Goal: Contribute content: Contribute content

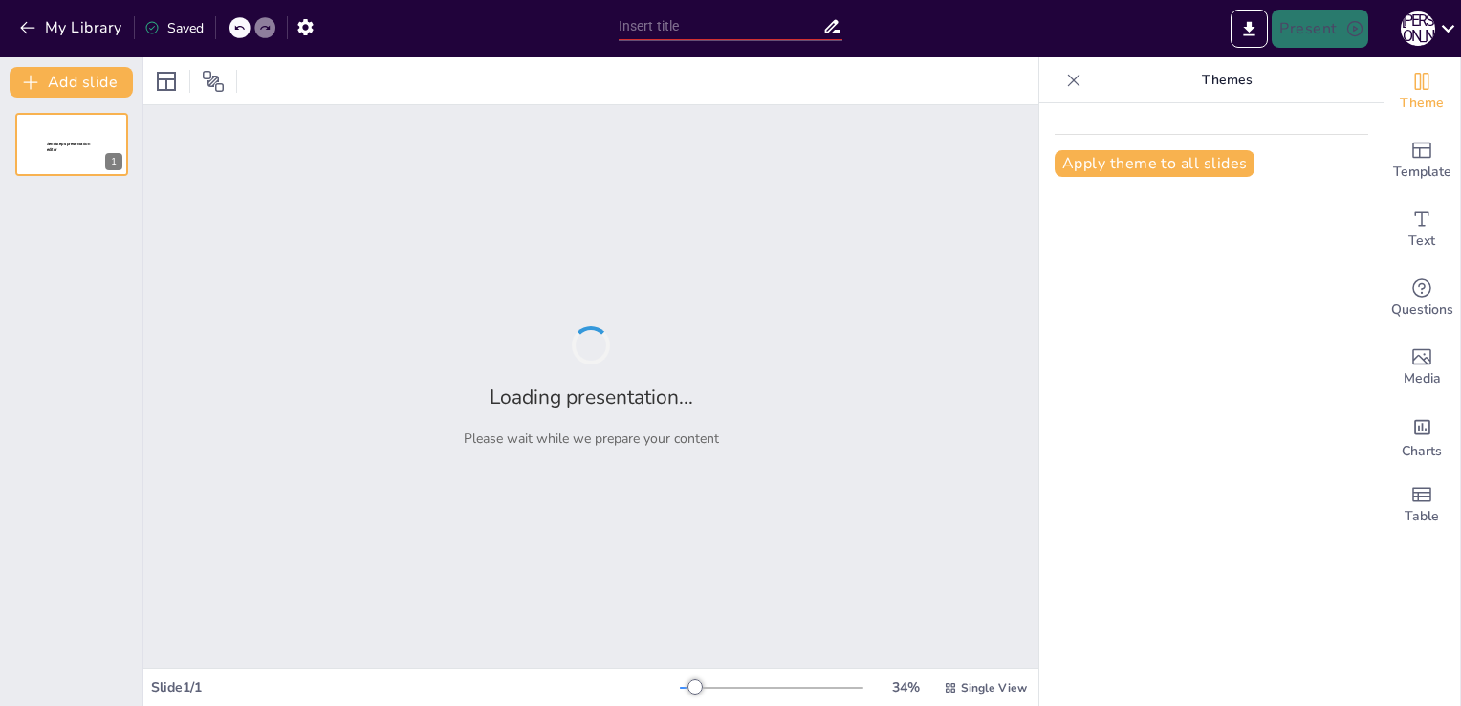
type input "Жасанды интелект-биологиядағы күрделі тақырыптарды визуализациялаудың тиімді жол"
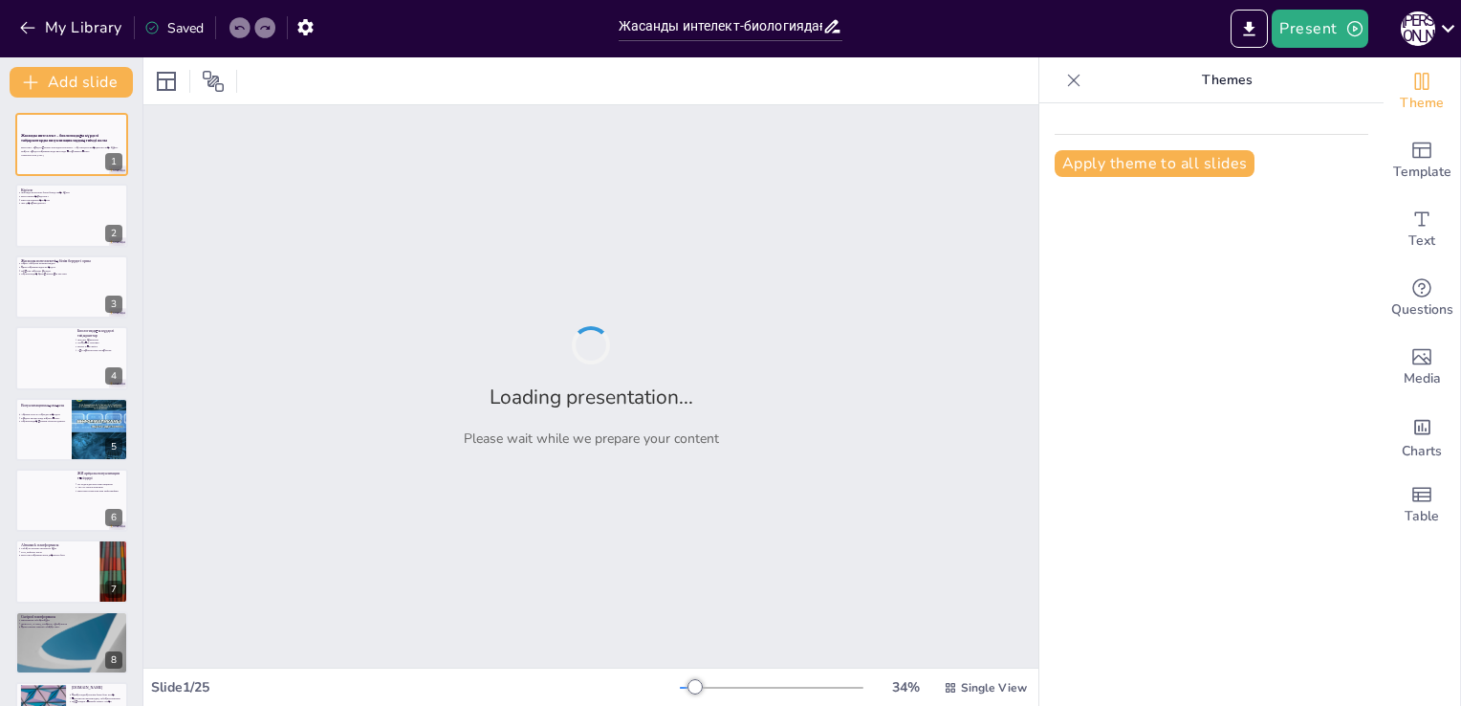
checkbox input "true"
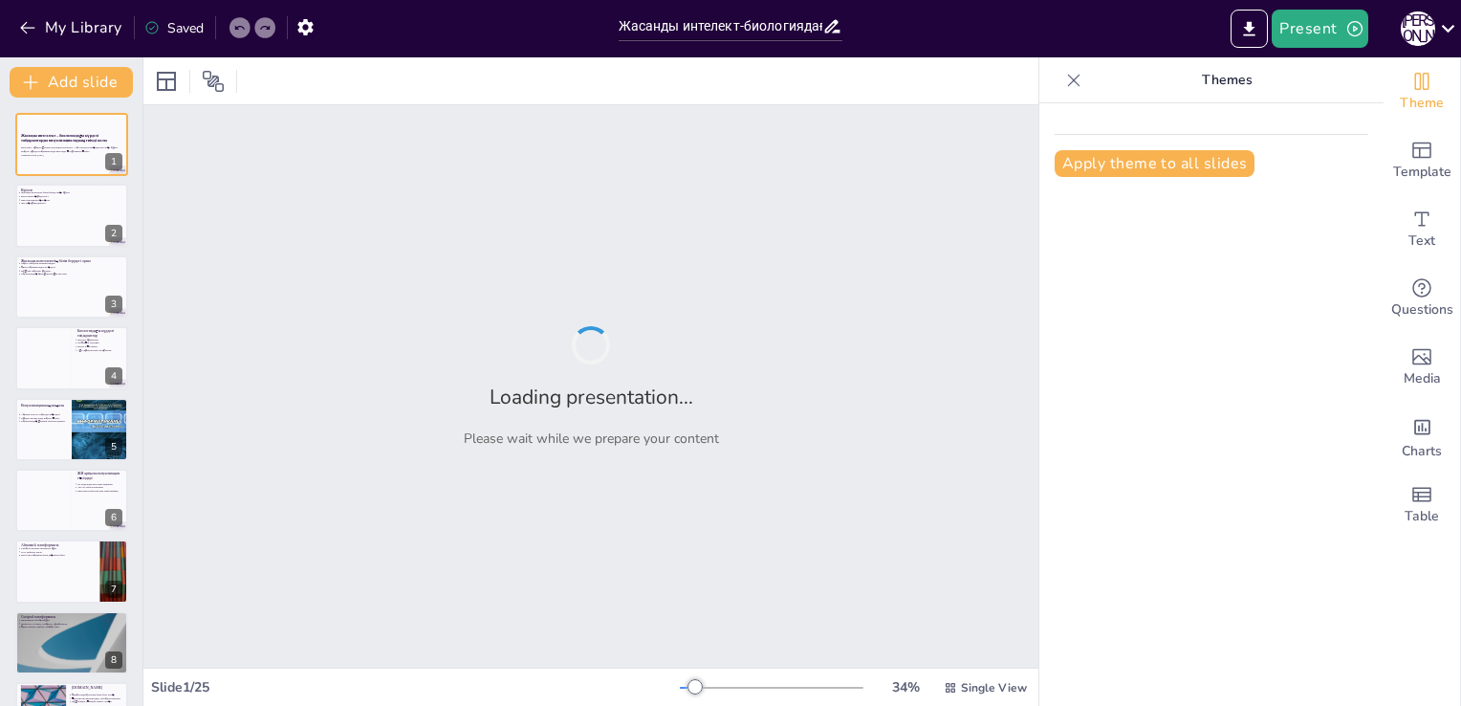
checkbox input "true"
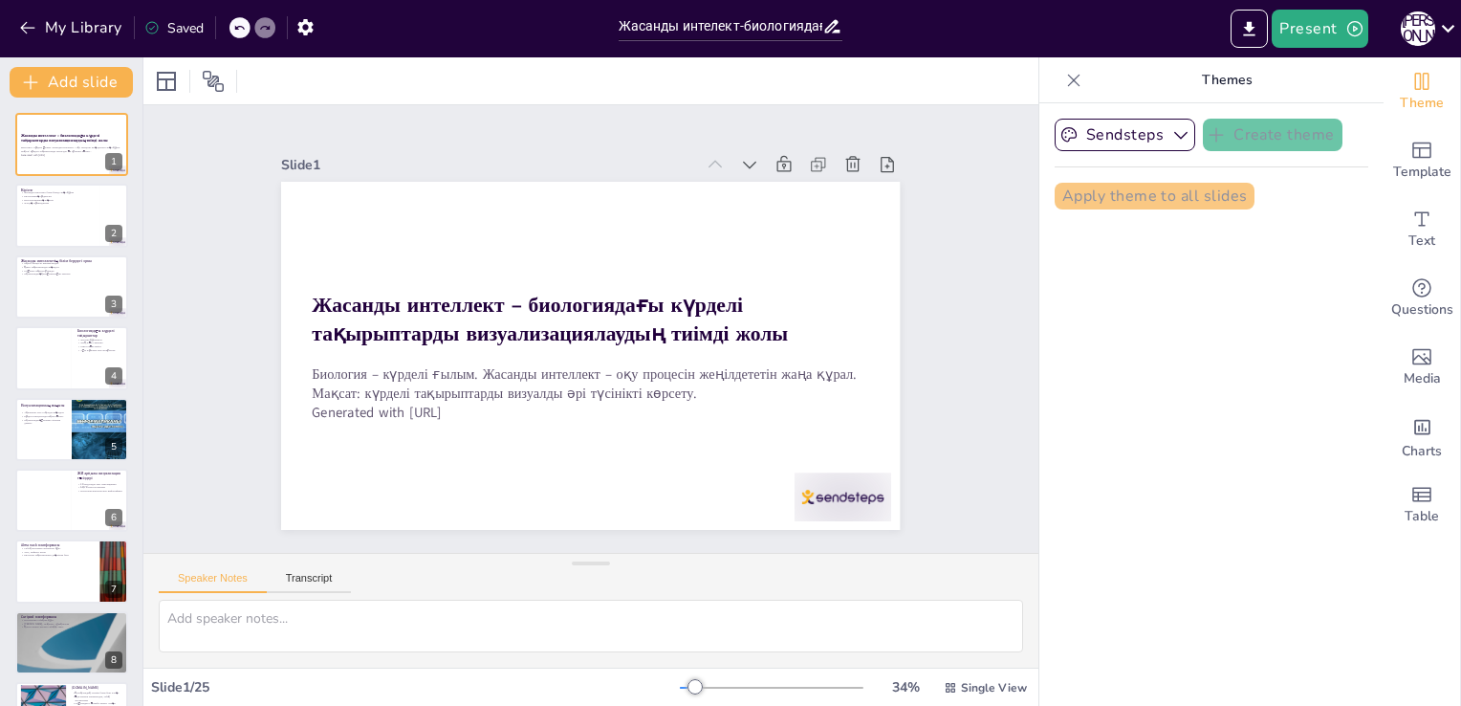
checkbox input "true"
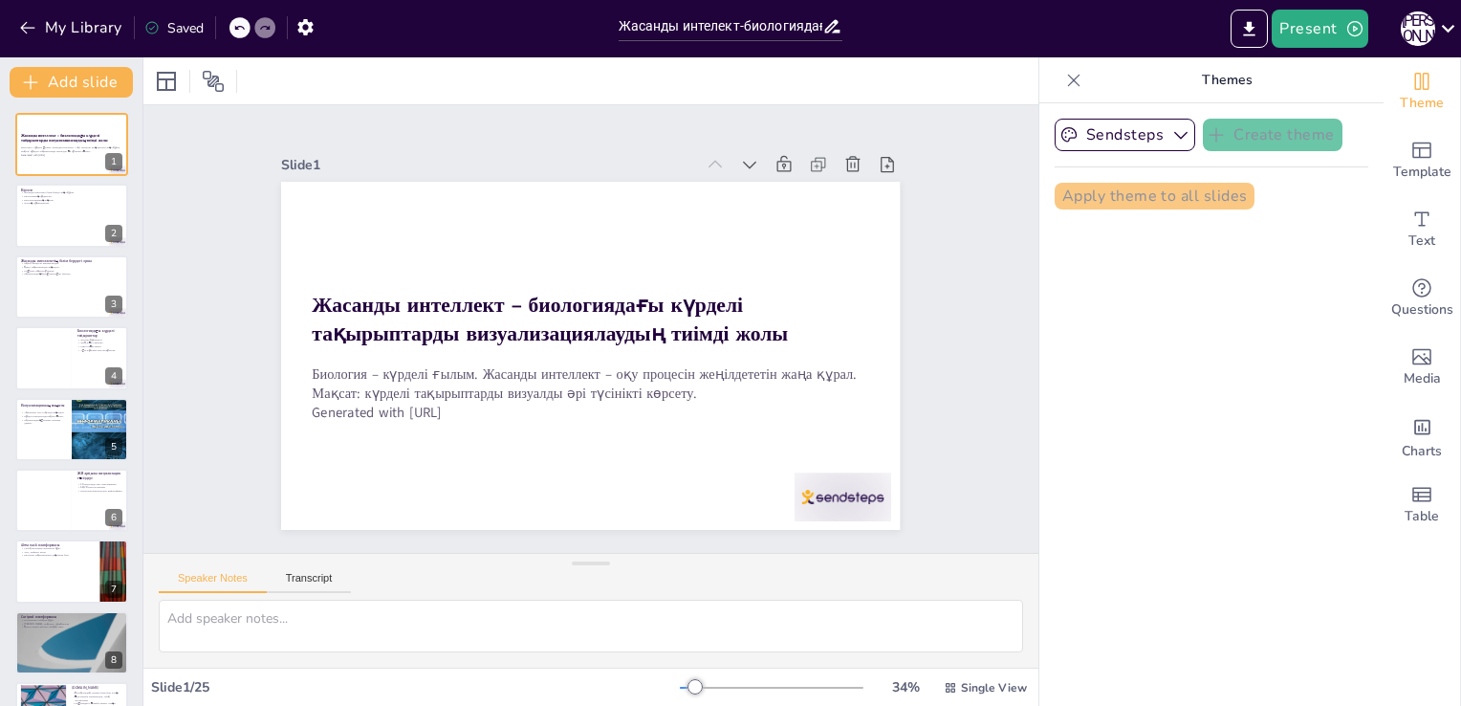
checkbox input "true"
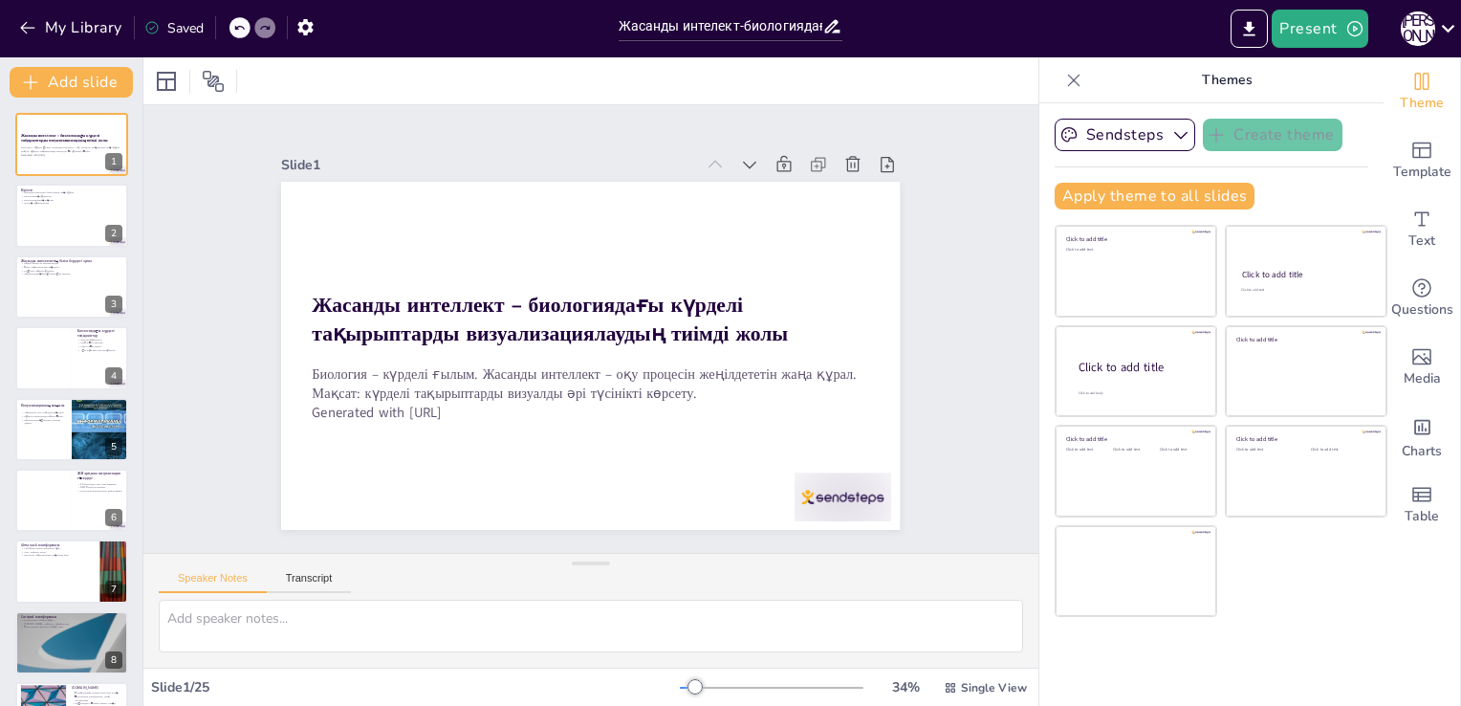
checkbox input "true"
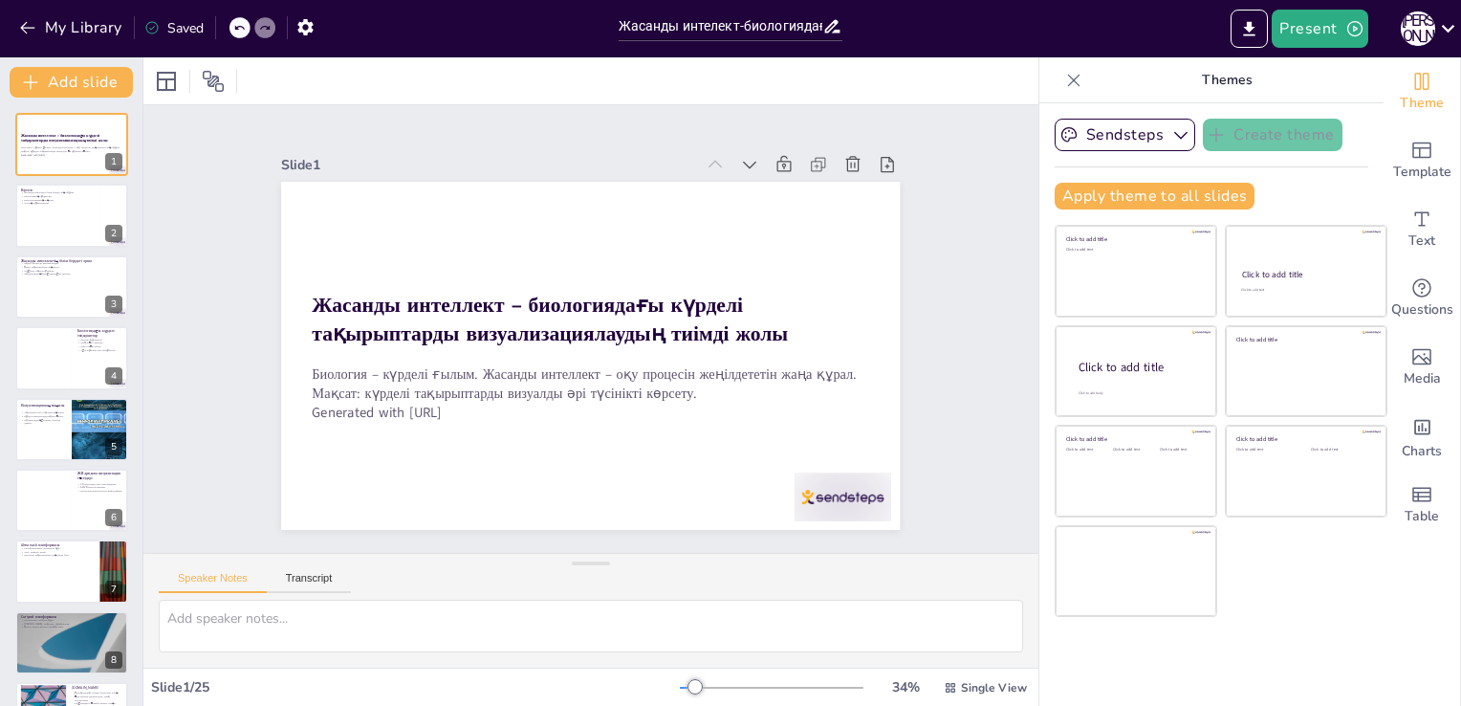
checkbox input "true"
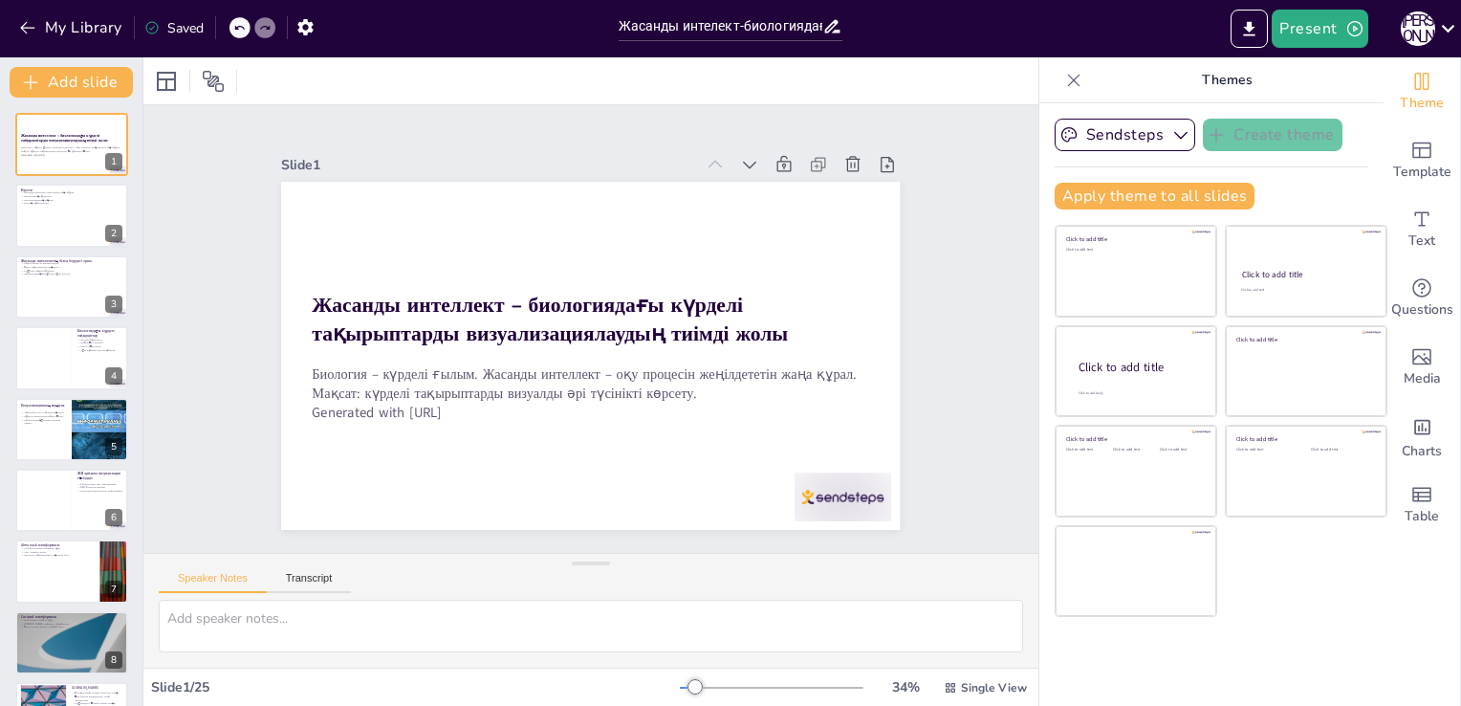
checkbox input "true"
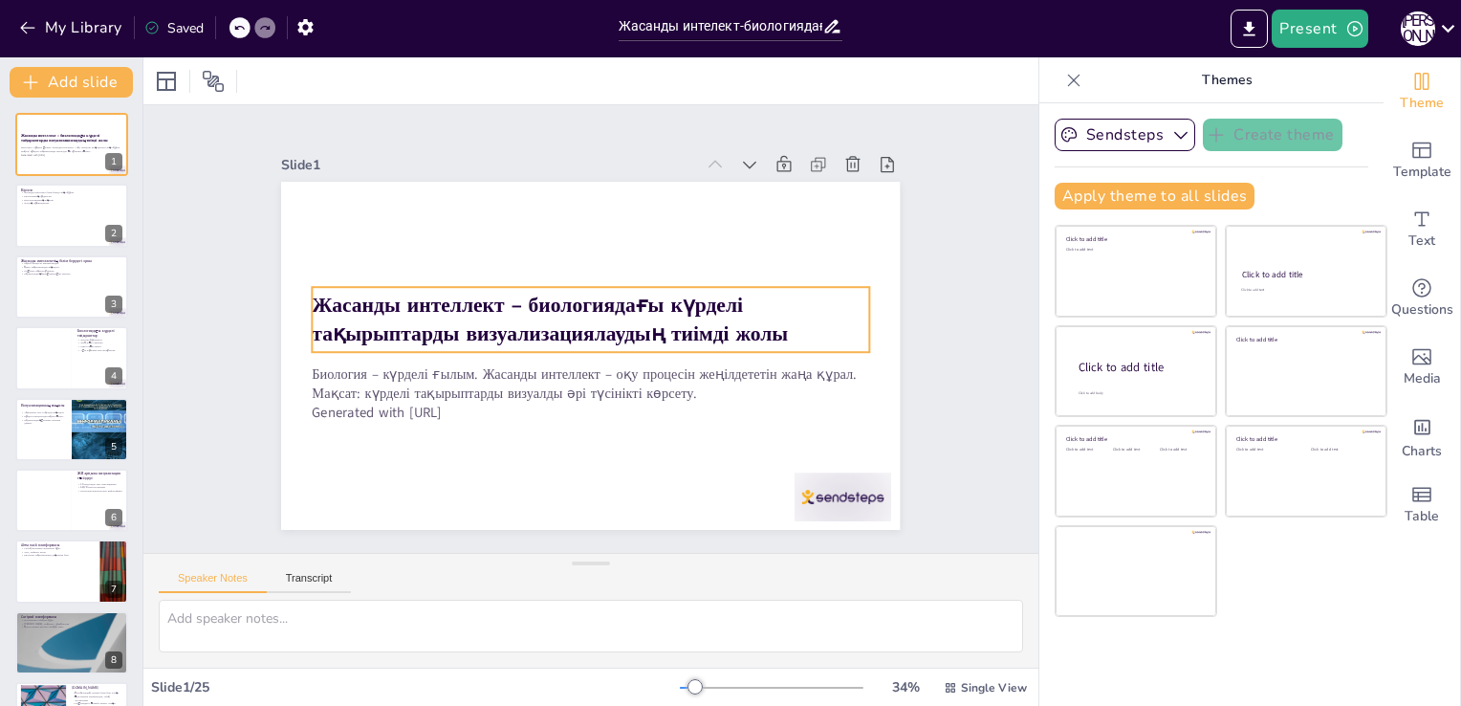
checkbox input "true"
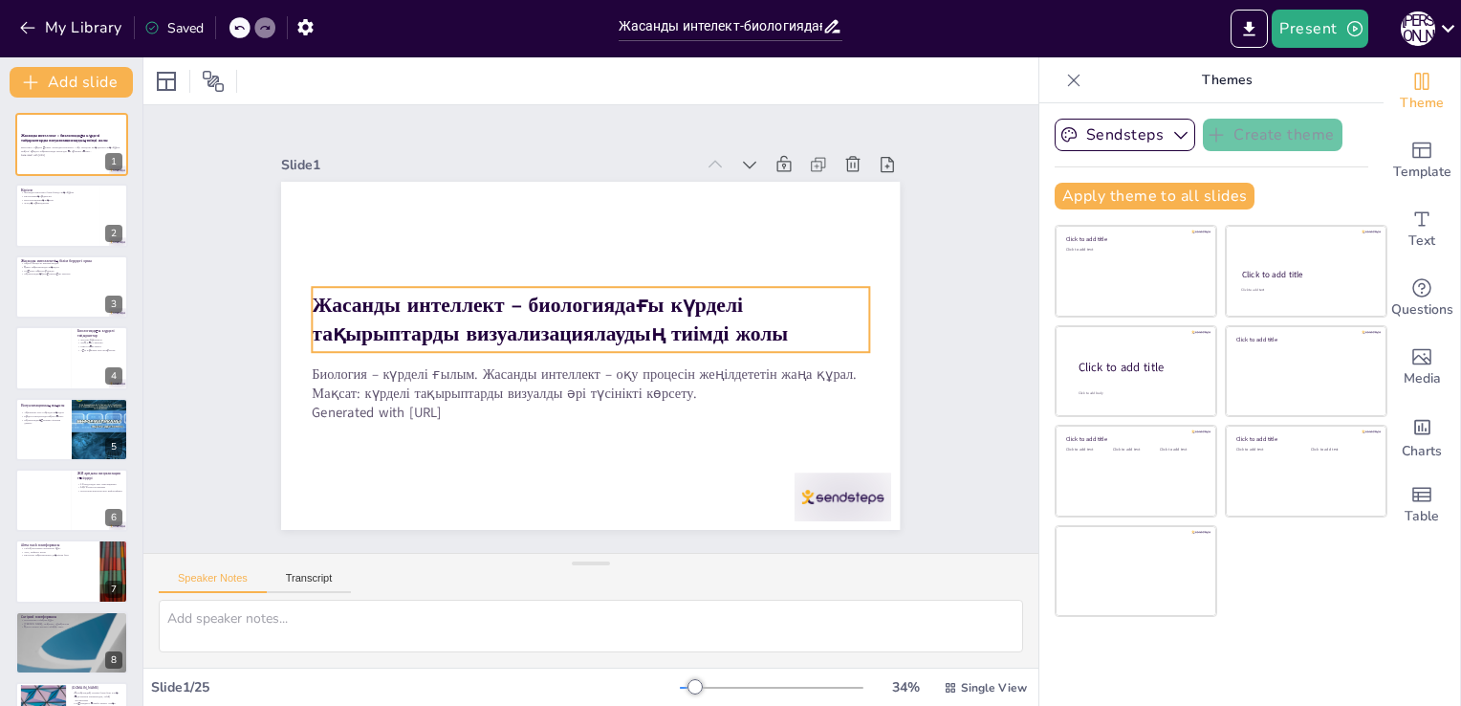
checkbox input "true"
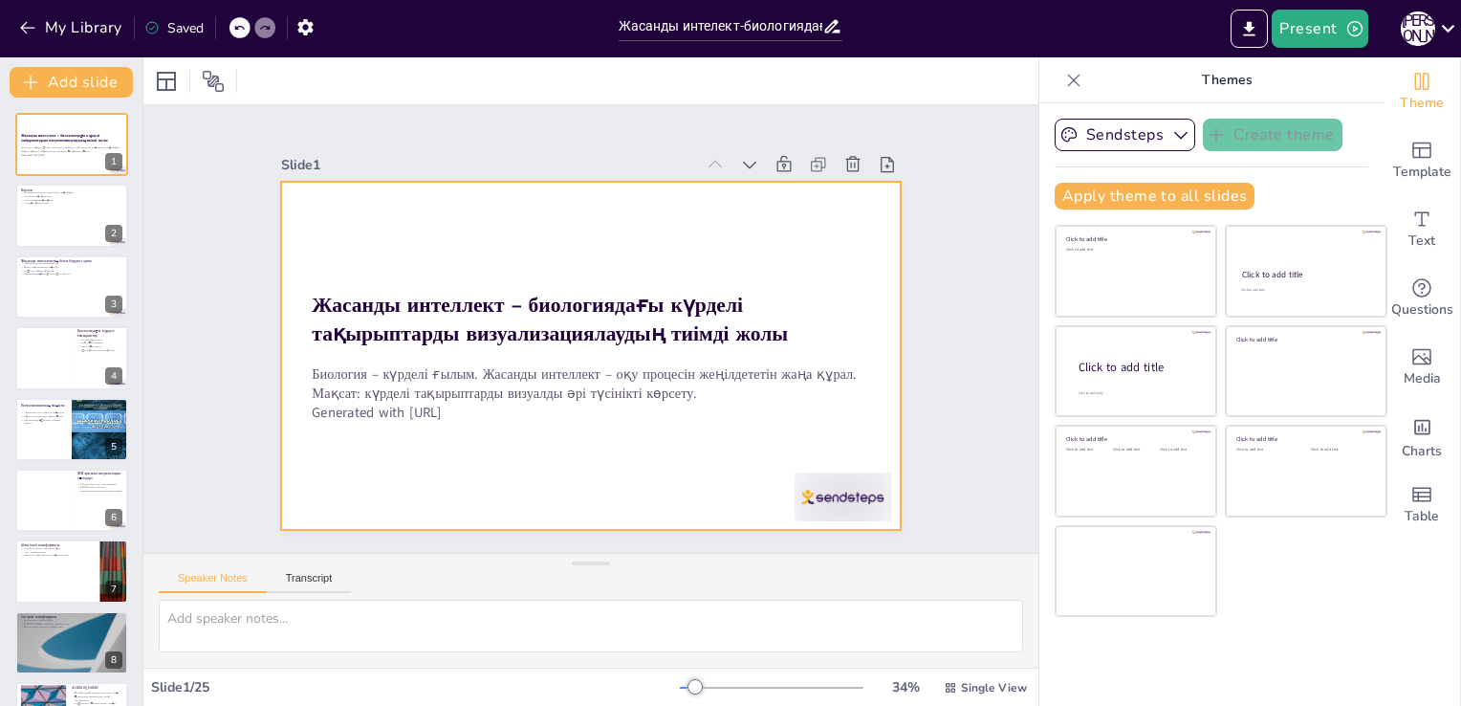
checkbox input "true"
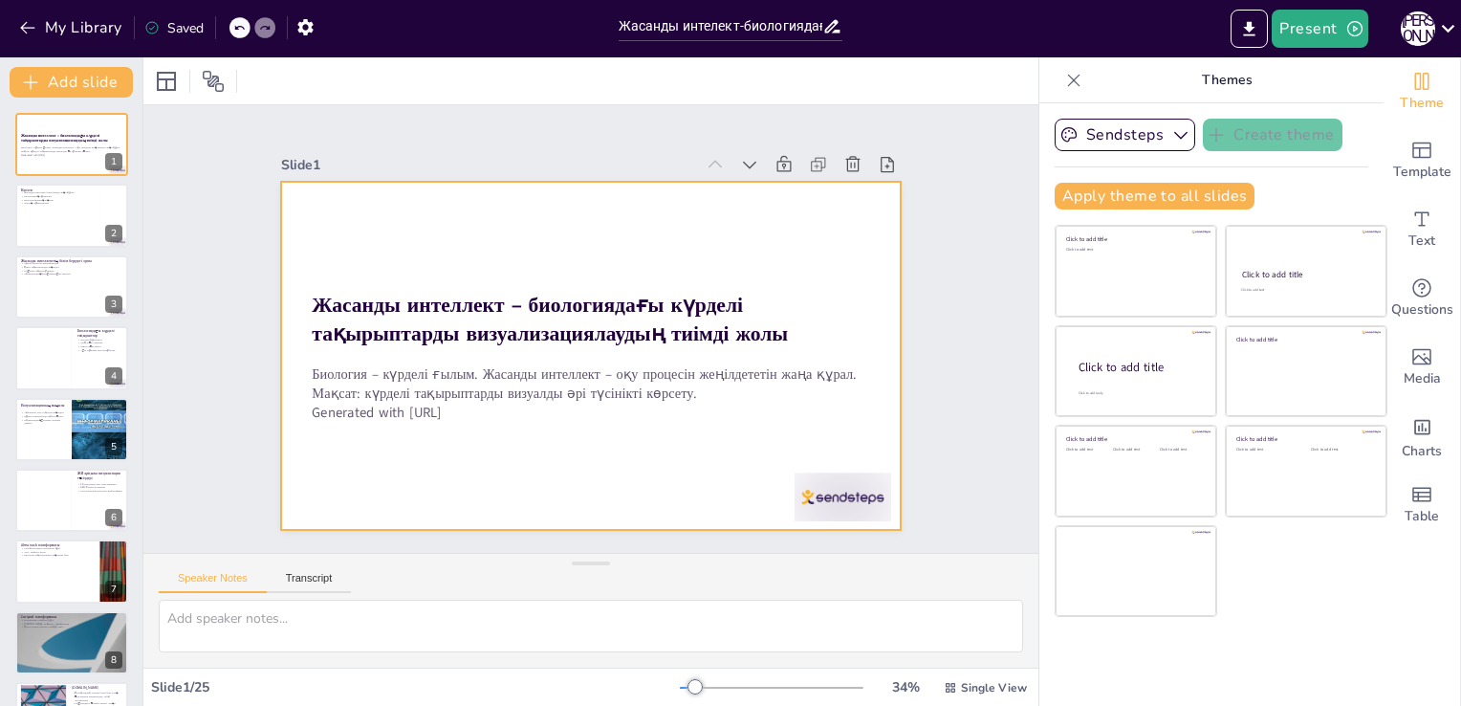
checkbox input "true"
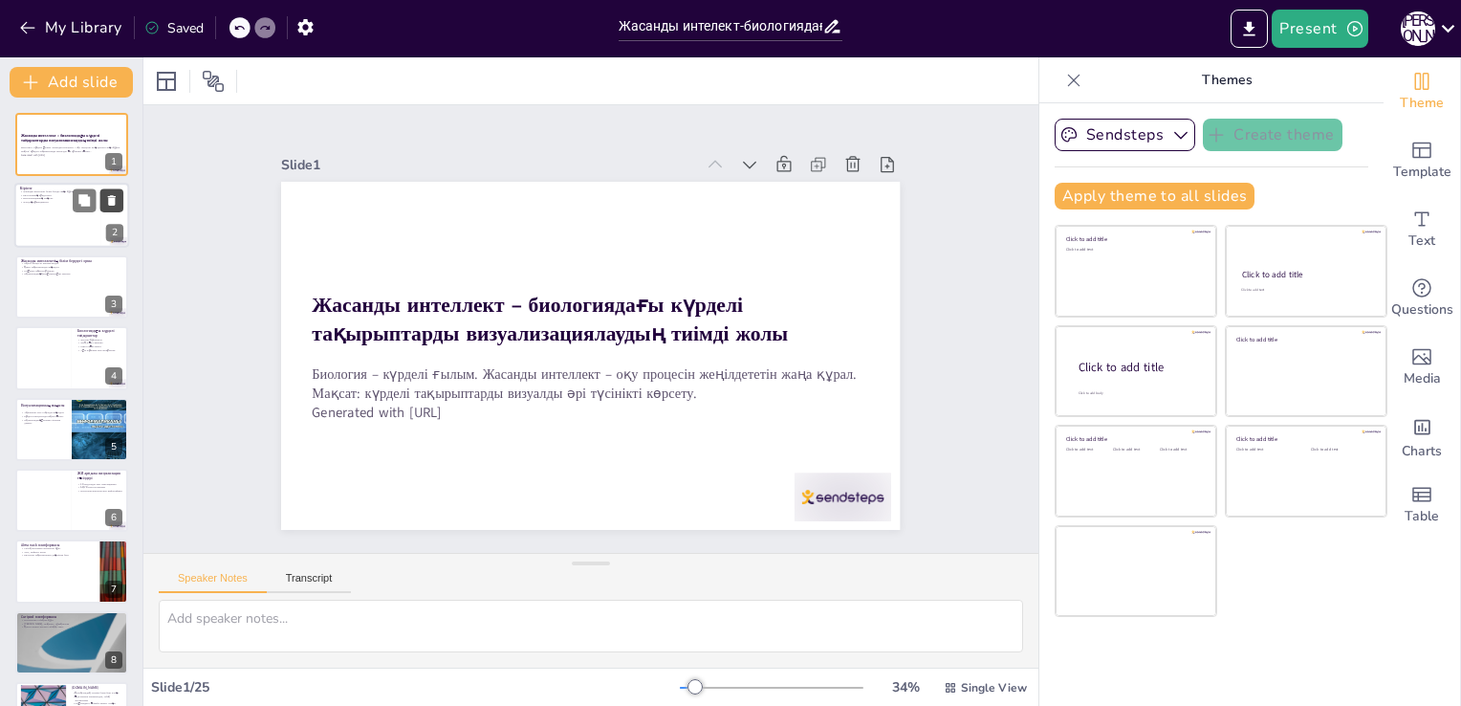
checkbox input "true"
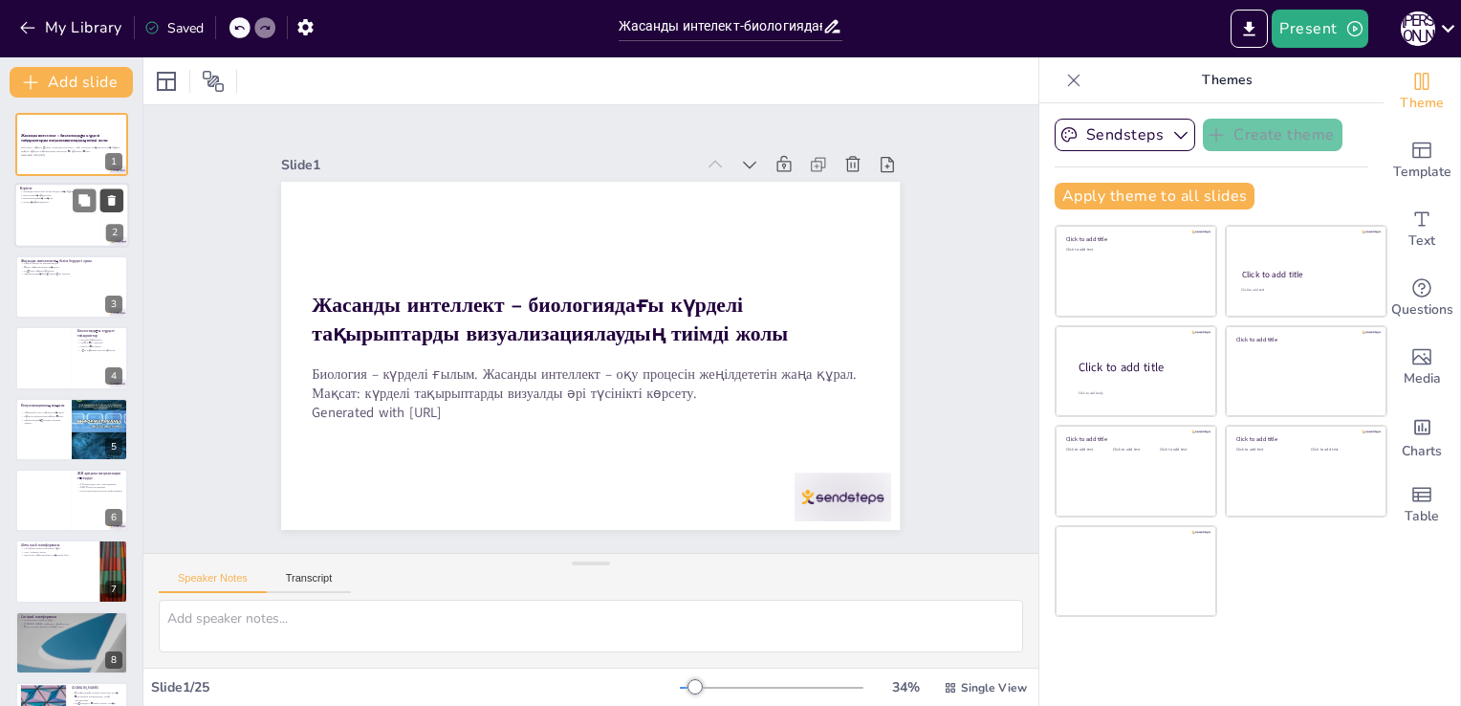
checkbox input "true"
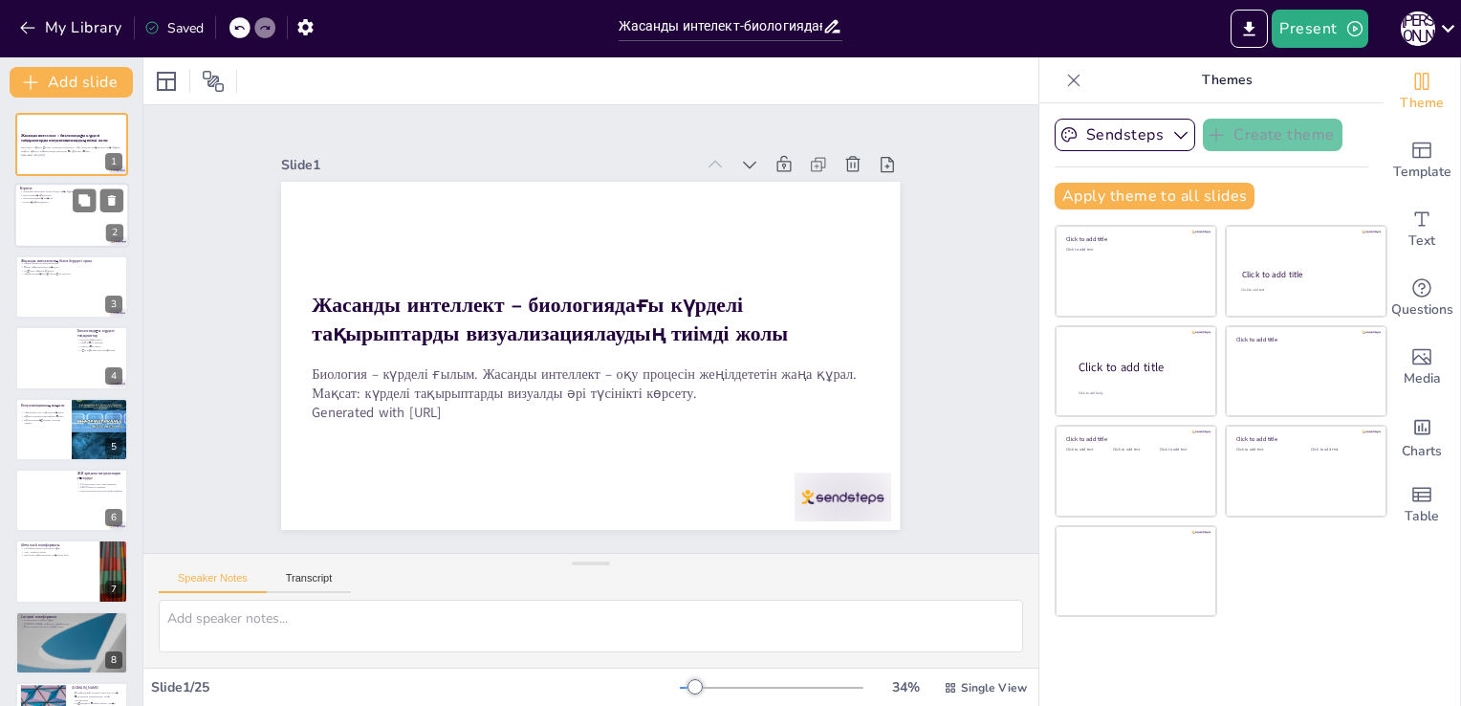
checkbox input "true"
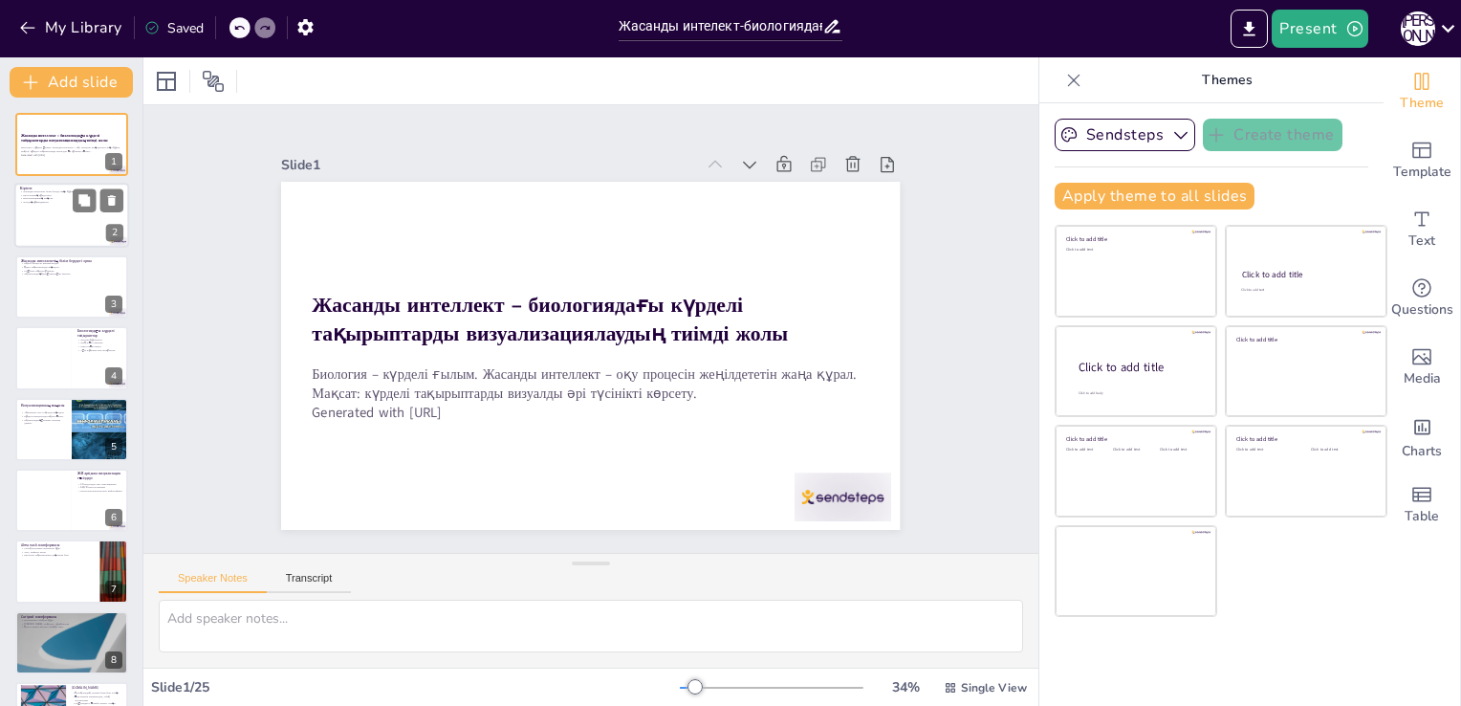
checkbox input "true"
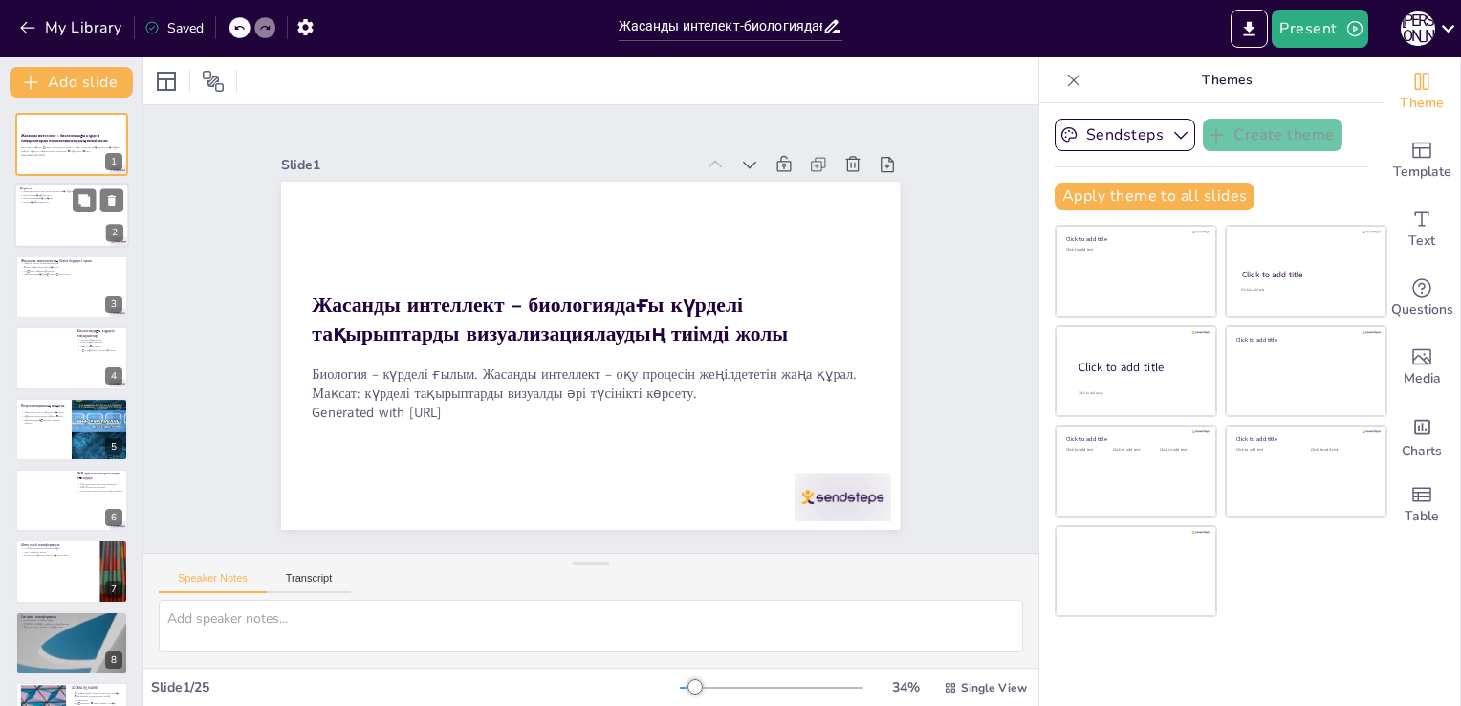
checkbox input "true"
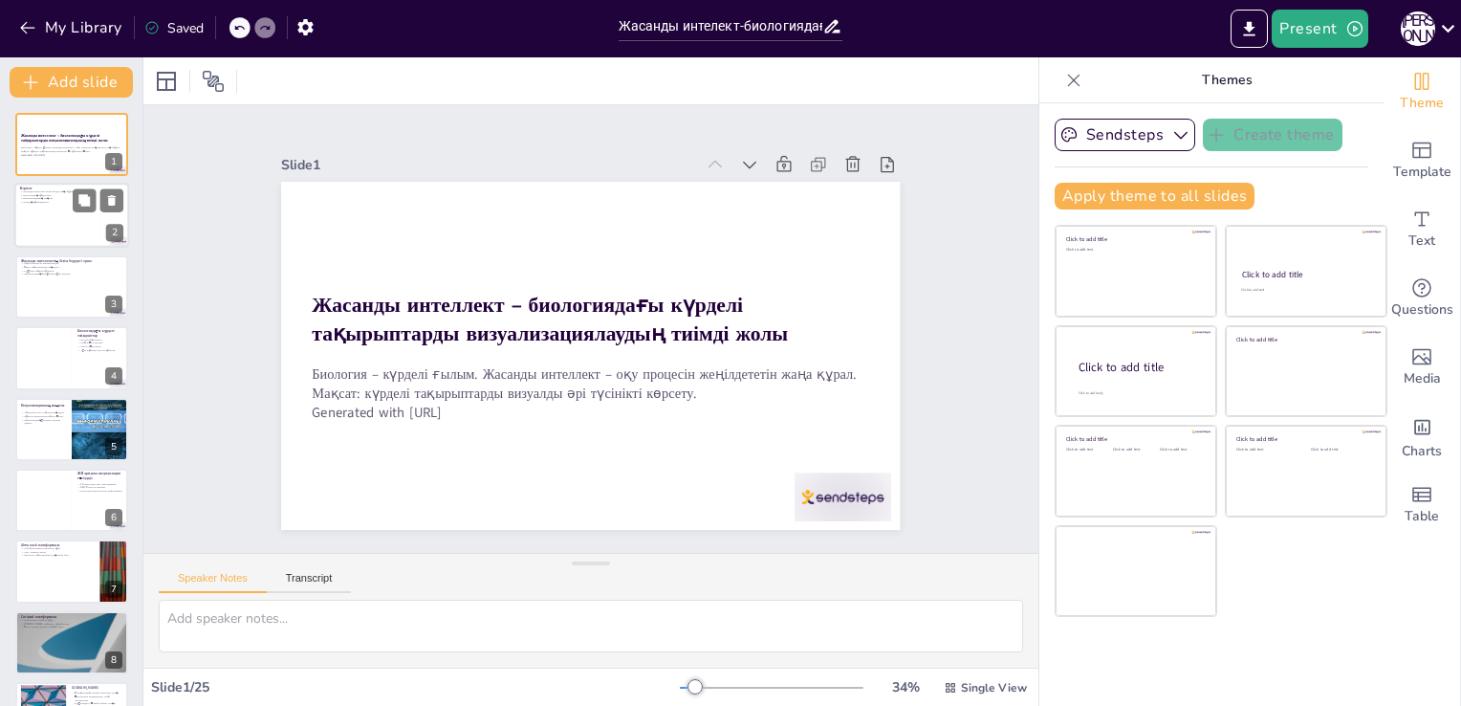
checkbox input "true"
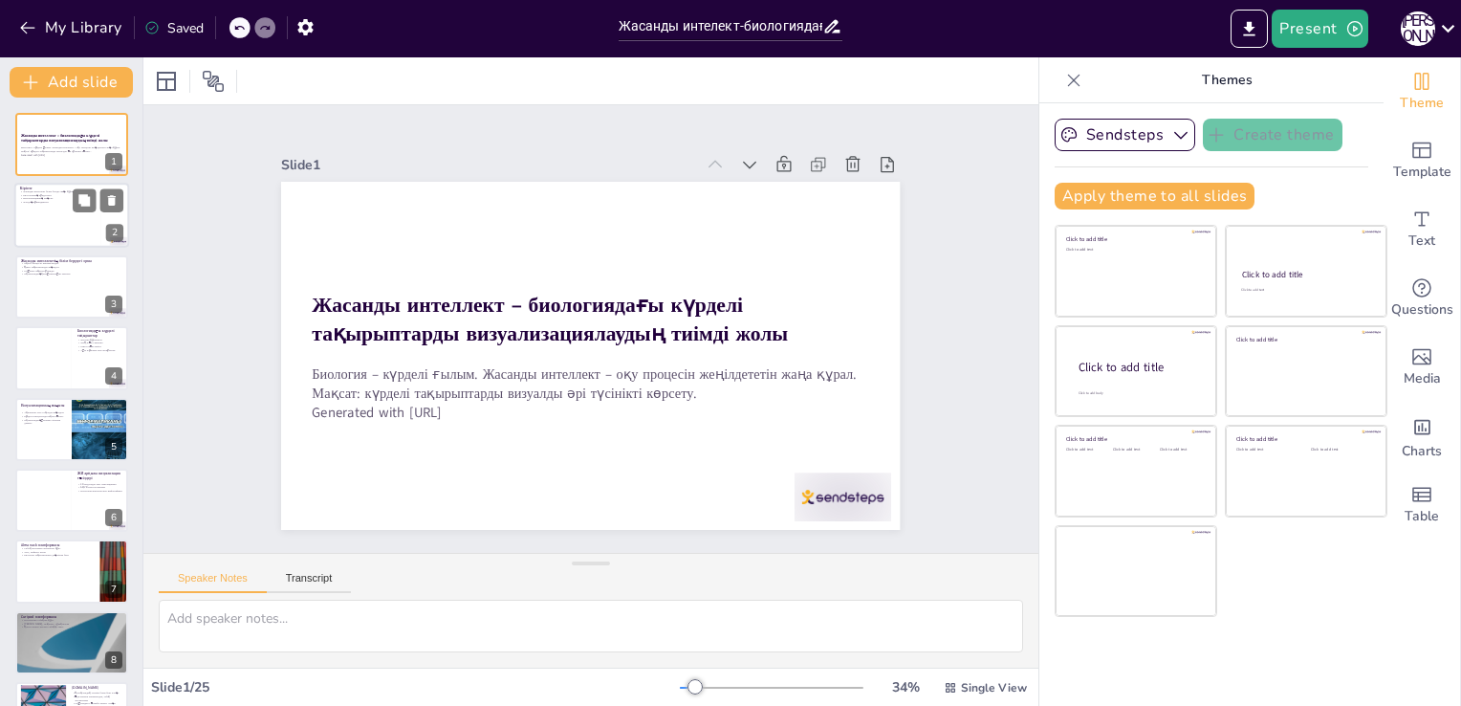
checkbox input "true"
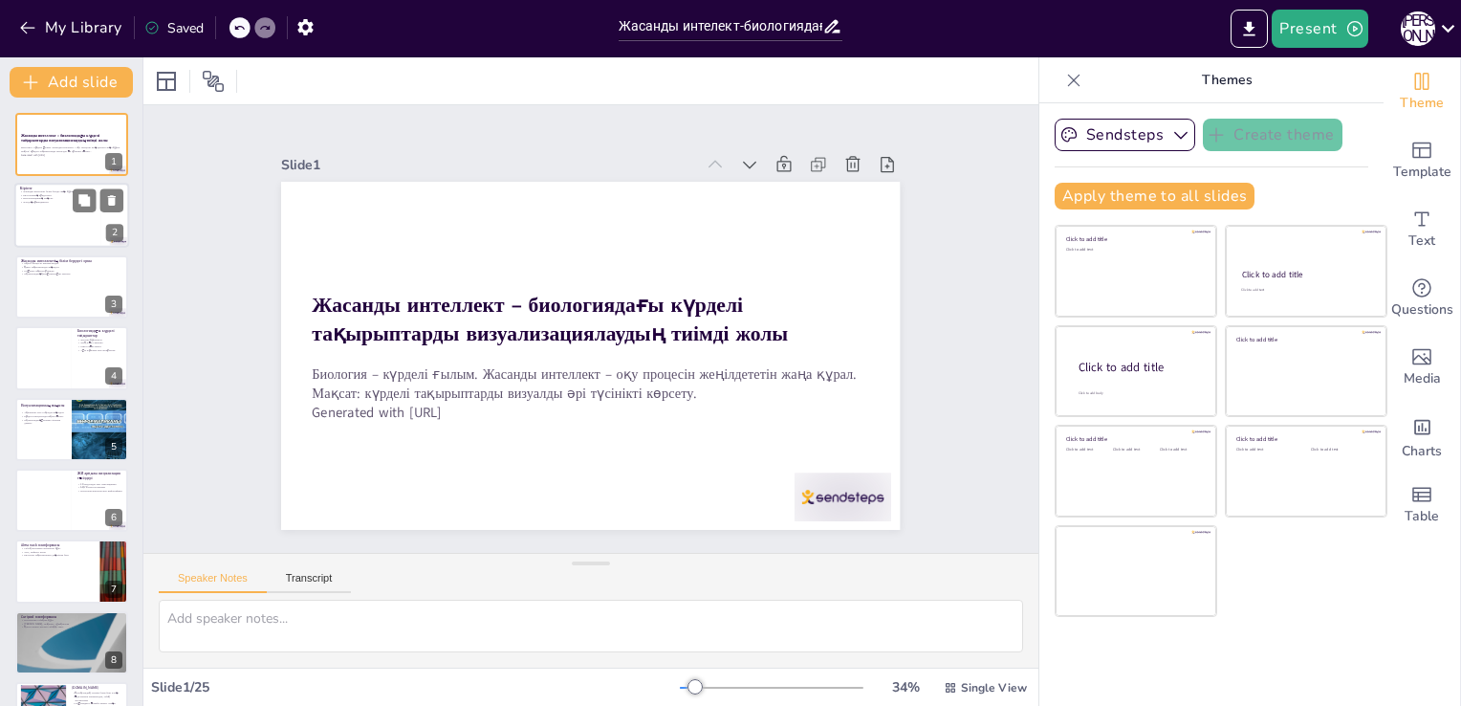
click at [44, 220] on div at bounding box center [71, 216] width 115 height 65
type textarea "Loremip dolorsitamet conse adip elitseddoei temp inc utlabor. Etdol magnaali en…"
checkbox input "true"
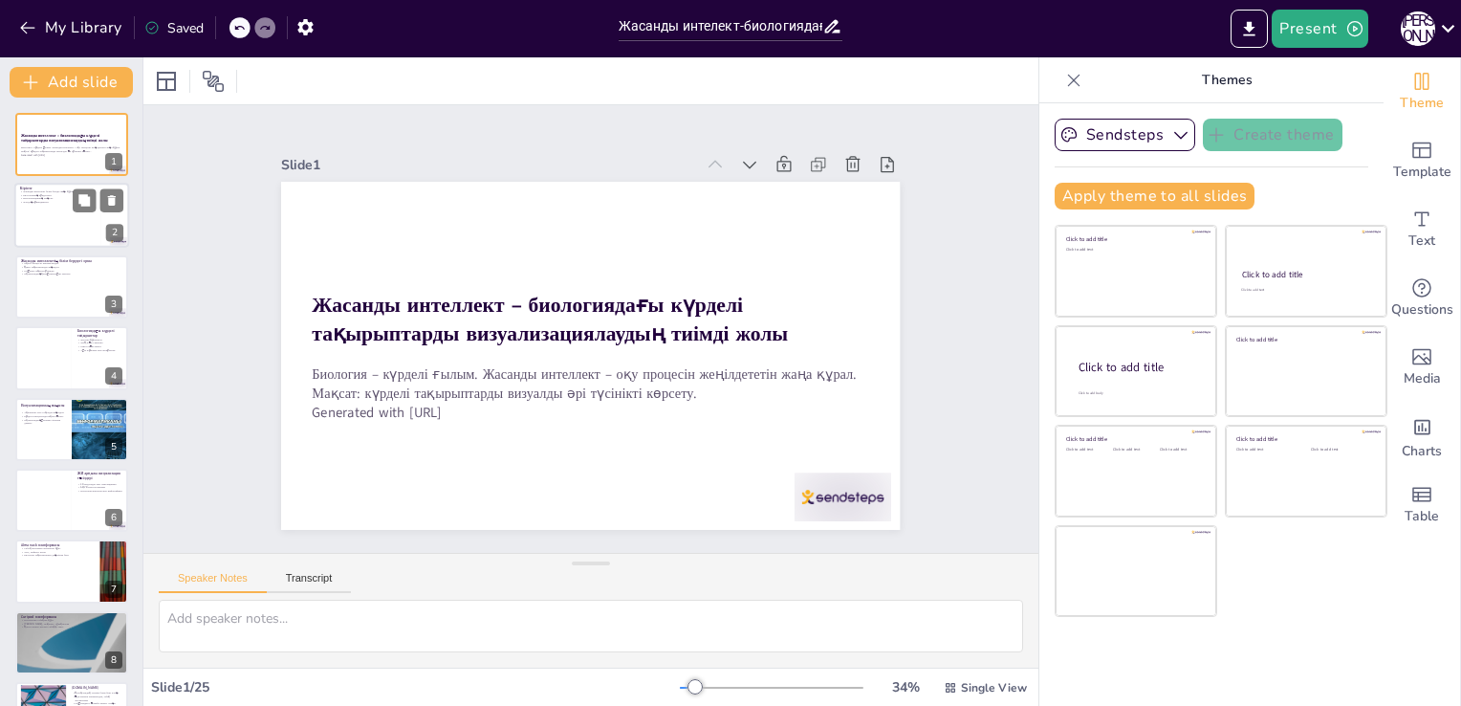
checkbox input "true"
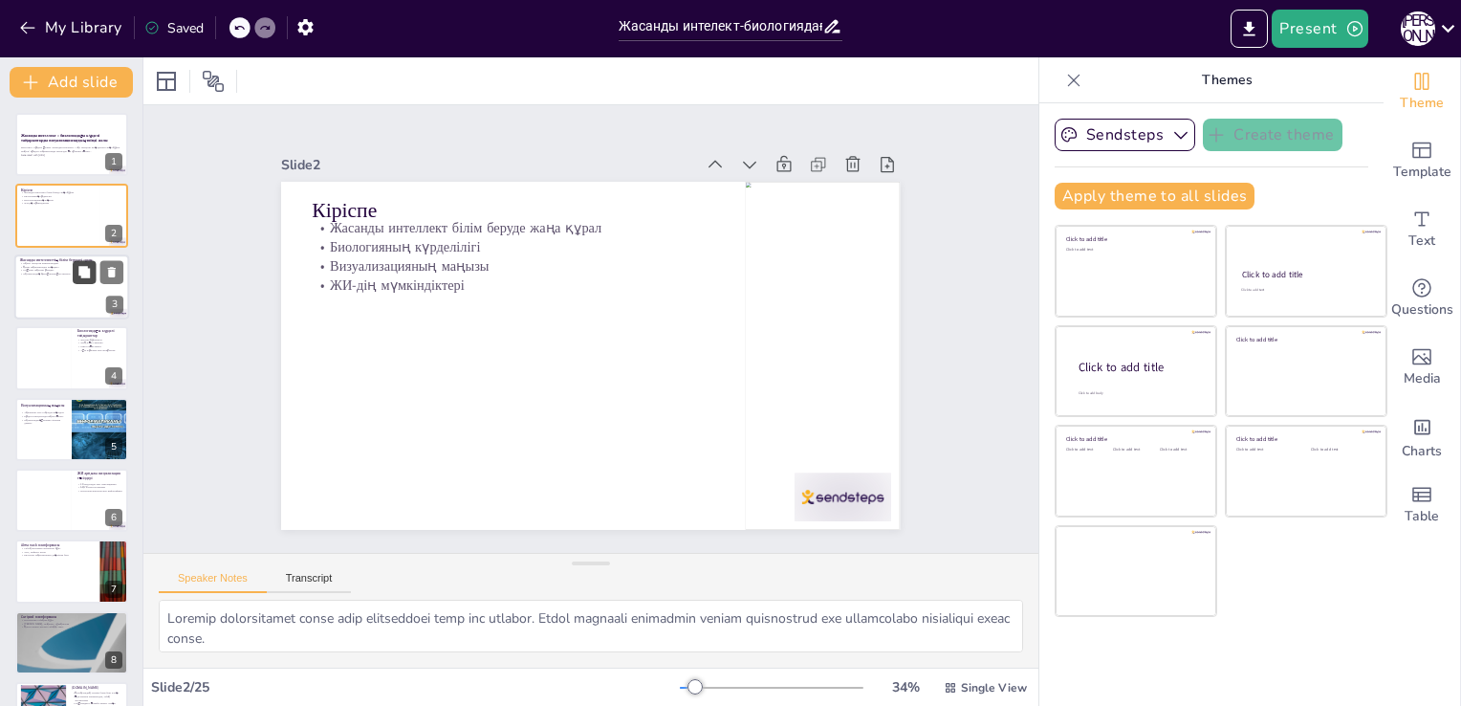
checkbox input "true"
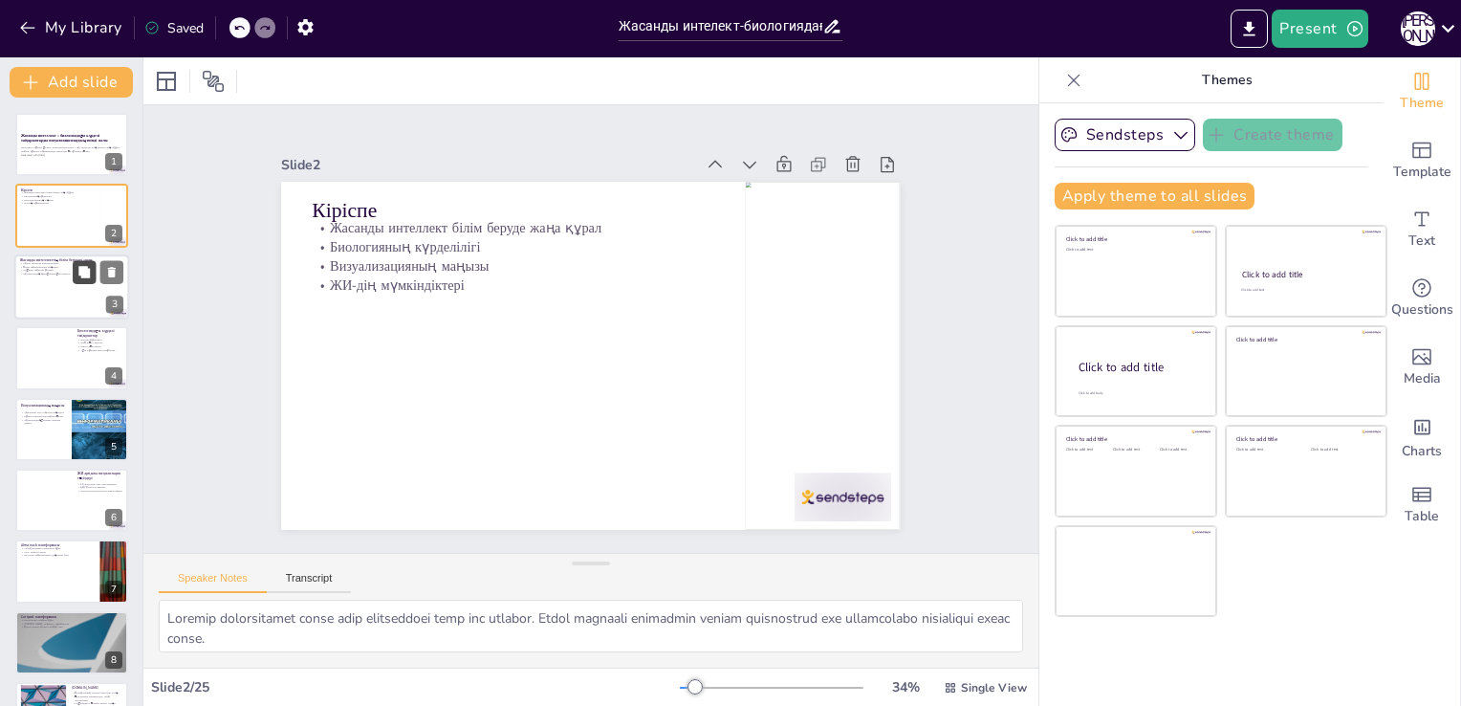
checkbox input "true"
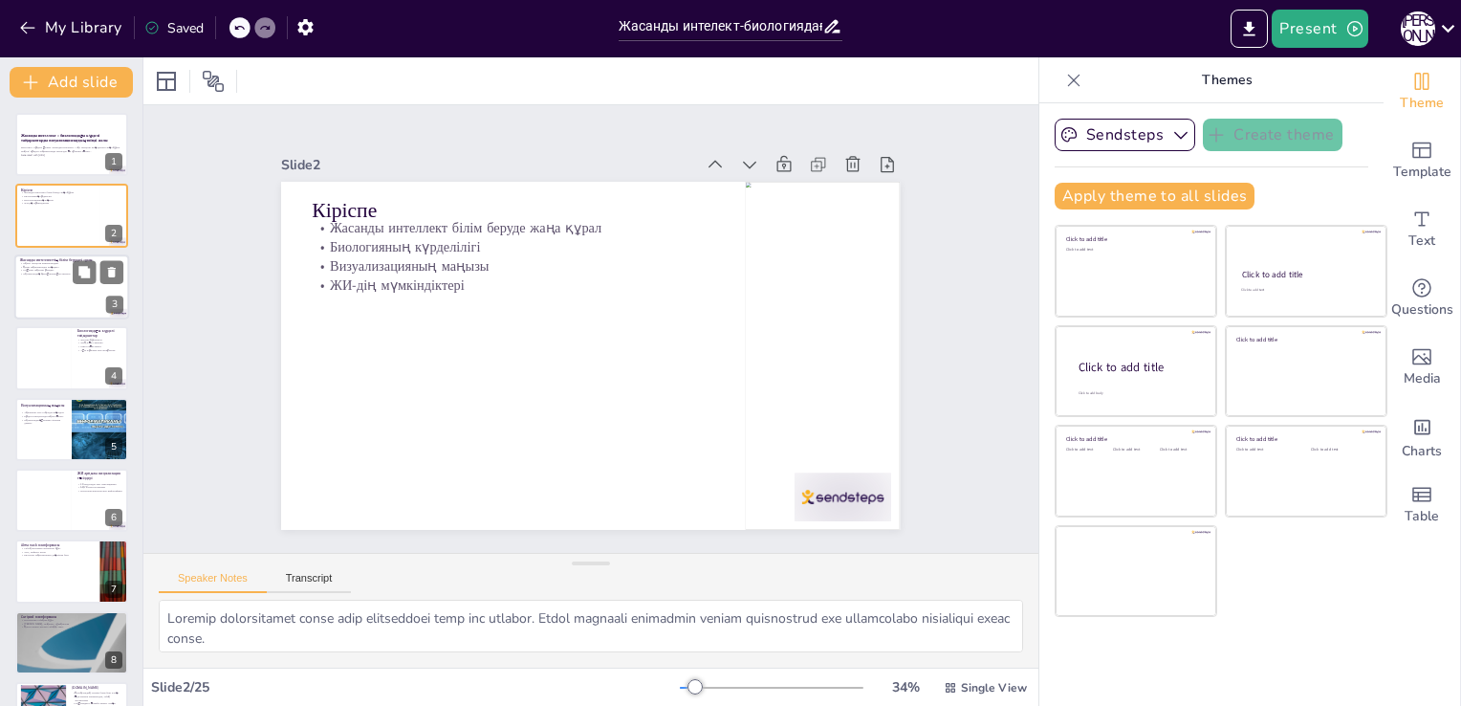
checkbox input "true"
click at [54, 286] on div at bounding box center [71, 286] width 115 height 65
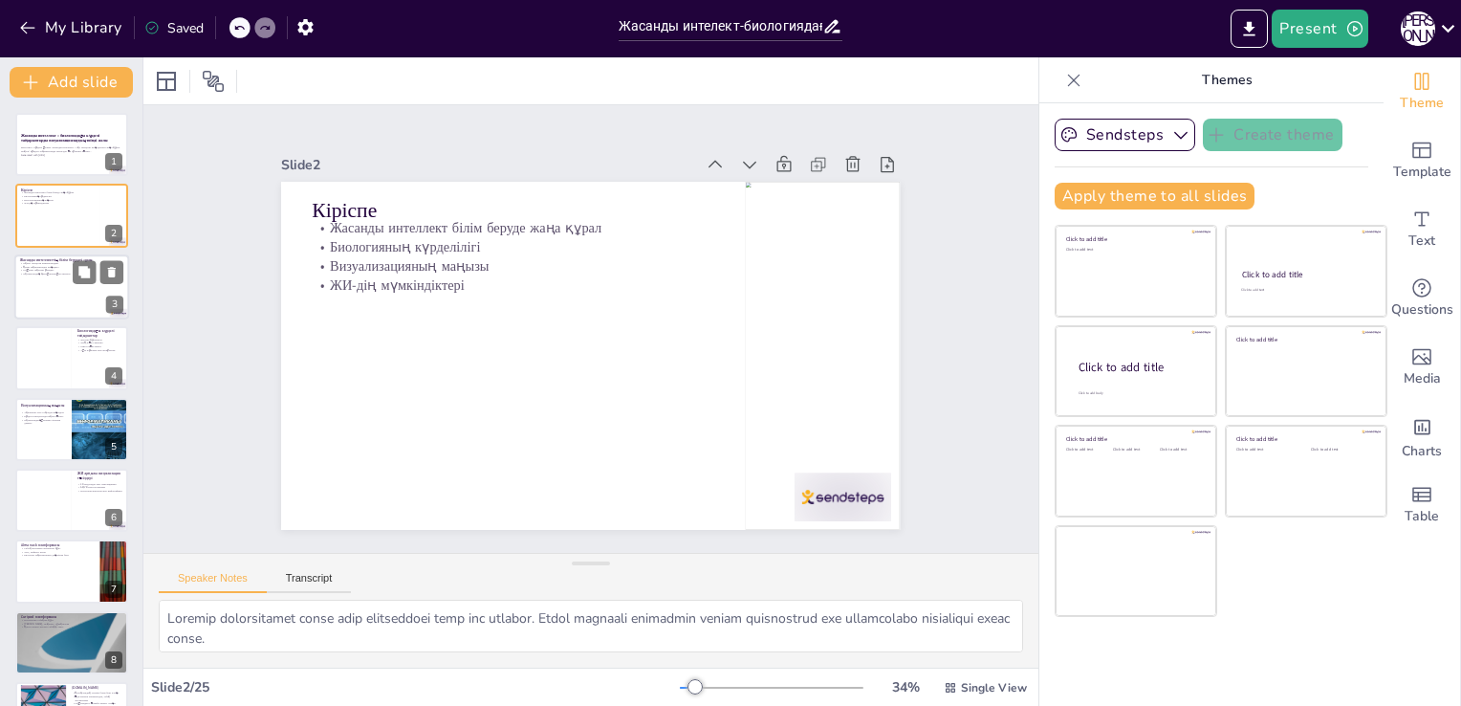
type textarea "Lorem ipsumdol sitametconsec adipis el seddoeiu temp incididuntutlabo etd magna…"
checkbox input "true"
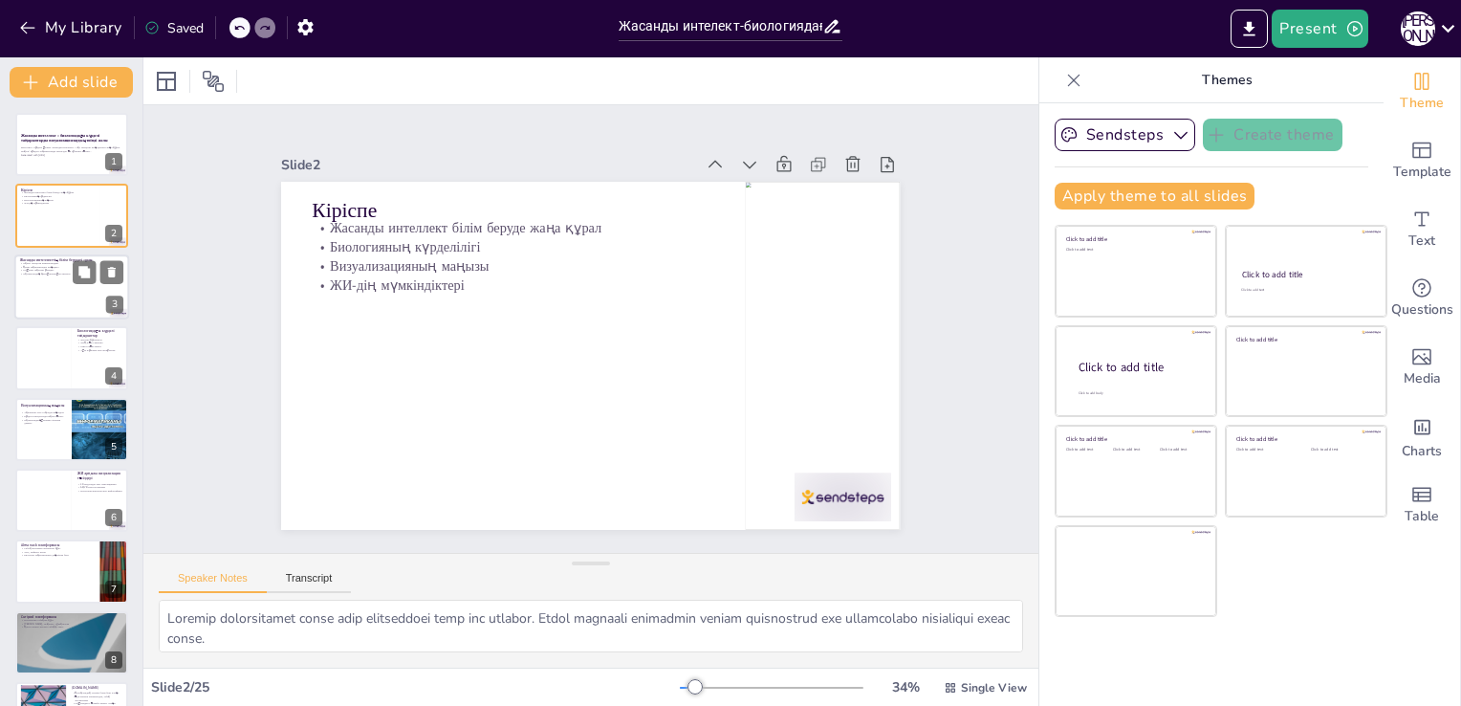
checkbox input "true"
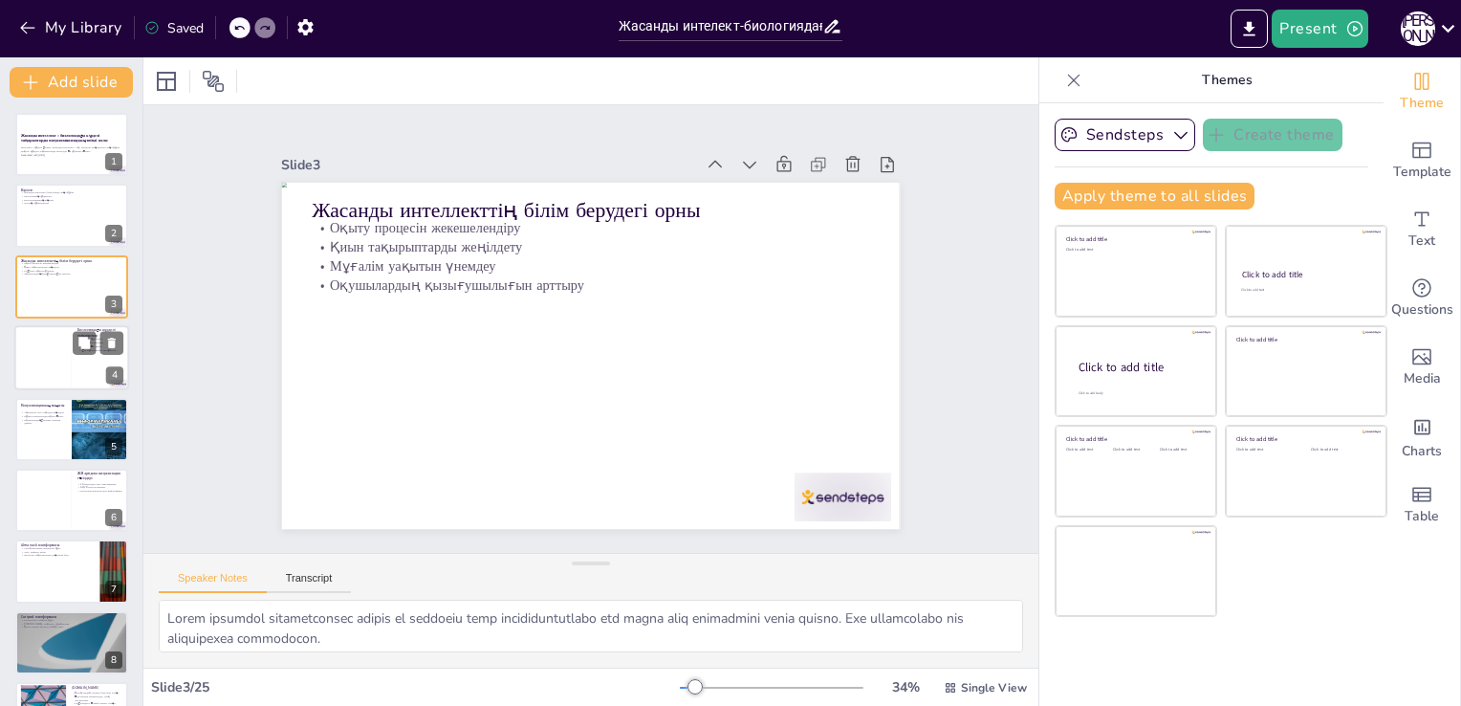
checkbox input "true"
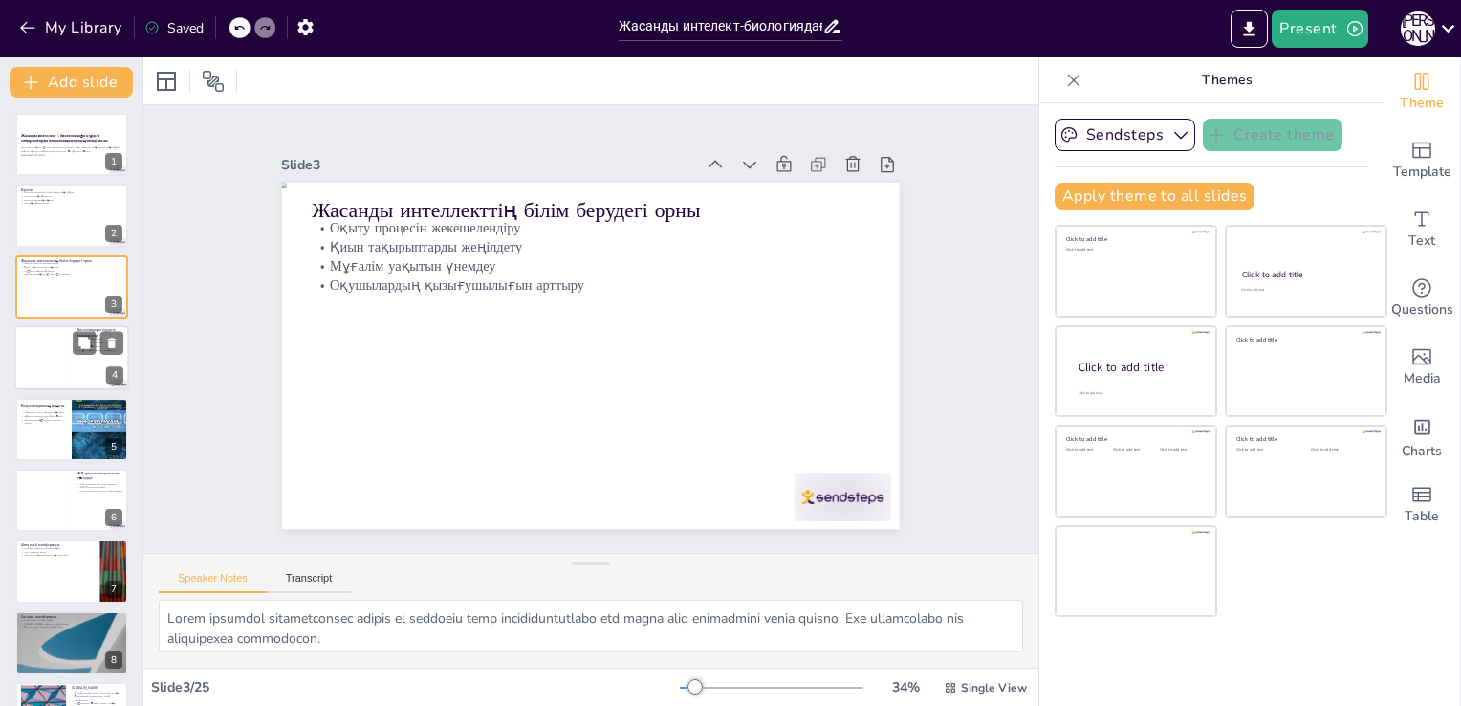
checkbox input "true"
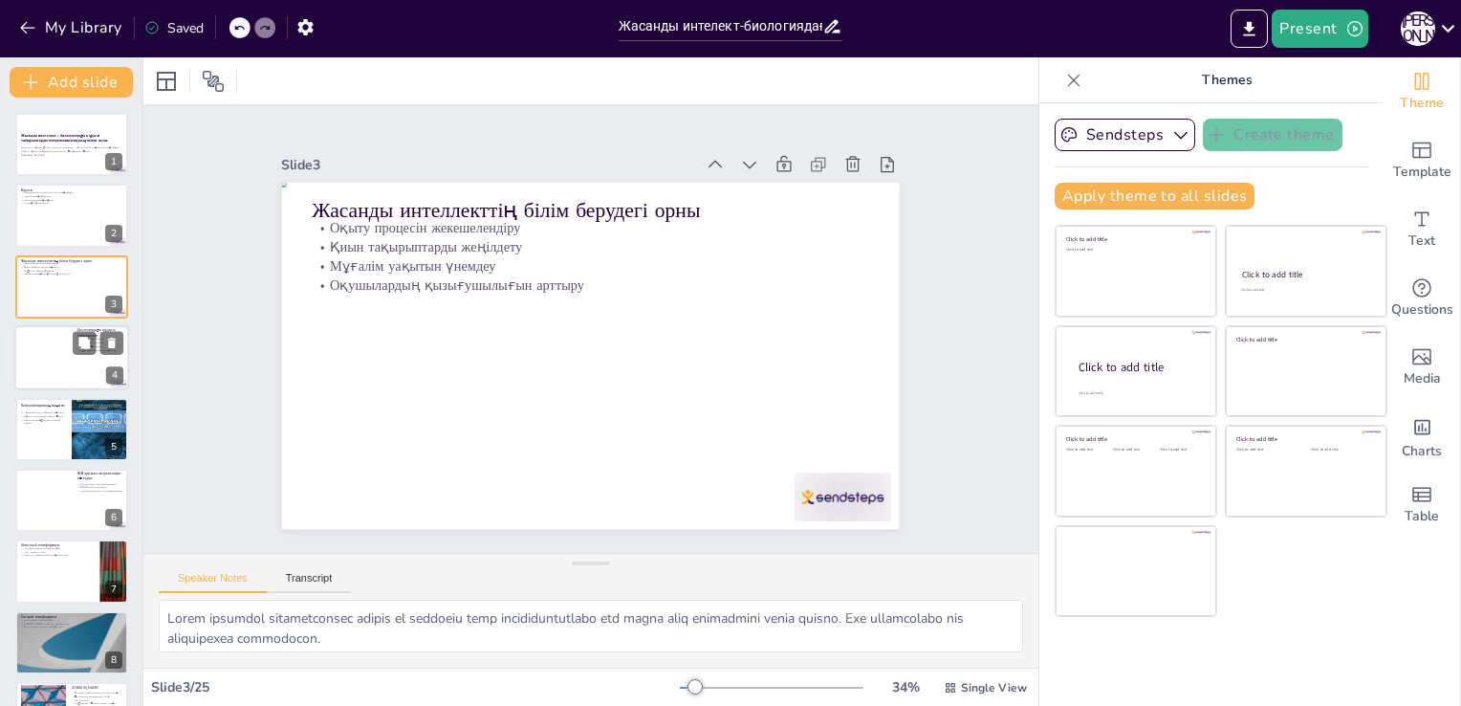
checkbox input "true"
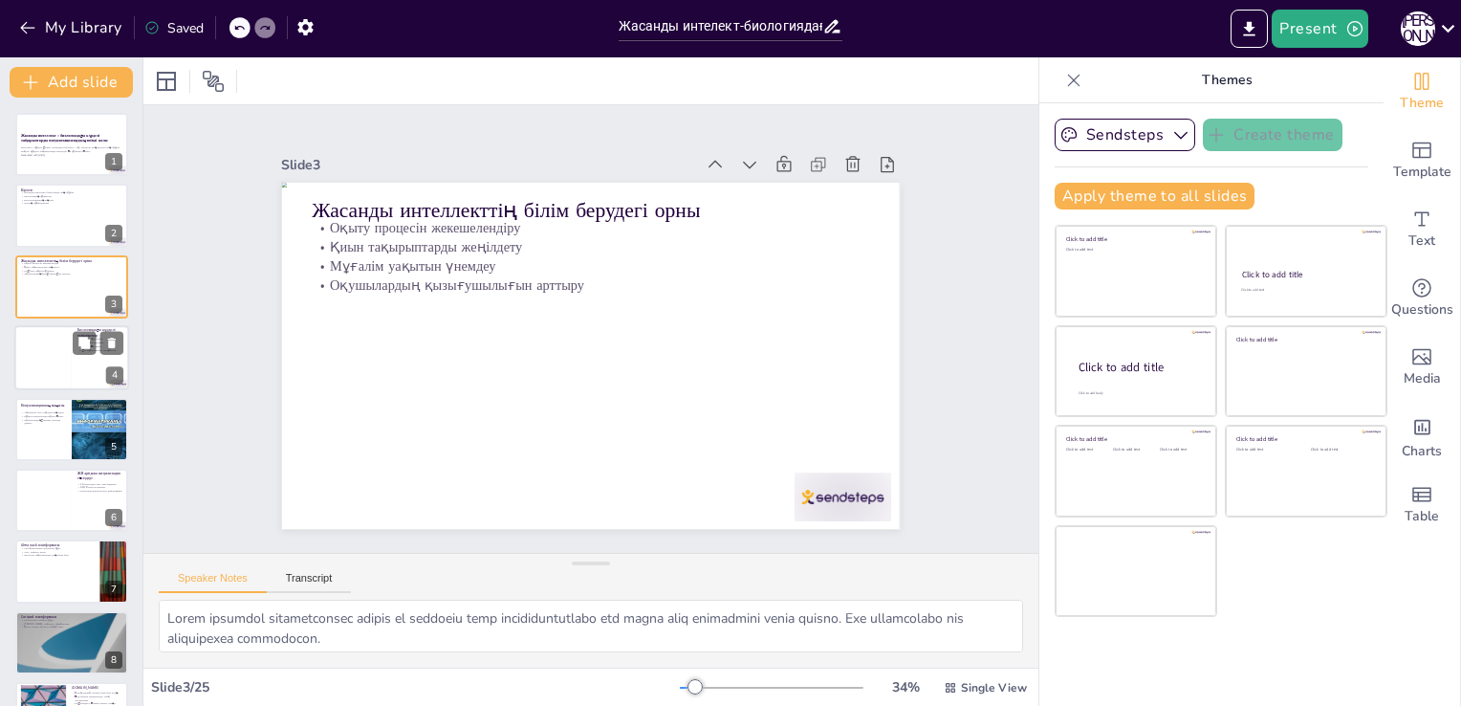
checkbox input "true"
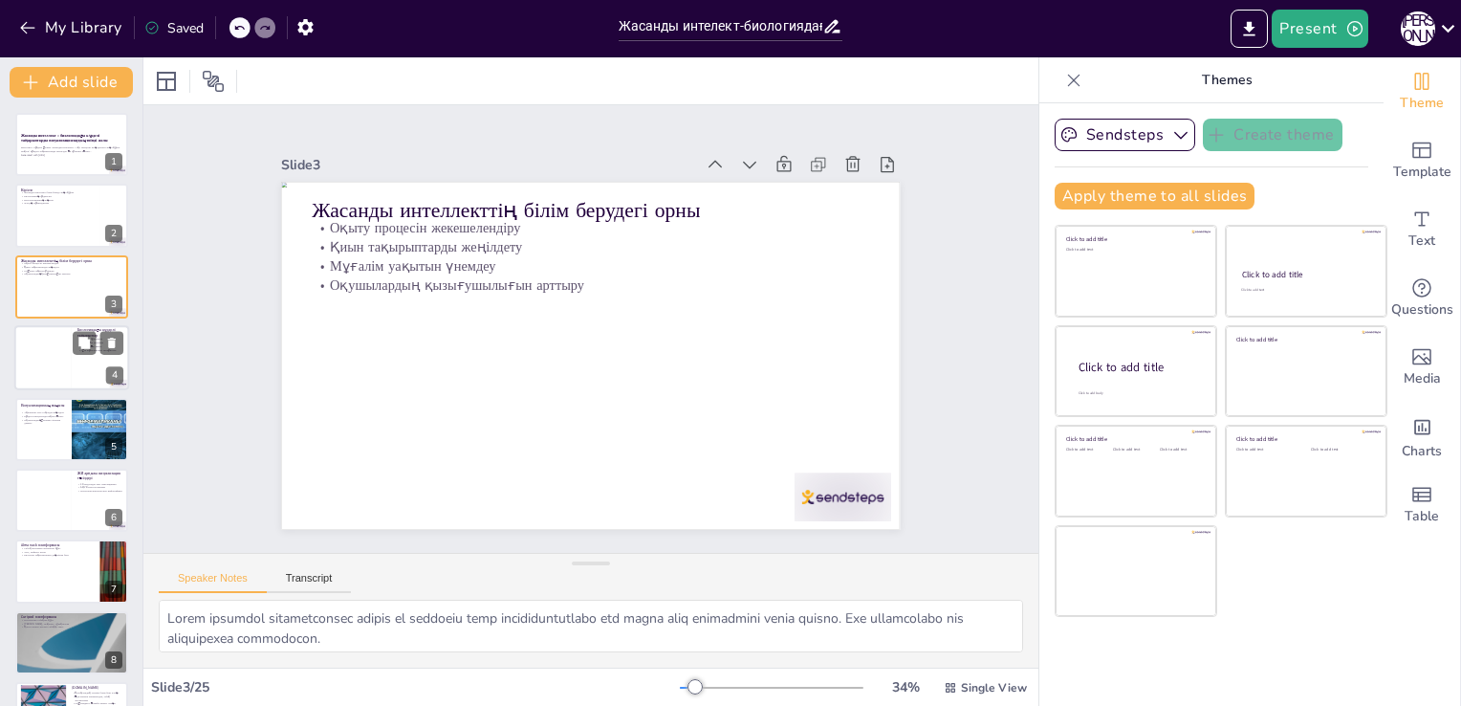
checkbox input "true"
click at [42, 375] on div at bounding box center [42, 357] width 57 height 65
type textarea "Жасуша құрылысы – биологияның негізі. Визуализация арқылы оқушылар жасушаның құ…"
checkbox input "true"
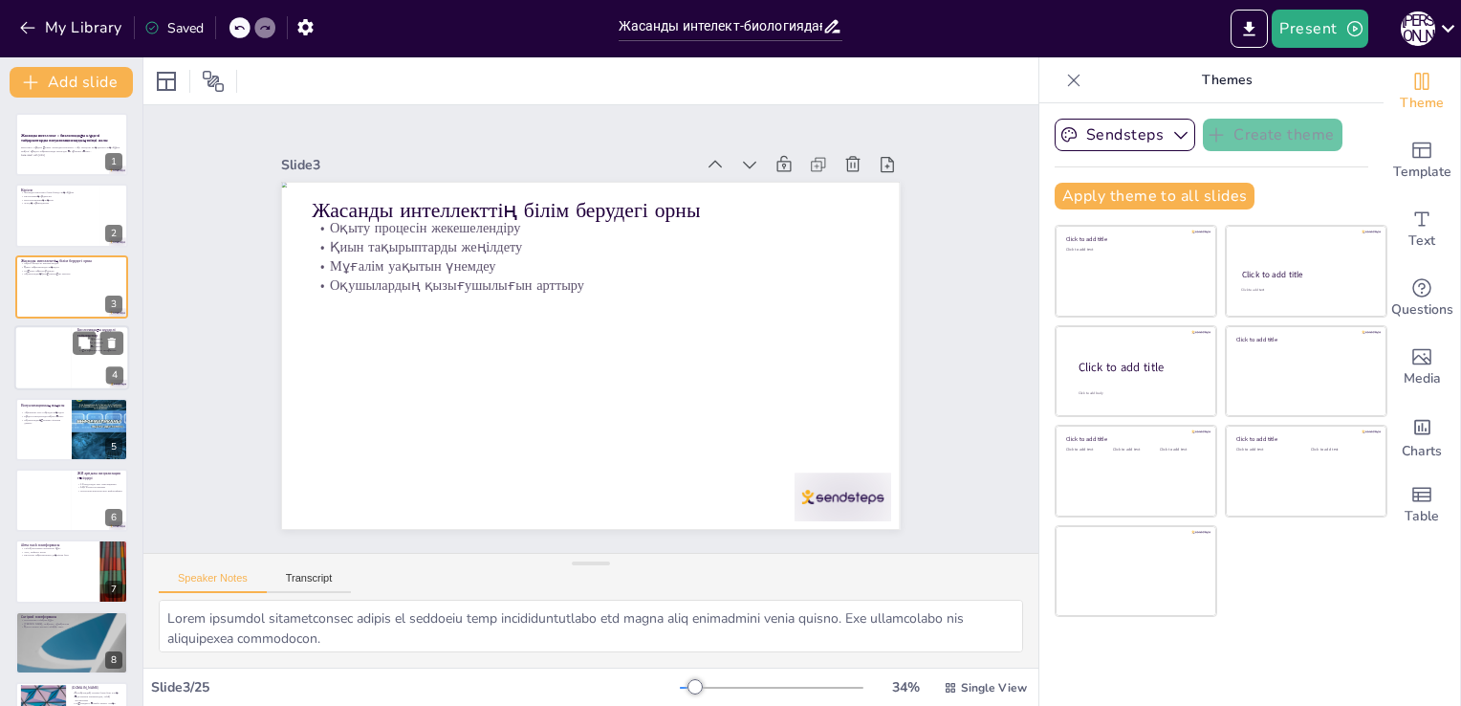
checkbox input "true"
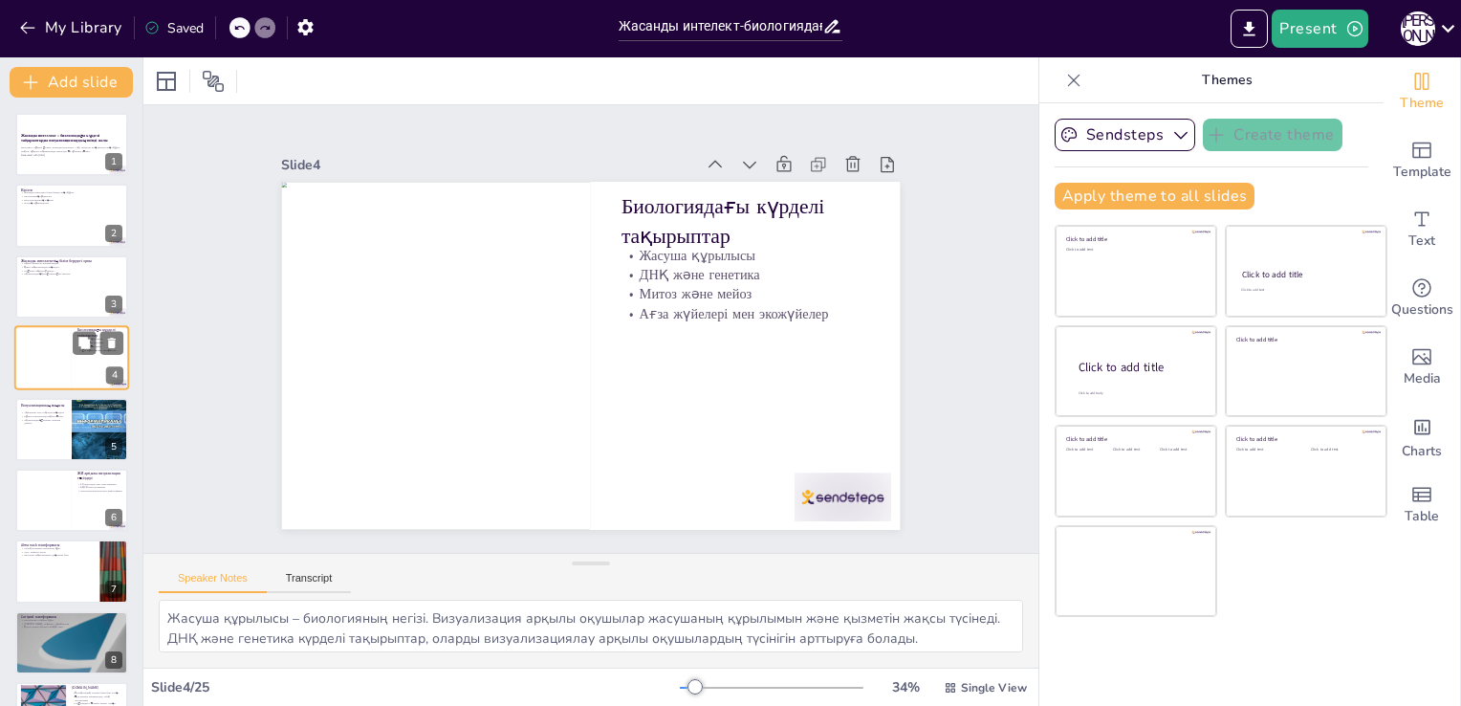
checkbox input "true"
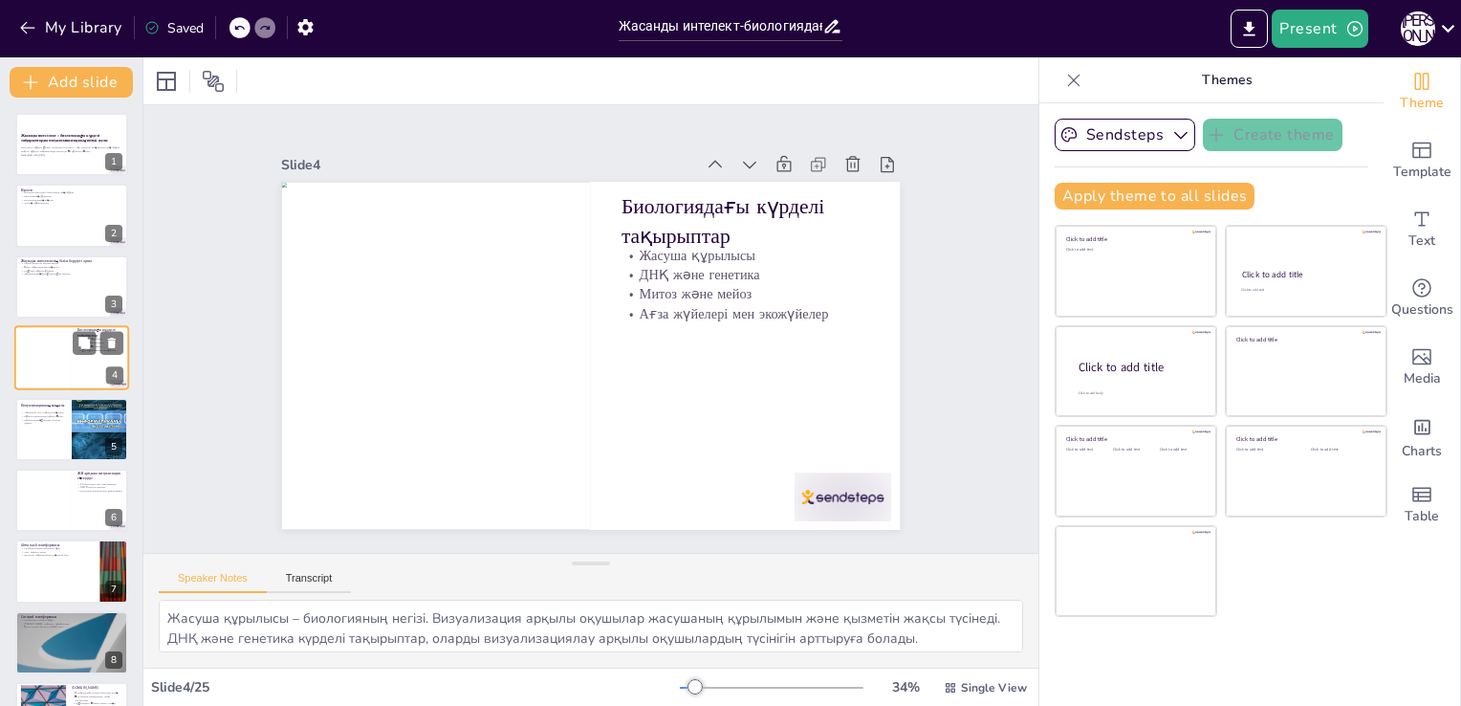
checkbox input "true"
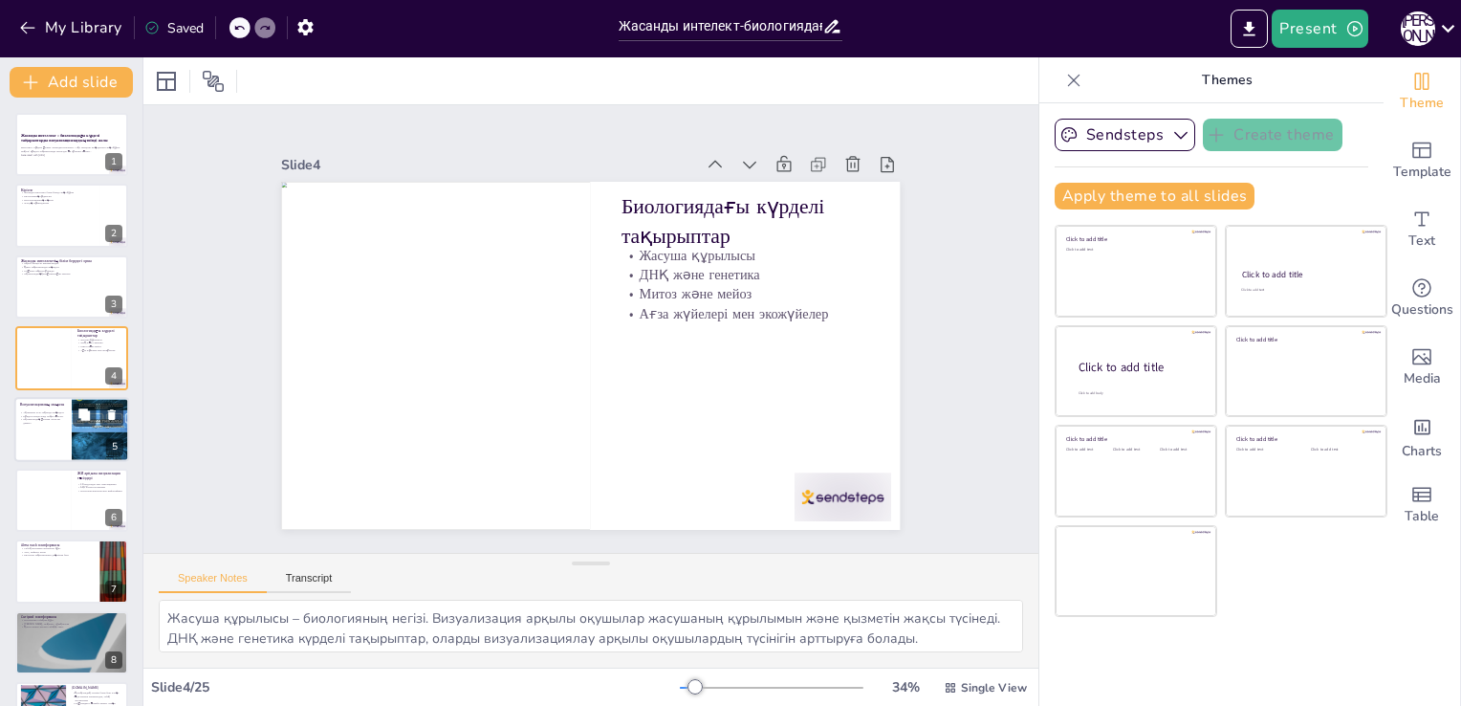
checkbox input "true"
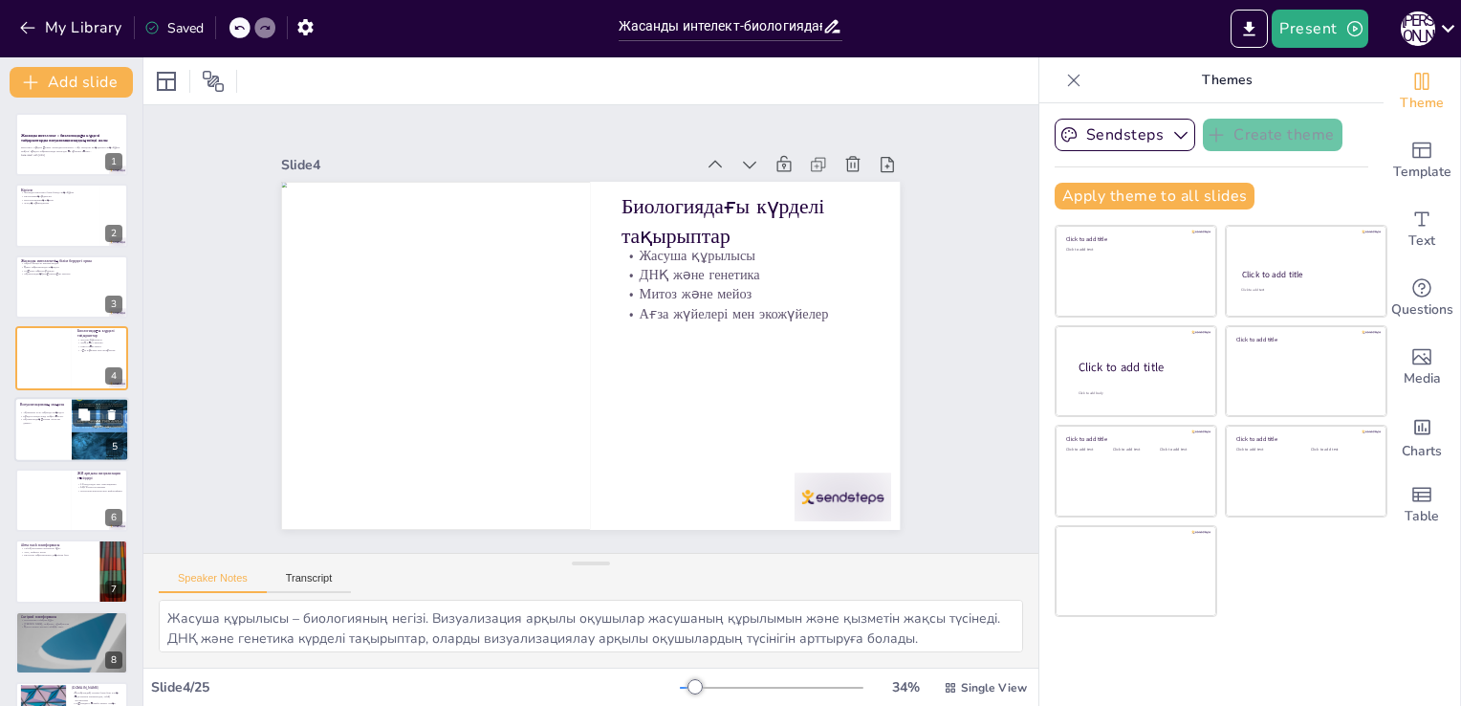
checkbox input "true"
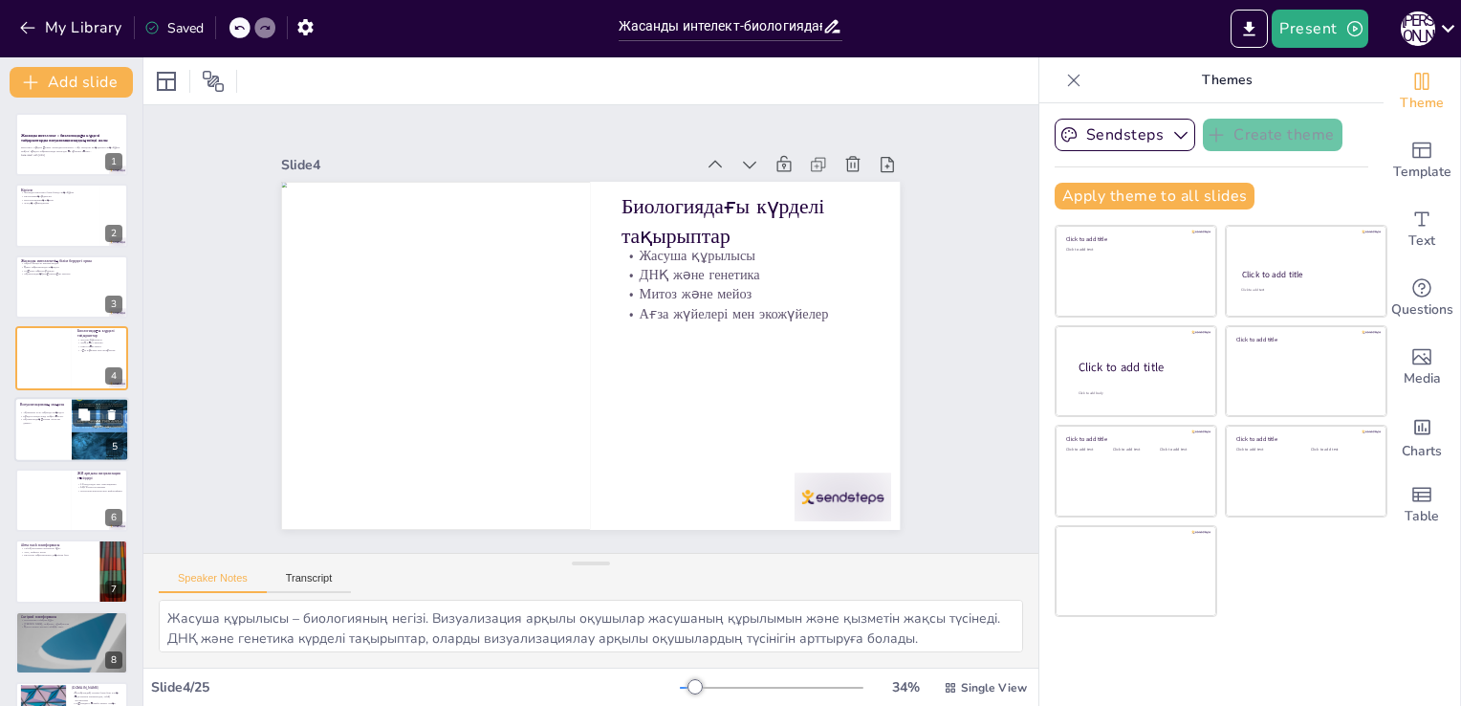
checkbox input "true"
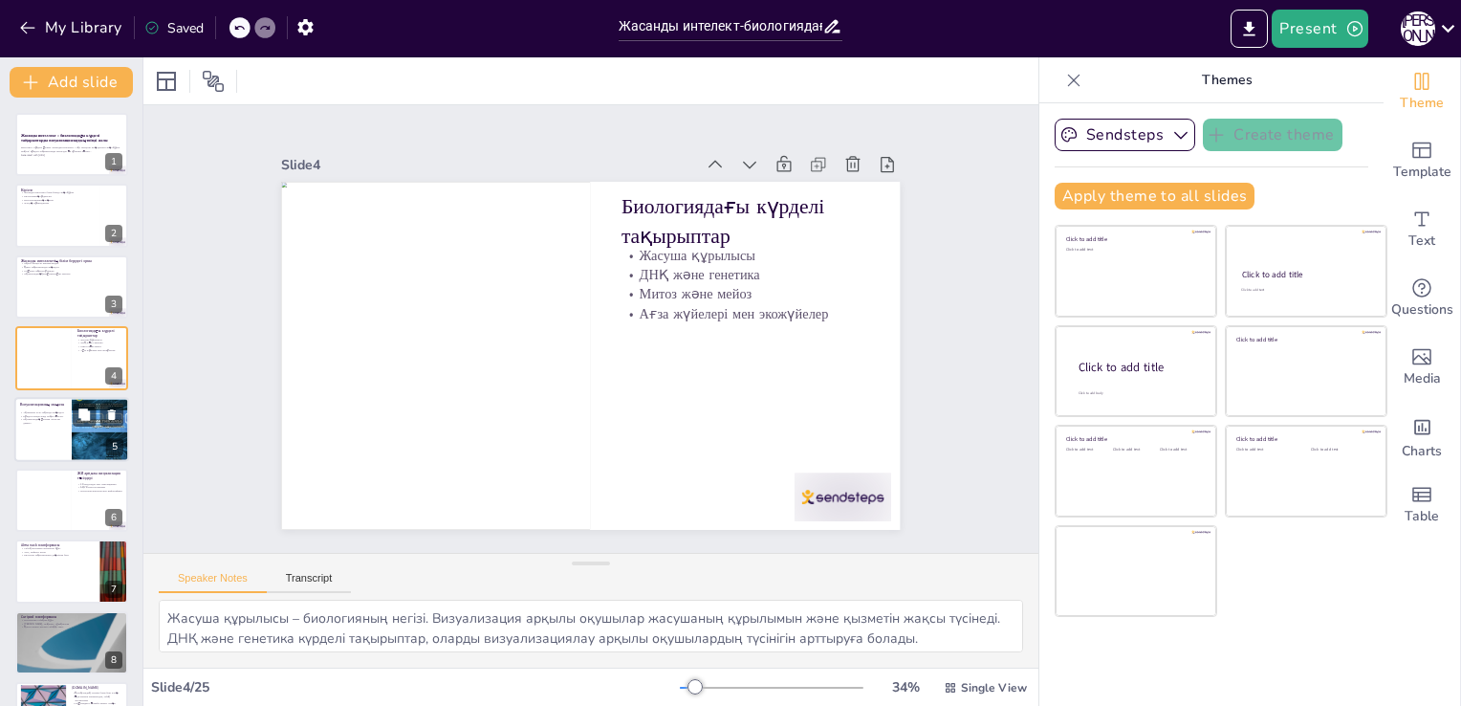
checkbox input "true"
click at [46, 436] on div at bounding box center [71, 429] width 115 height 65
type textarea "Визуализация ақпаратты есте сақтауды жеңілдетеді. Оқушылар визуалды элементтерд…"
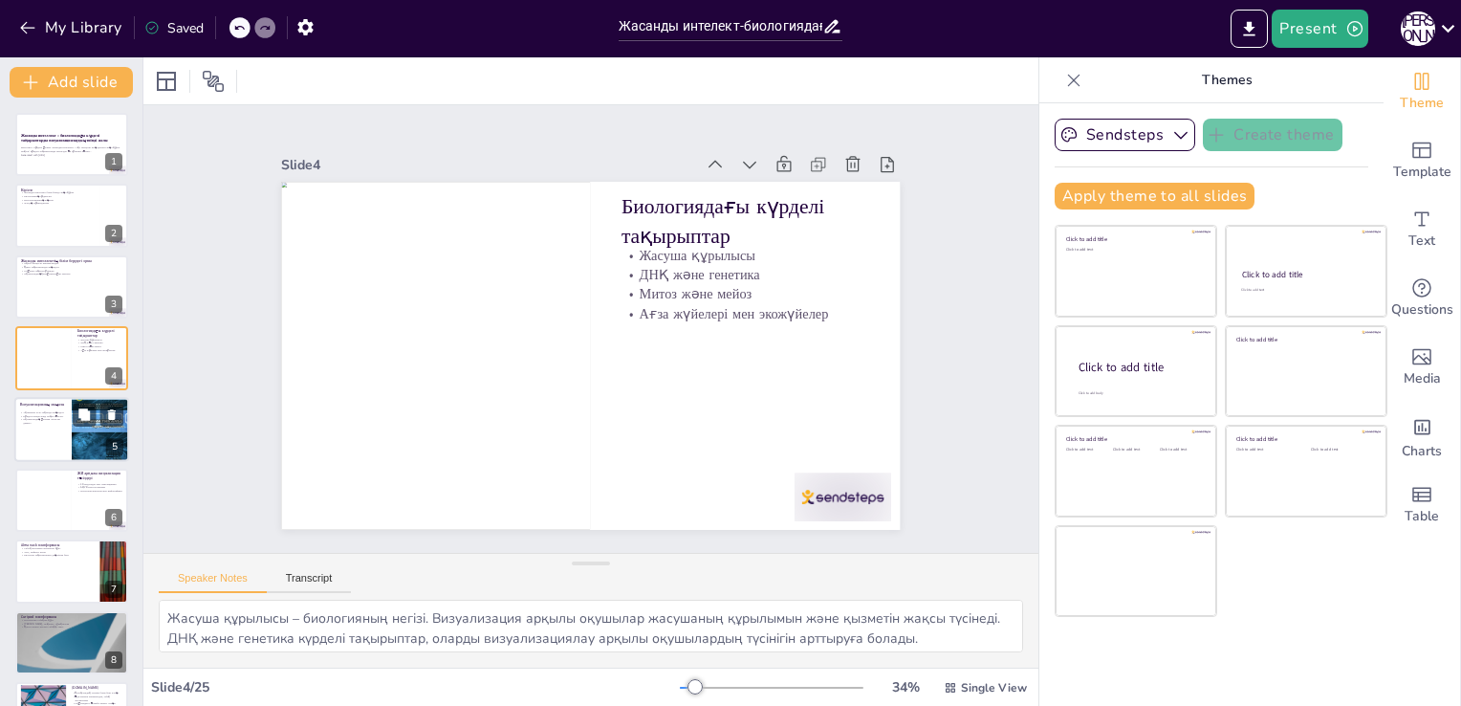
checkbox input "true"
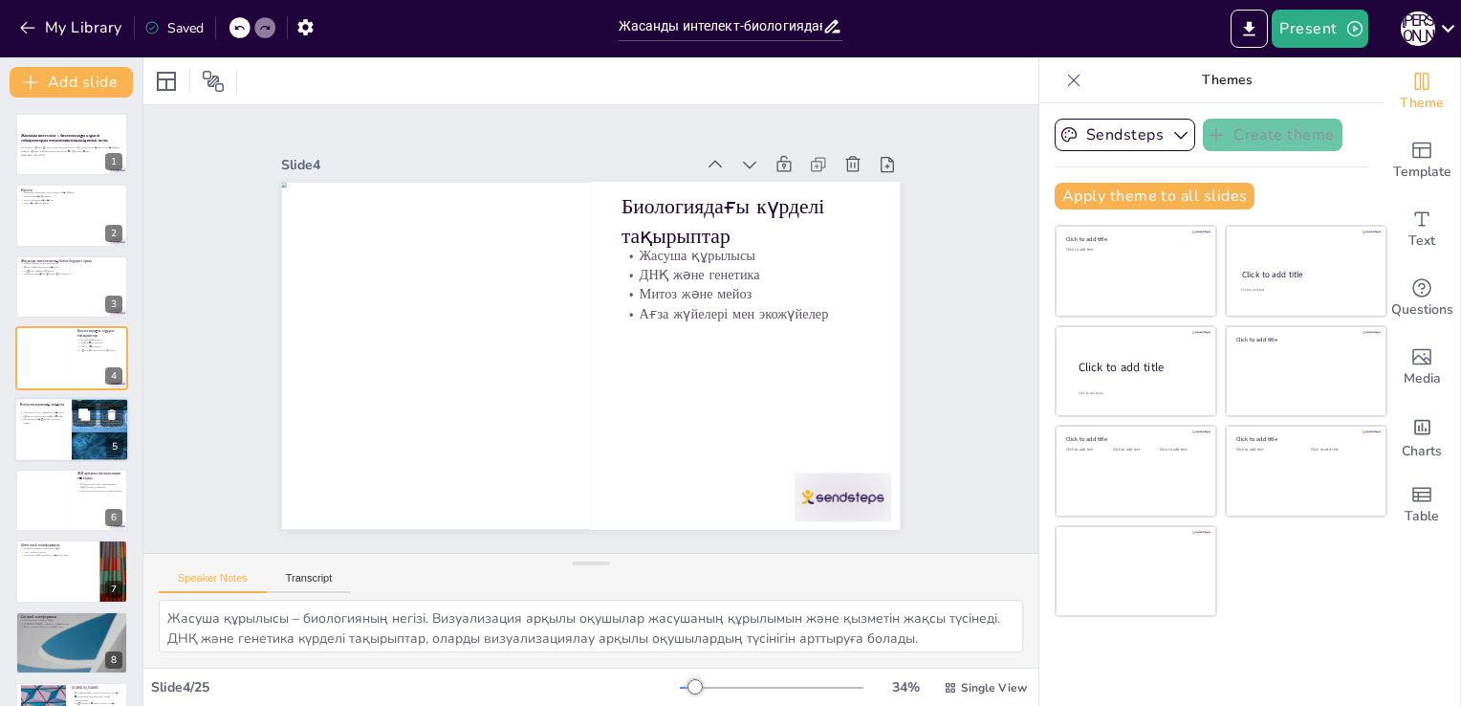
checkbox input "true"
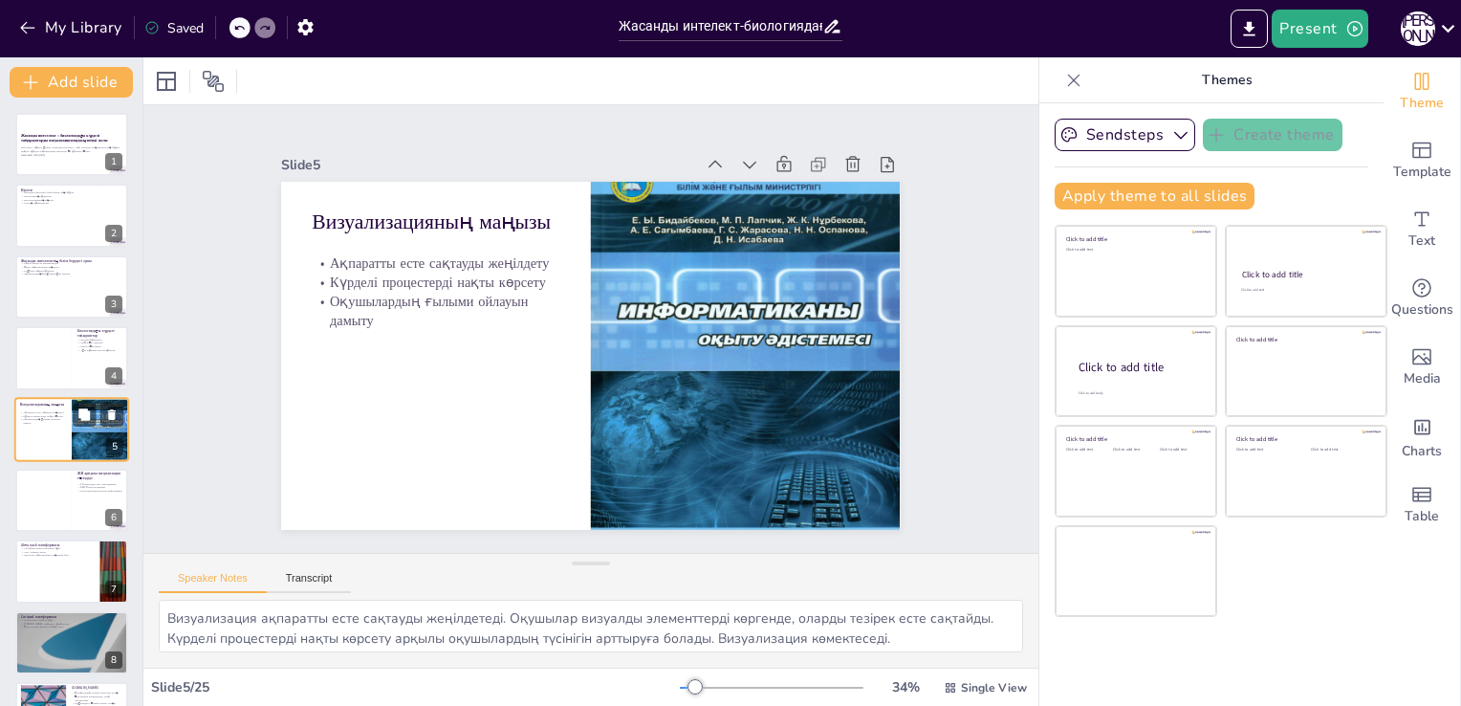
scroll to position [27, 0]
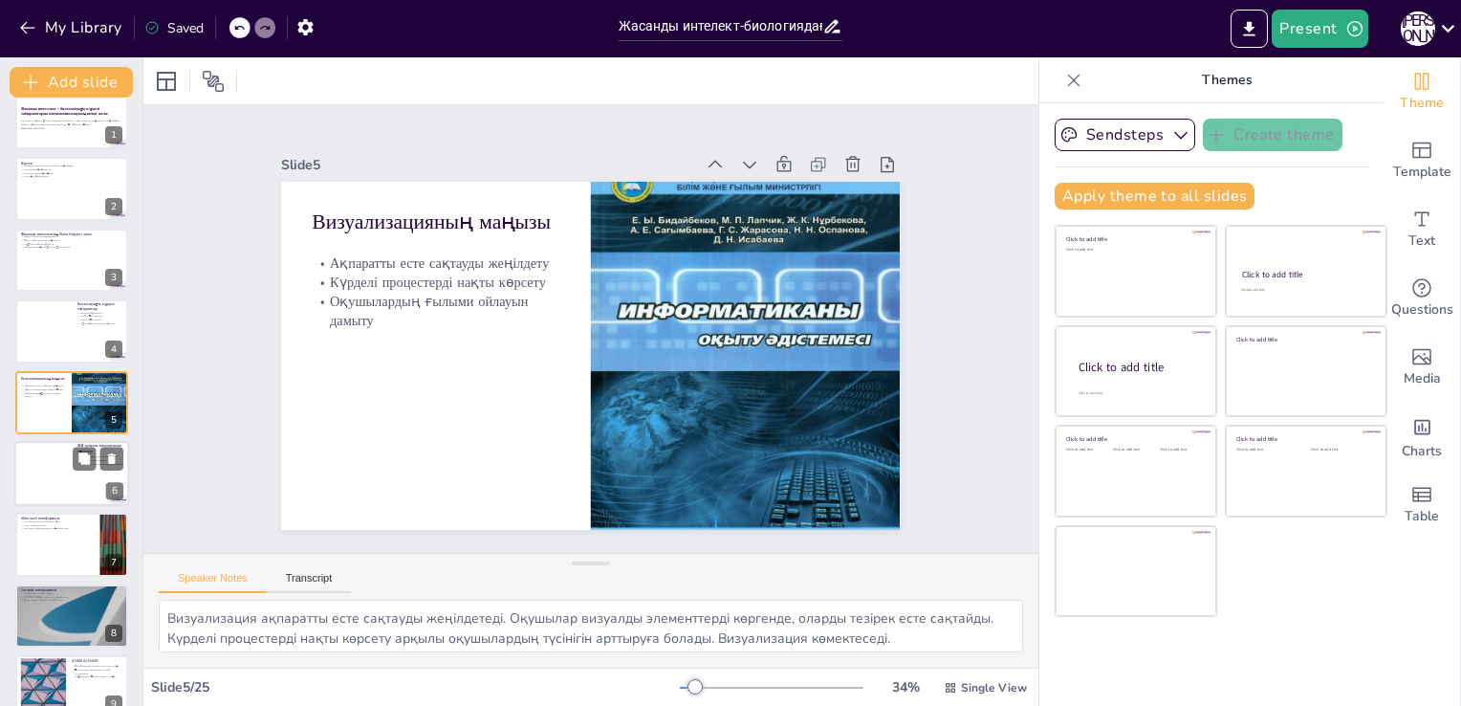
checkbox input "true"
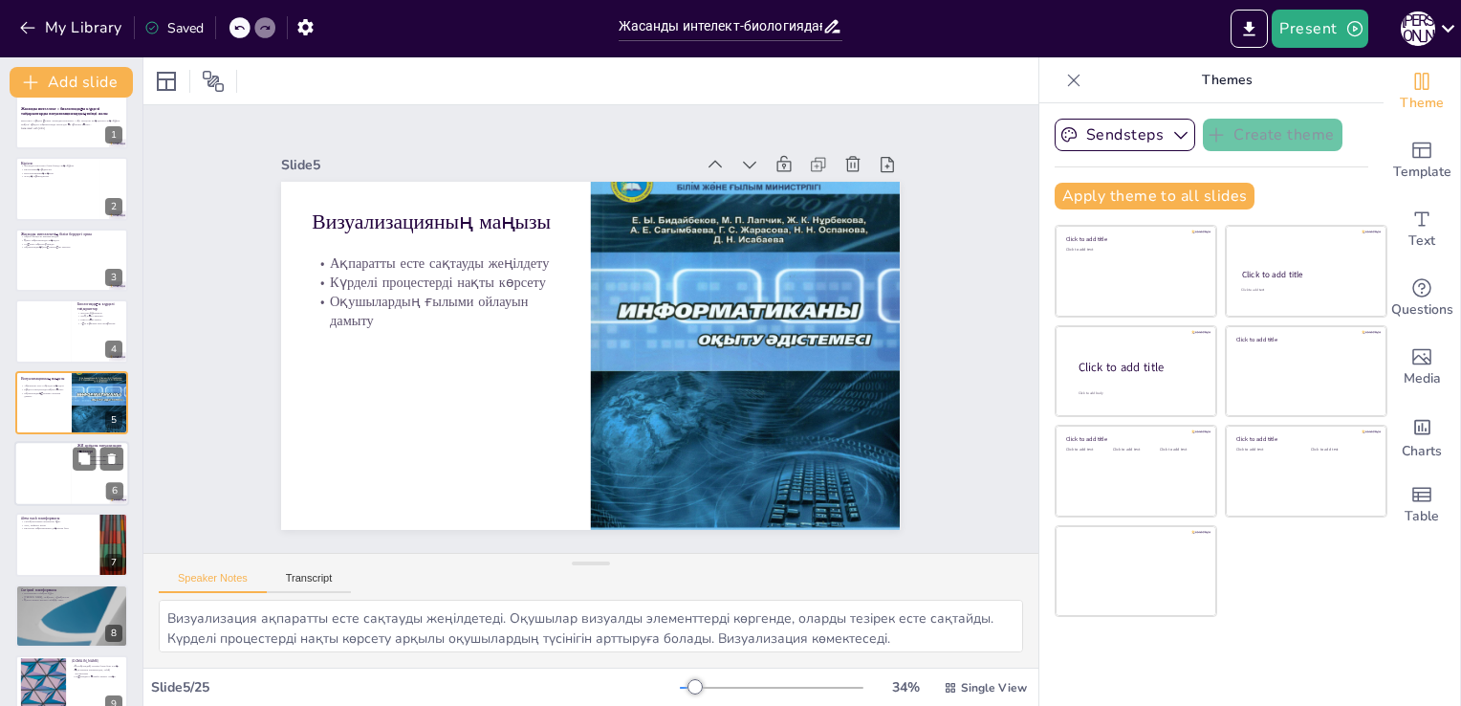
checkbox input "true"
click at [55, 476] on div at bounding box center [42, 473] width 57 height 65
type textarea "3D модельдер мен симуляциялар оқушыларға күрделі концепцияларды визуалды түрде …"
checkbox input "true"
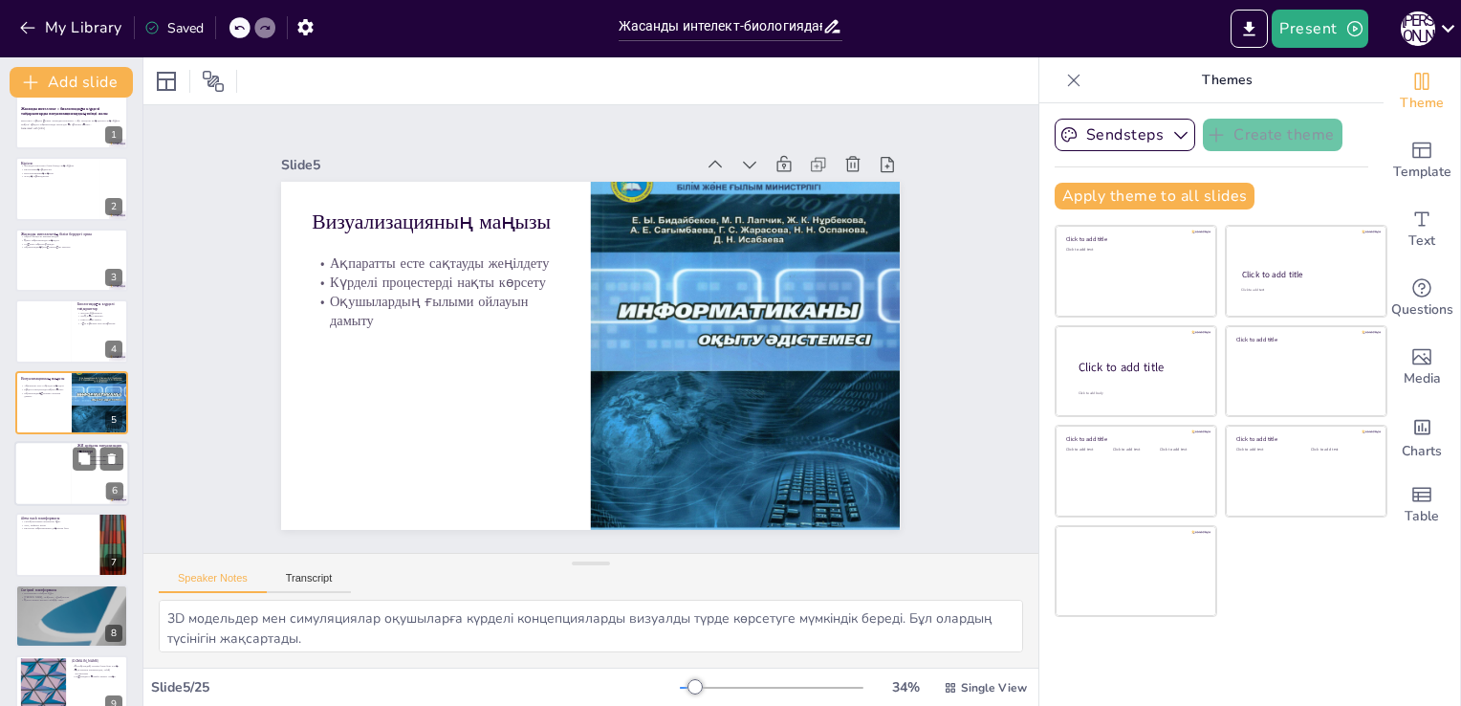
checkbox input "true"
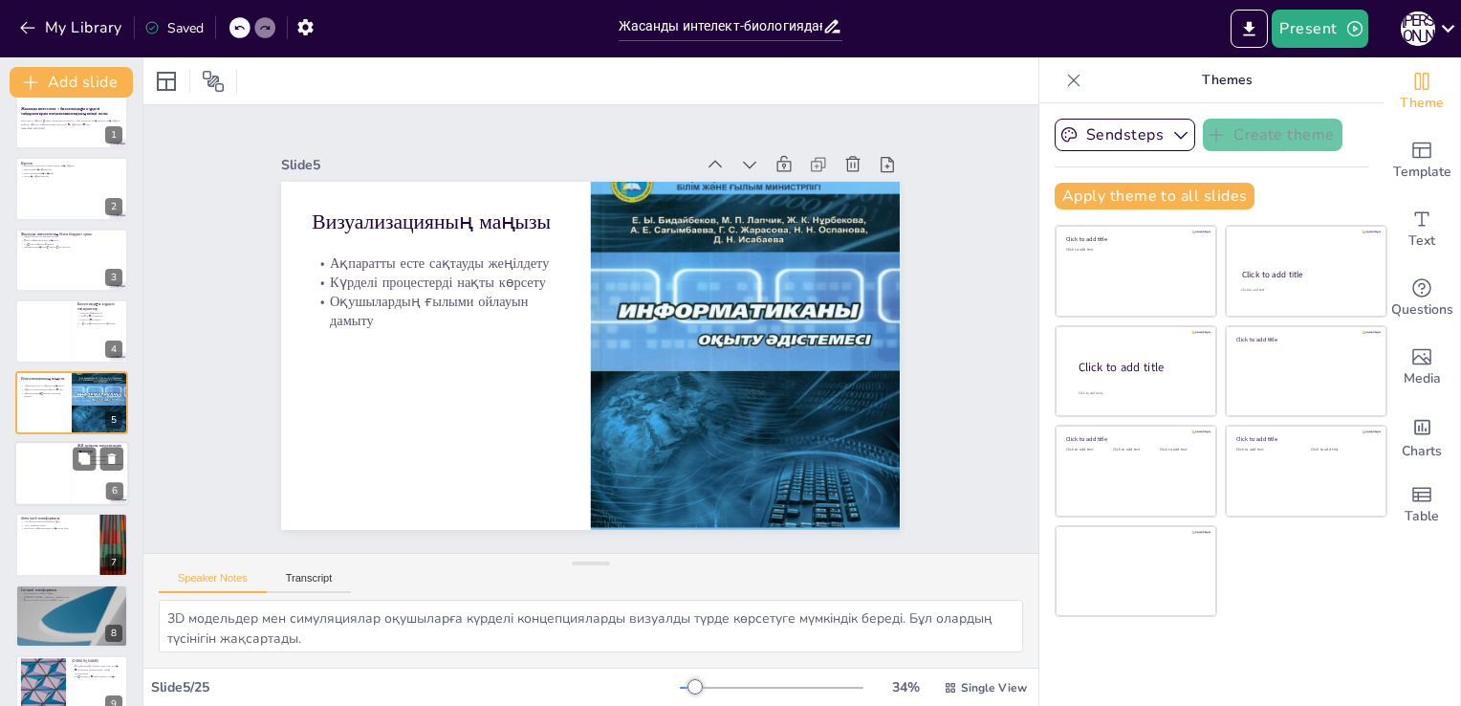
checkbox input "true"
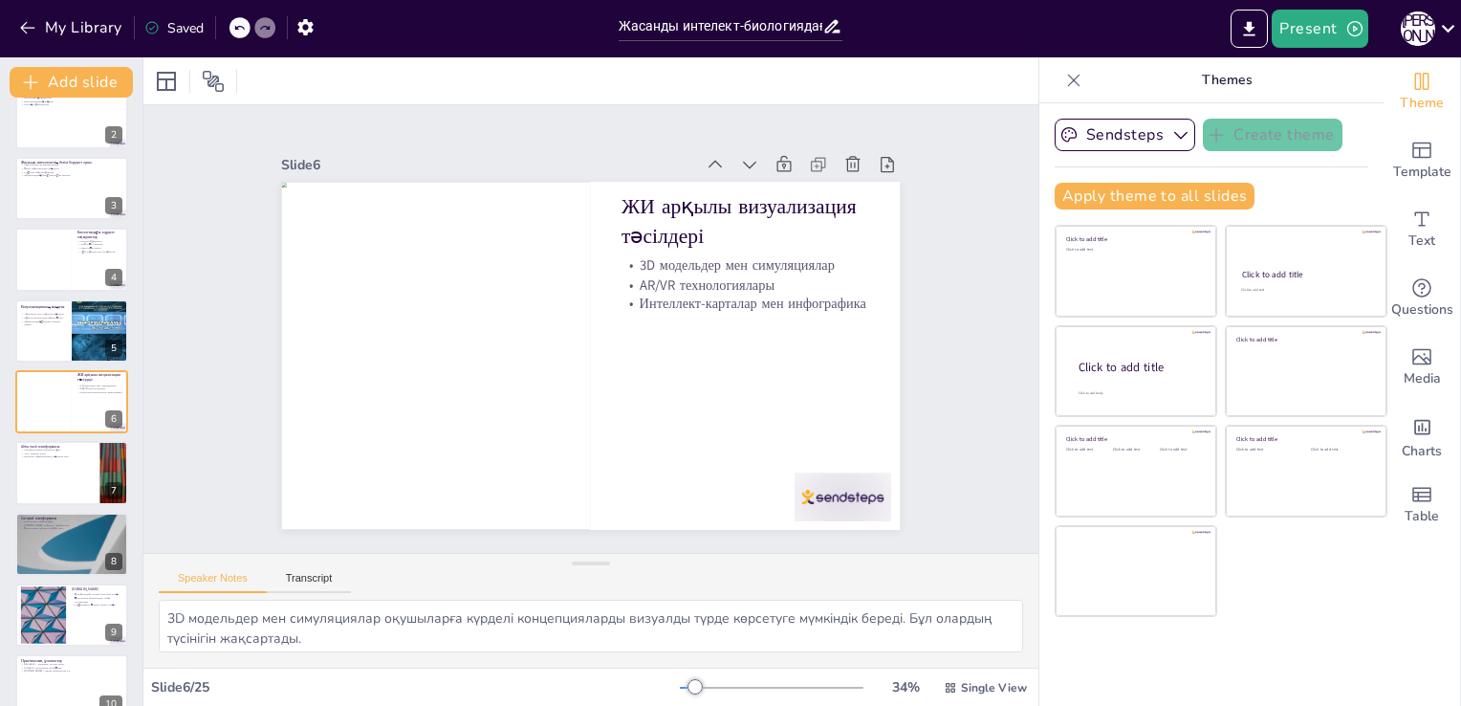
checkbox input "true"
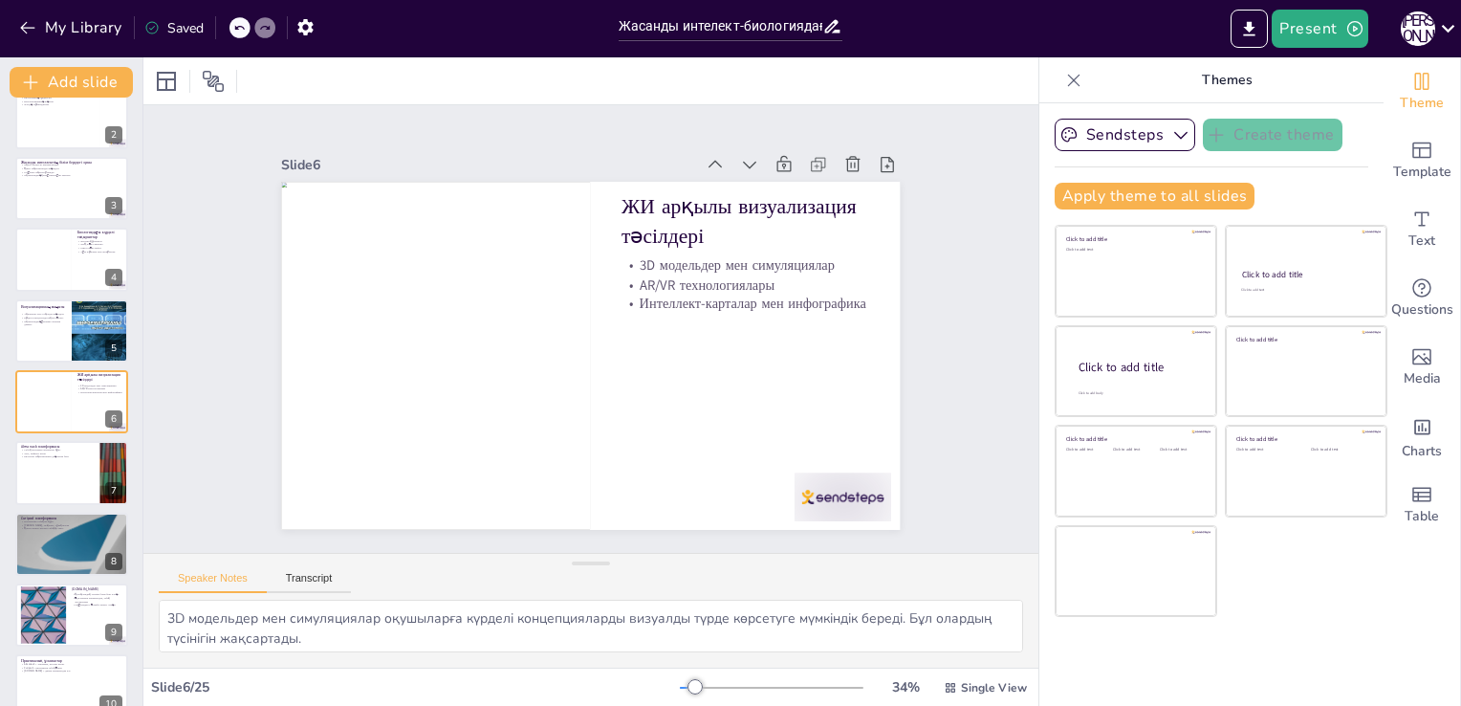
checkbox input "true"
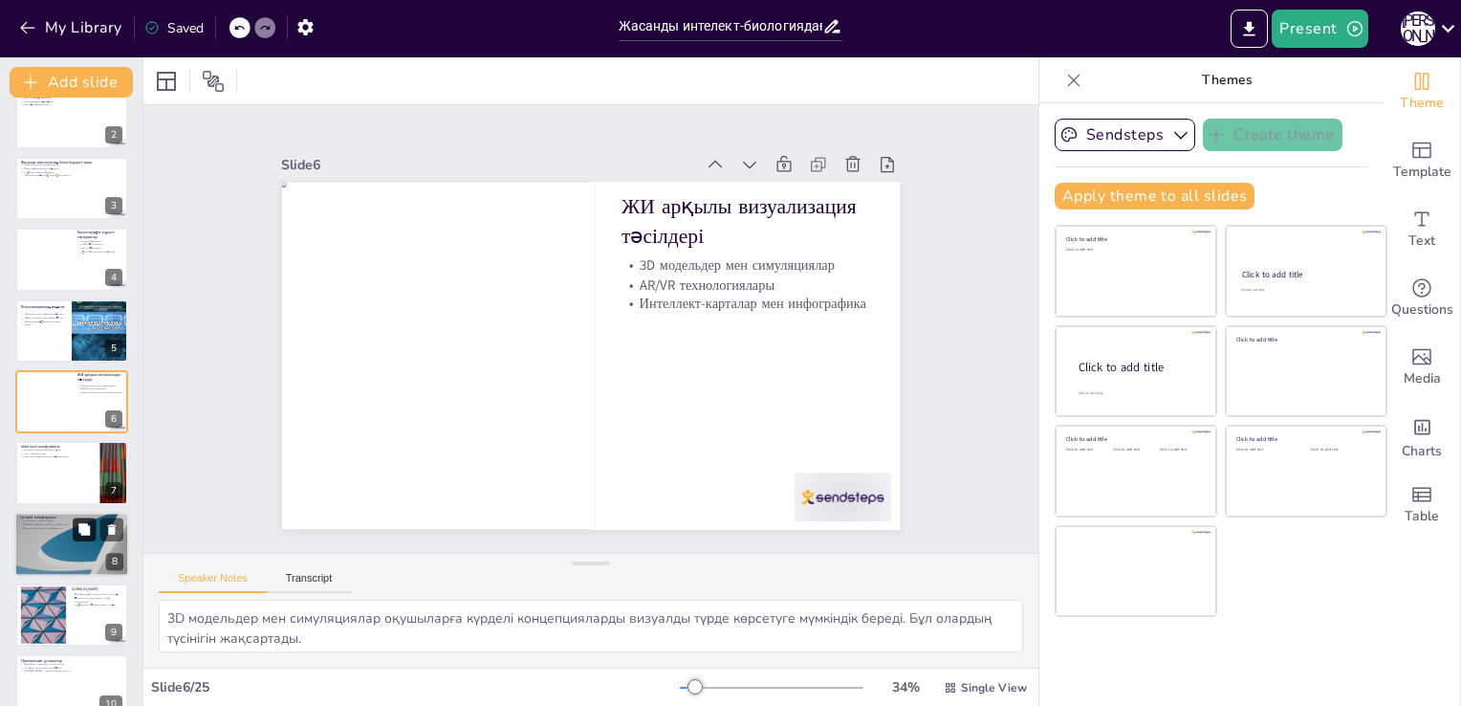
checkbox input "true"
click at [46, 538] on div at bounding box center [71, 544] width 115 height 65
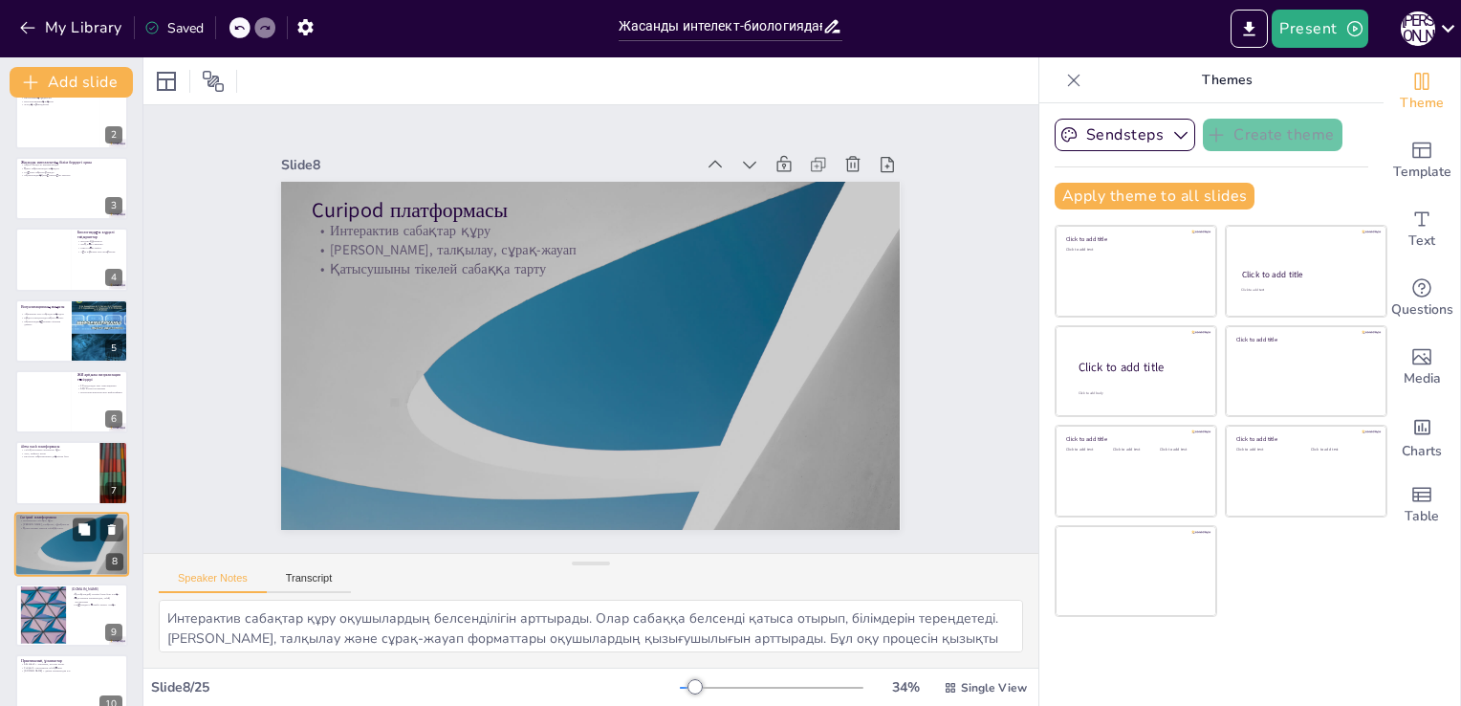
scroll to position [241, 0]
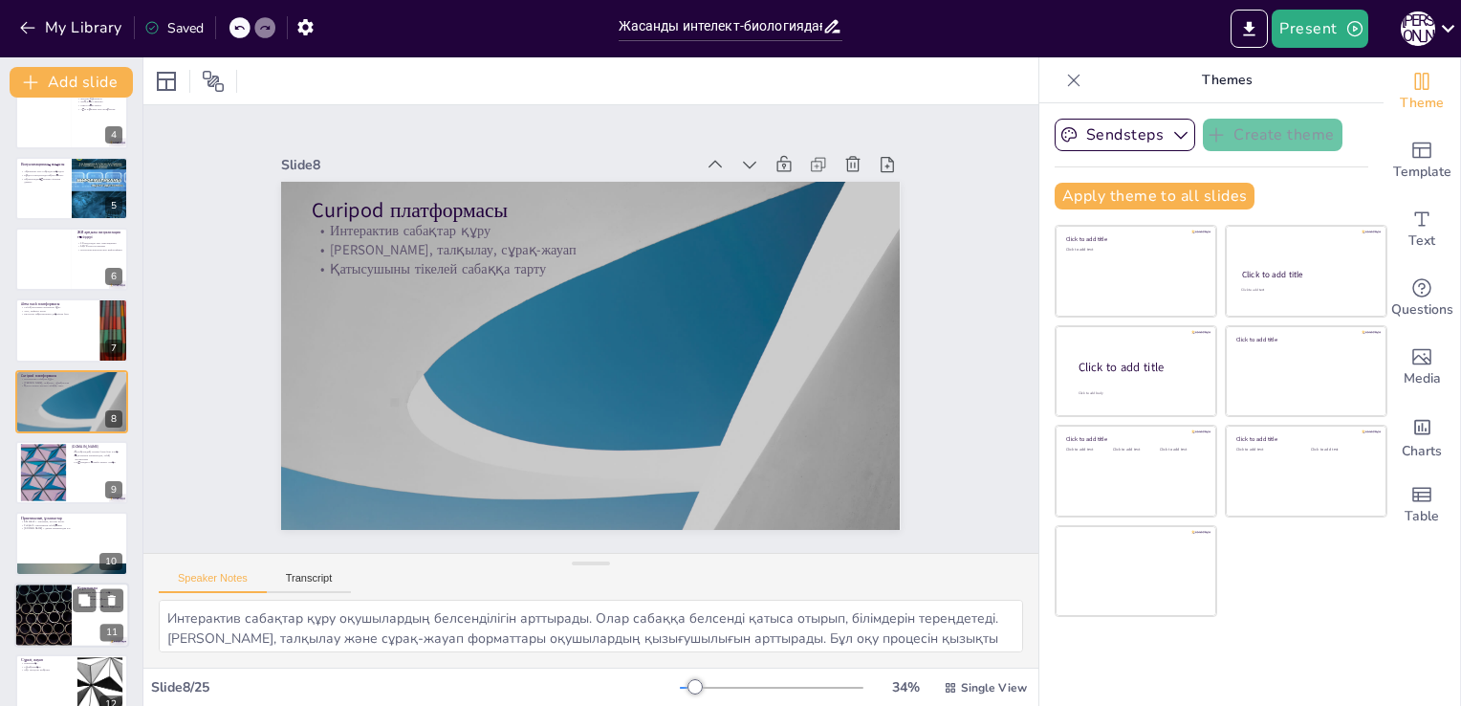
click at [33, 600] on div at bounding box center [43, 614] width 115 height 65
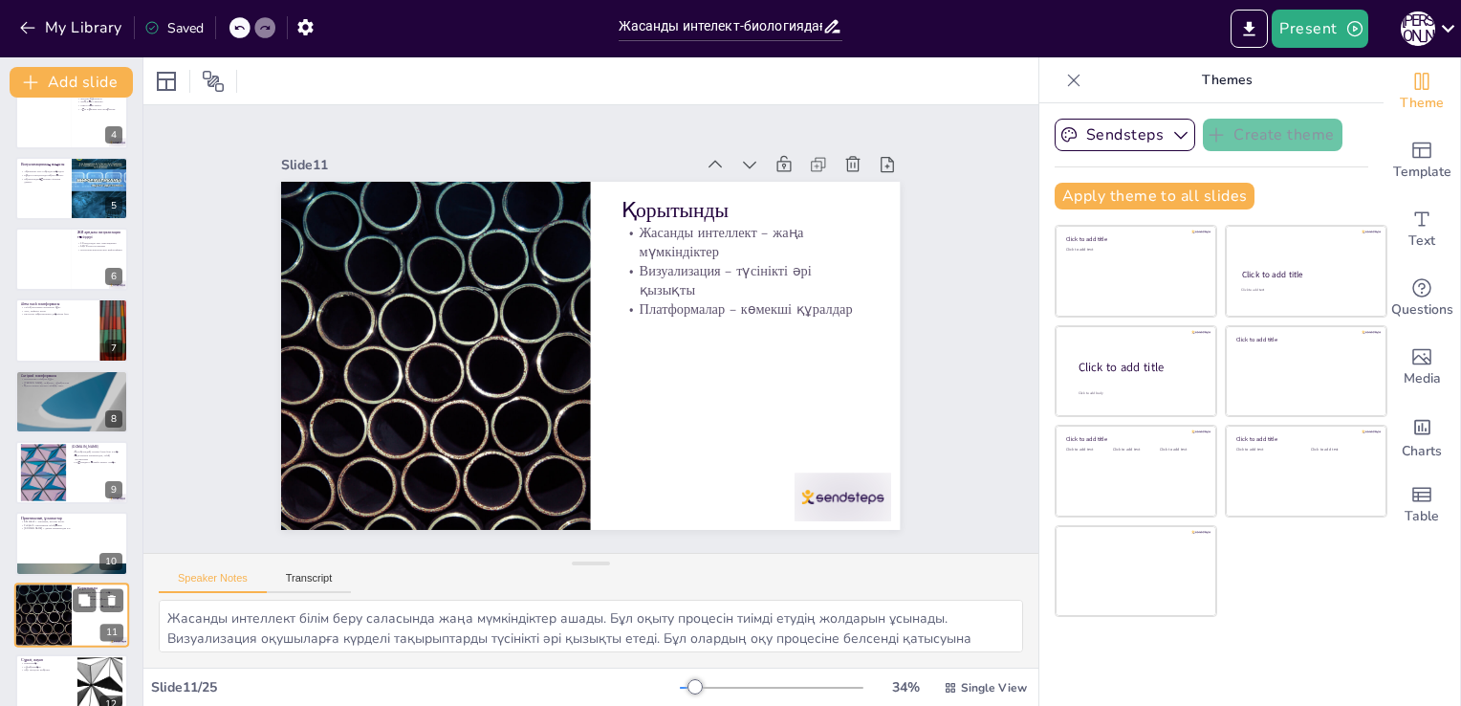
scroll to position [454, 0]
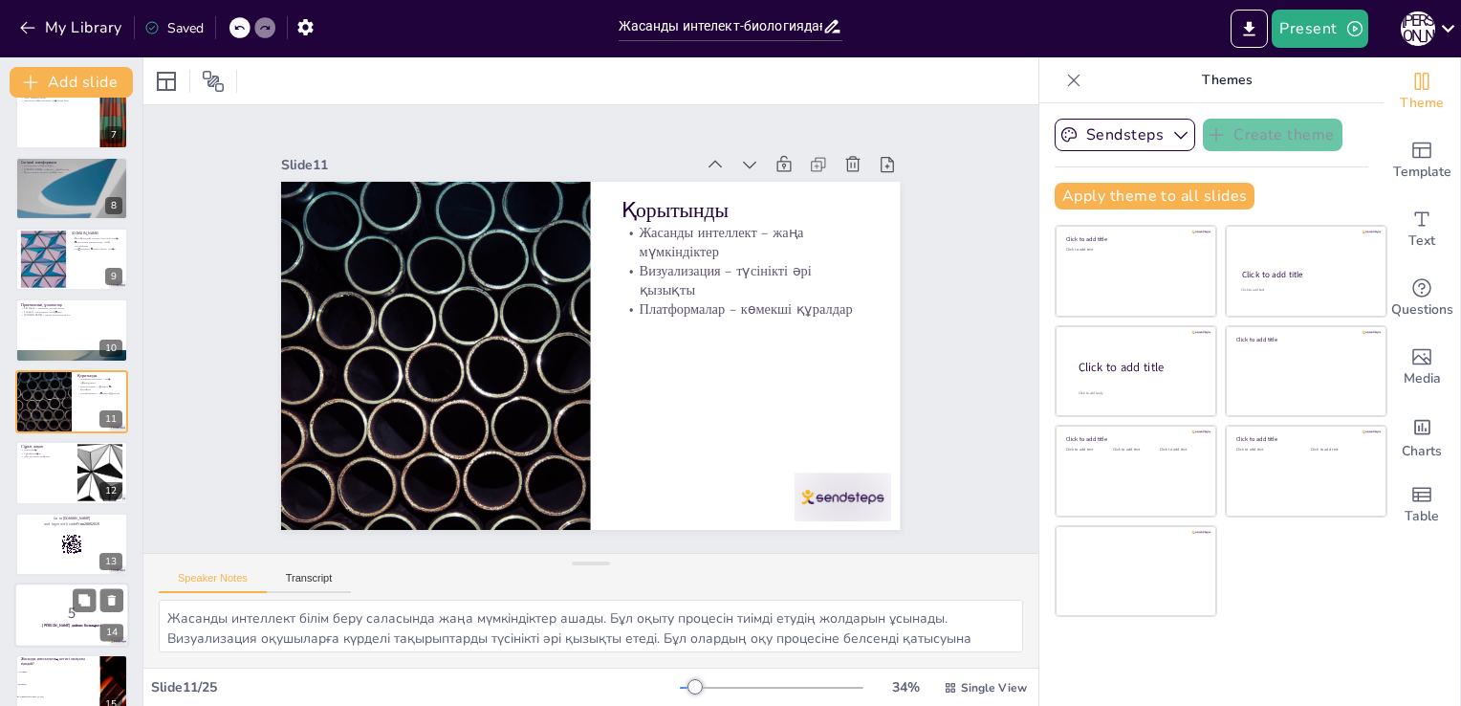
click at [38, 622] on p "[PERSON_NAME] дайын болыңыз!" at bounding box center [71, 625] width 103 height 6
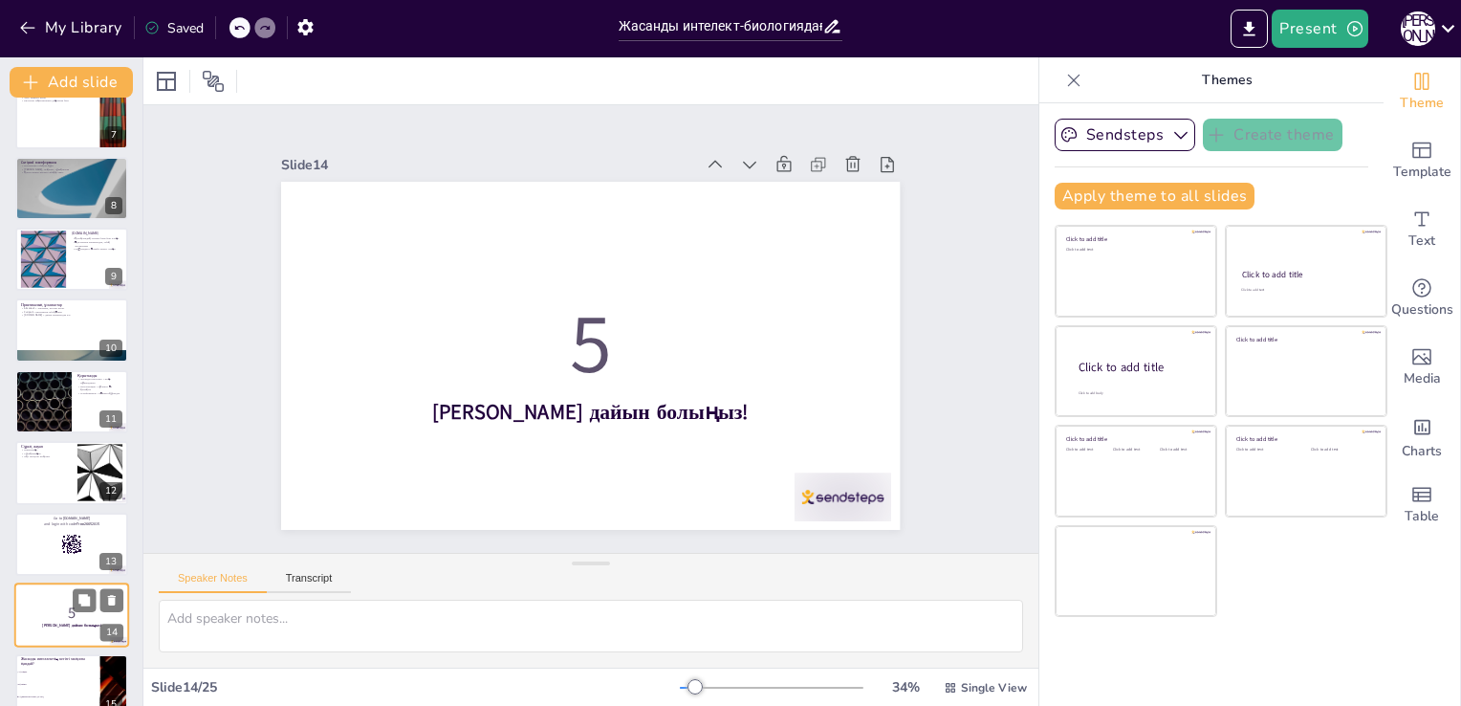
scroll to position [667, 0]
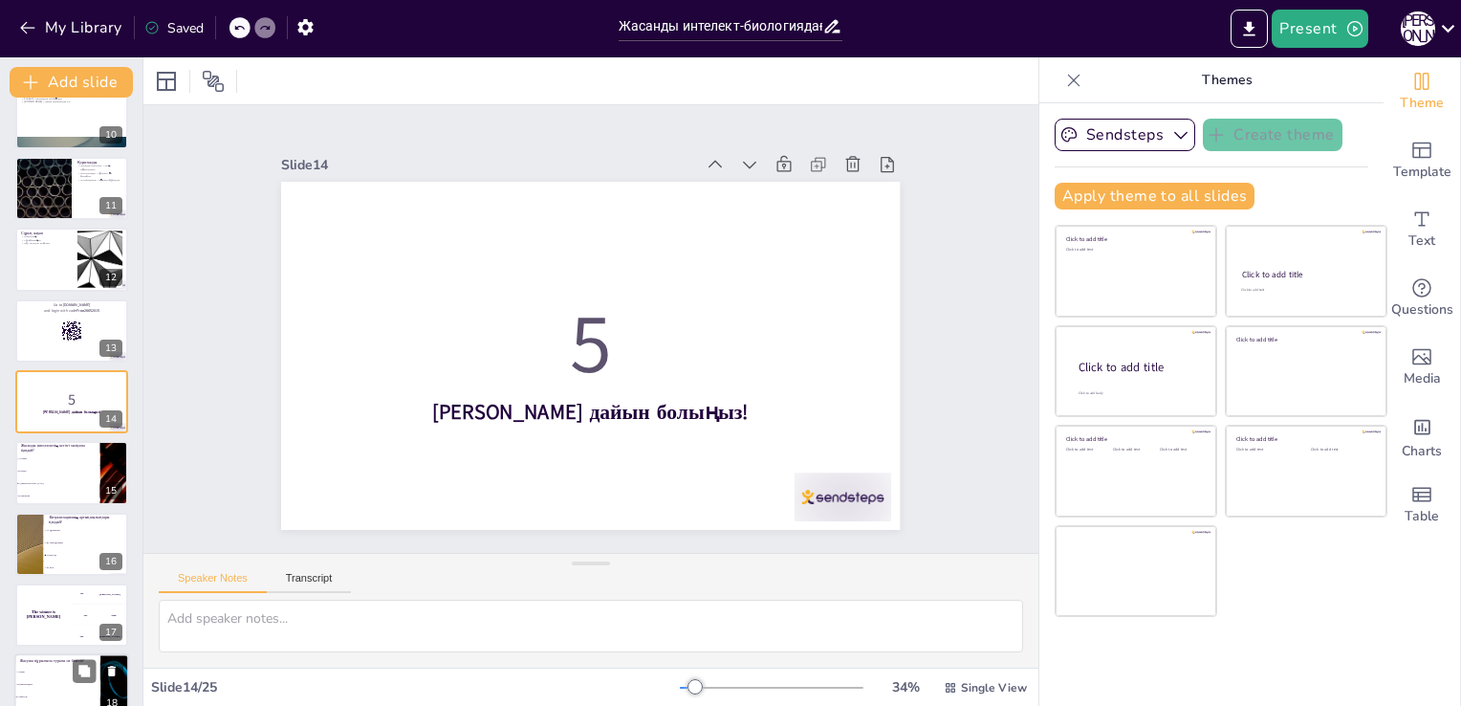
click at [44, 679] on li "B) Митохондрия" at bounding box center [57, 685] width 86 height 12
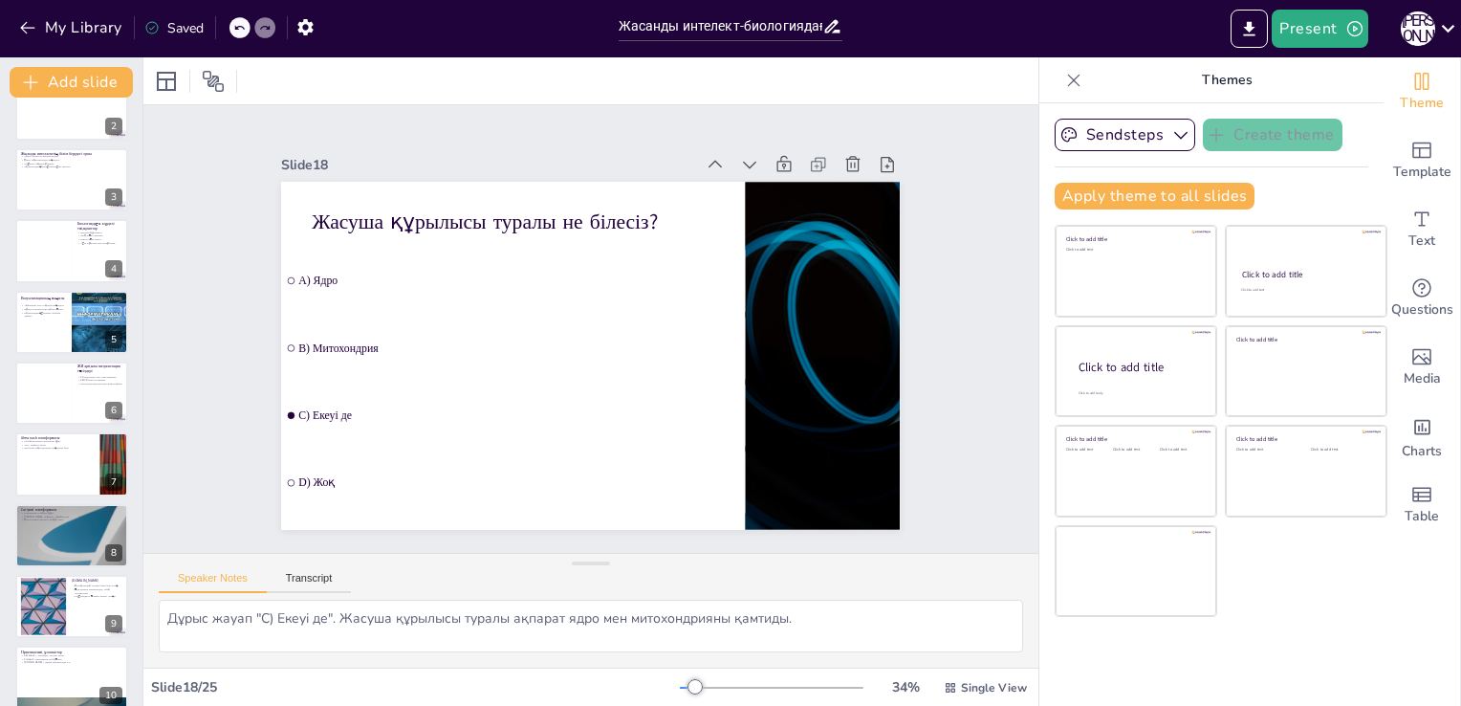
scroll to position [0, 0]
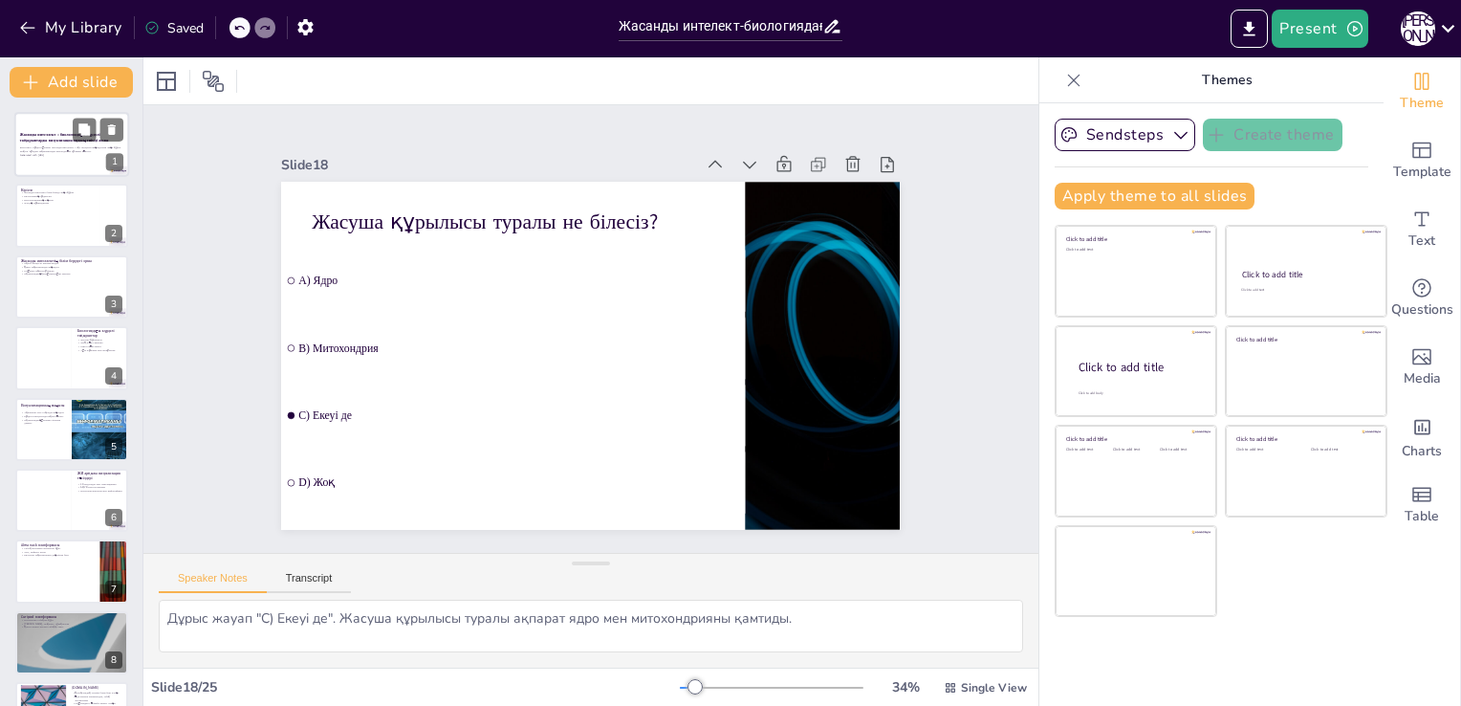
click at [55, 129] on div at bounding box center [71, 144] width 115 height 65
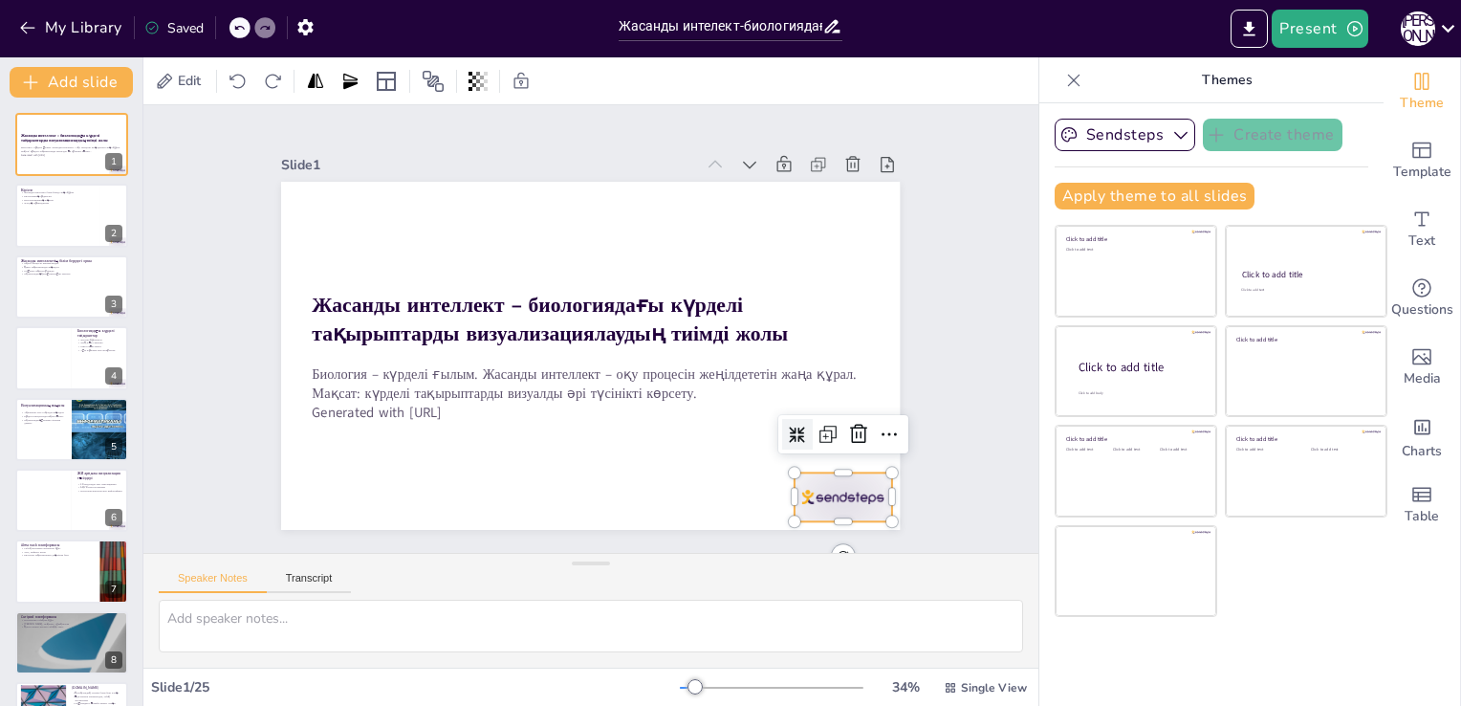
click at [779, 556] on div at bounding box center [725, 601] width 108 height 90
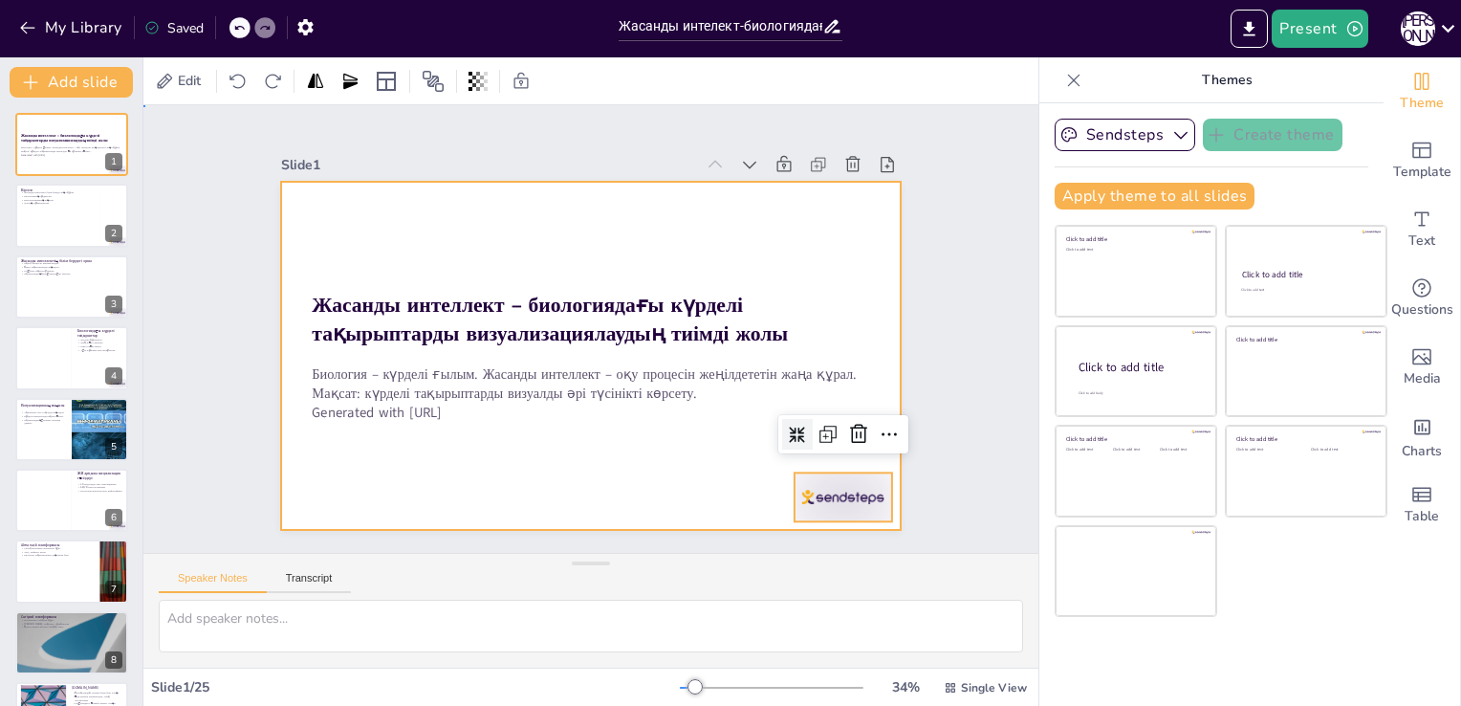
click at [639, 457] on div at bounding box center [580, 354] width 707 height 570
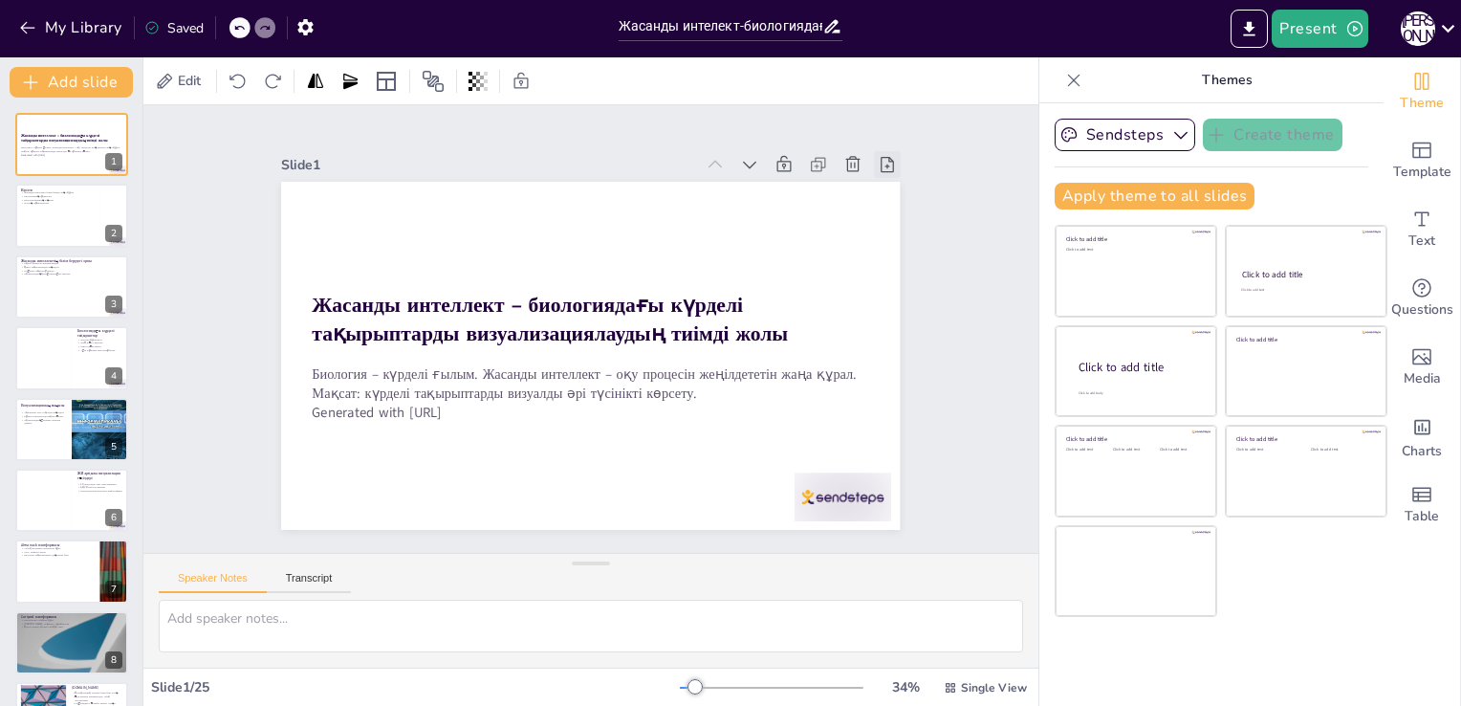
click at [904, 218] on icon at bounding box center [915, 229] width 23 height 23
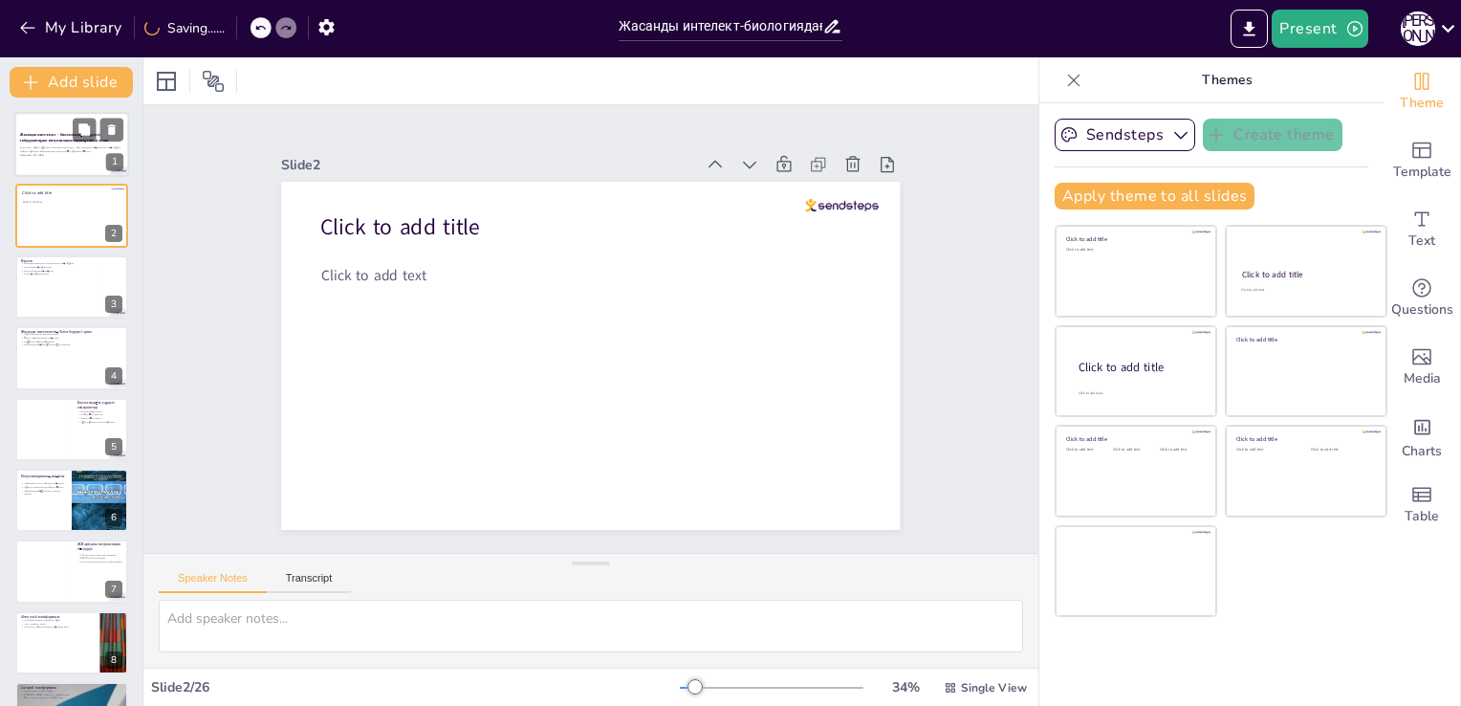
click at [50, 146] on p "Биология – күрделі ғылым. Жасанды интеллект – оқу процесін жеңілдететін жаңа құ…" at bounding box center [71, 149] width 103 height 7
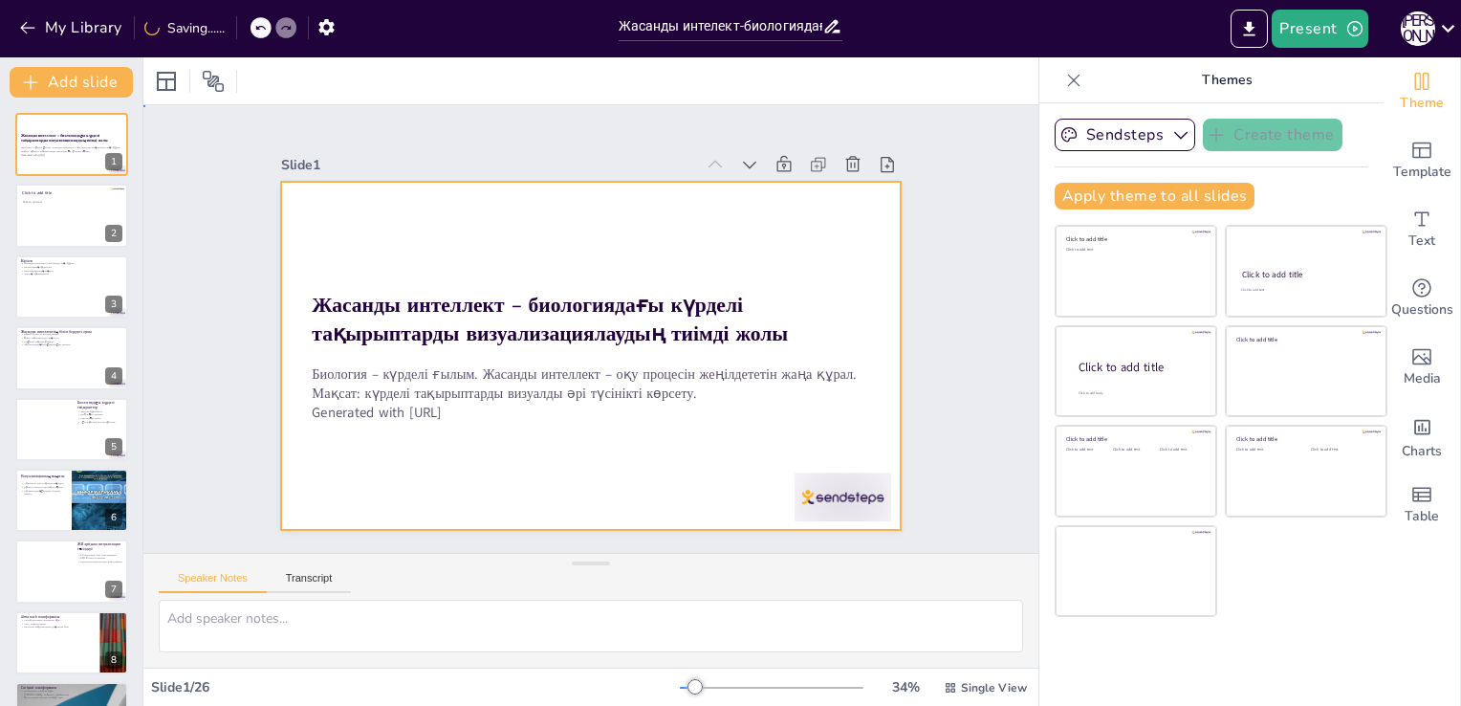
click at [505, 243] on div at bounding box center [575, 307] width 705 height 645
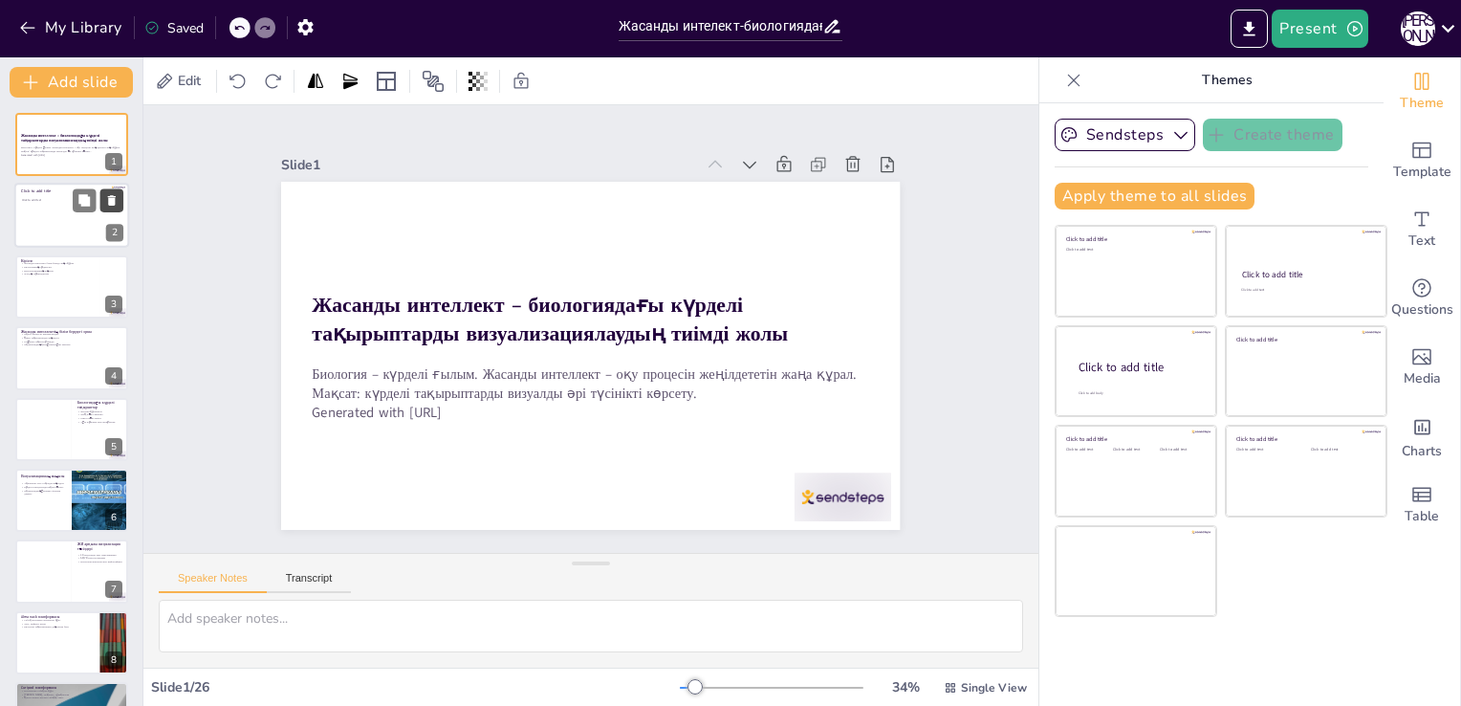
click at [115, 203] on icon at bounding box center [111, 200] width 13 height 13
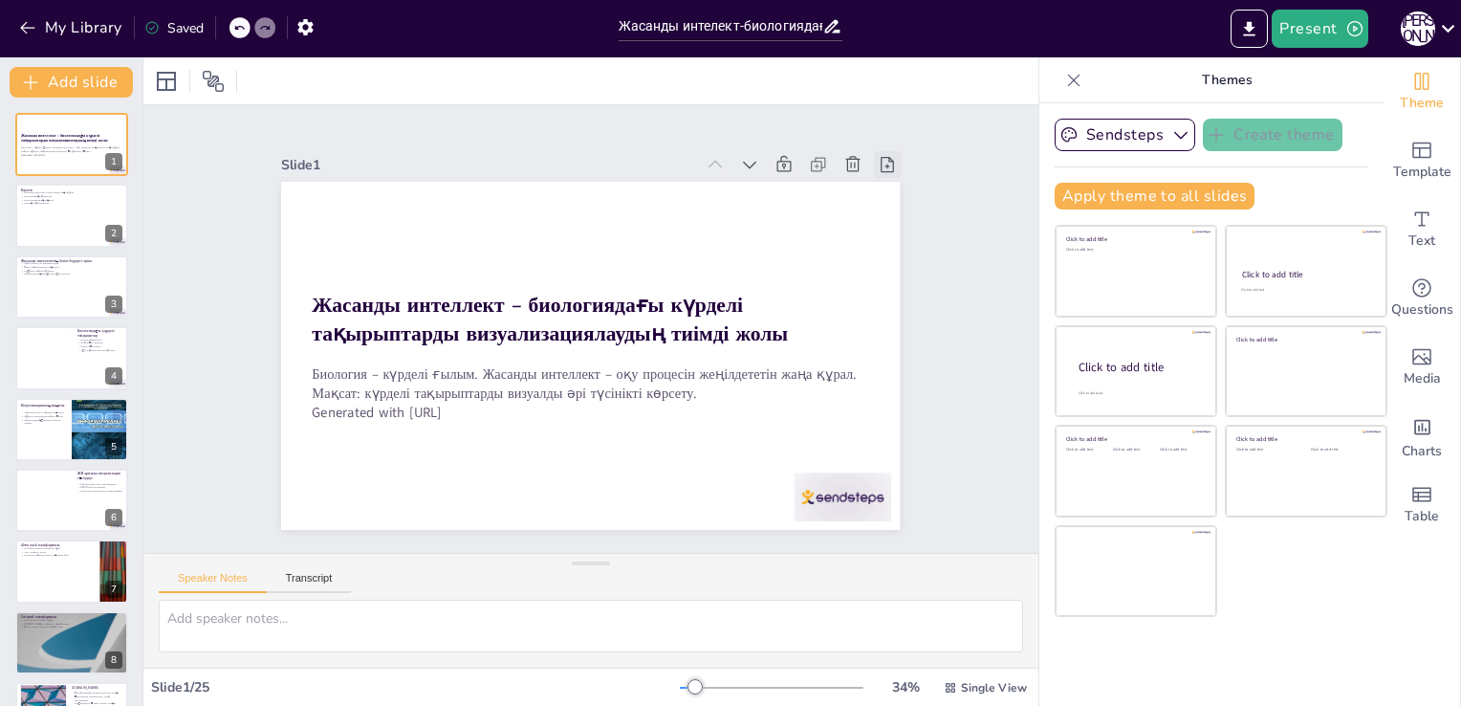
click at [906, 221] on icon at bounding box center [914, 230] width 16 height 18
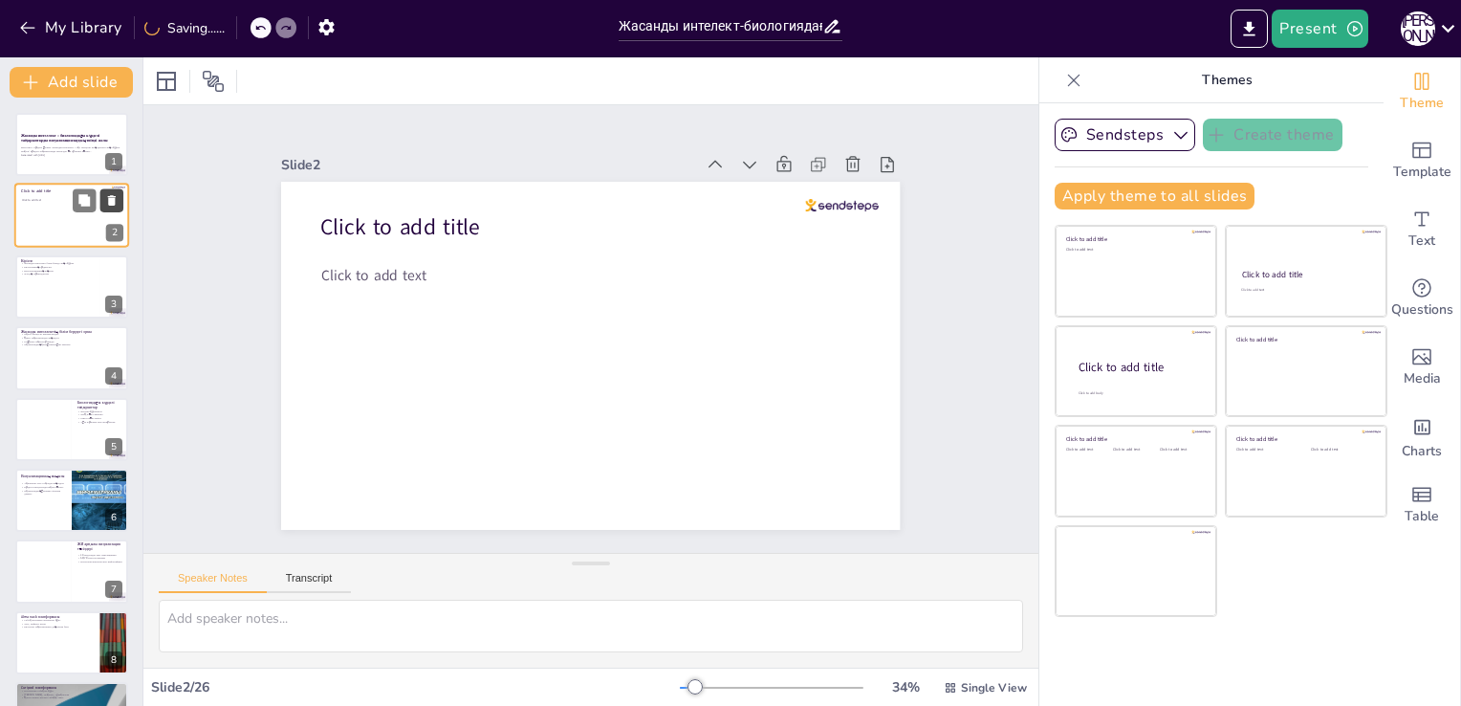
click at [119, 194] on icon at bounding box center [111, 200] width 13 height 13
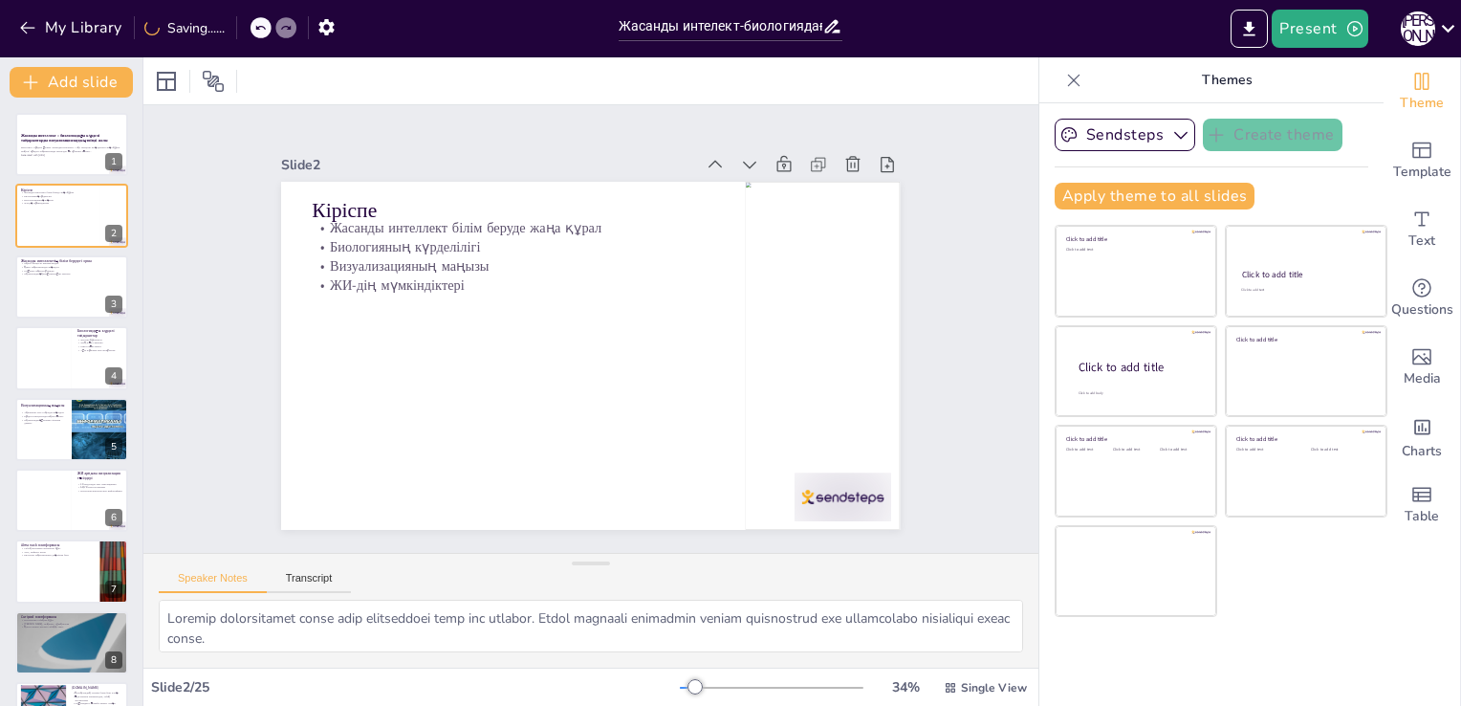
click at [47, 133] on strong "Жасанды интеллект – биологиядағы күрделі тақырыптарды визуализациялаудың тиімді…" at bounding box center [64, 138] width 89 height 11
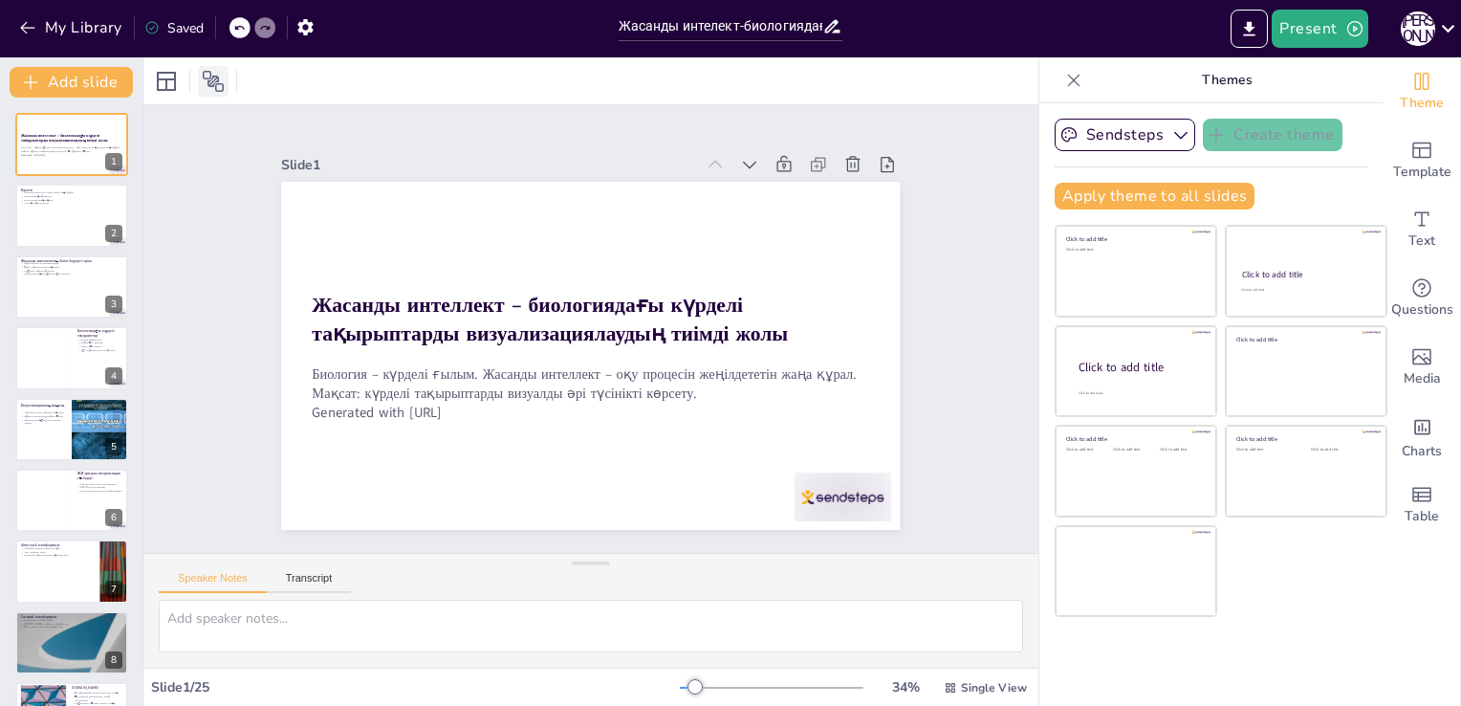
click at [204, 86] on icon at bounding box center [213, 81] width 23 height 23
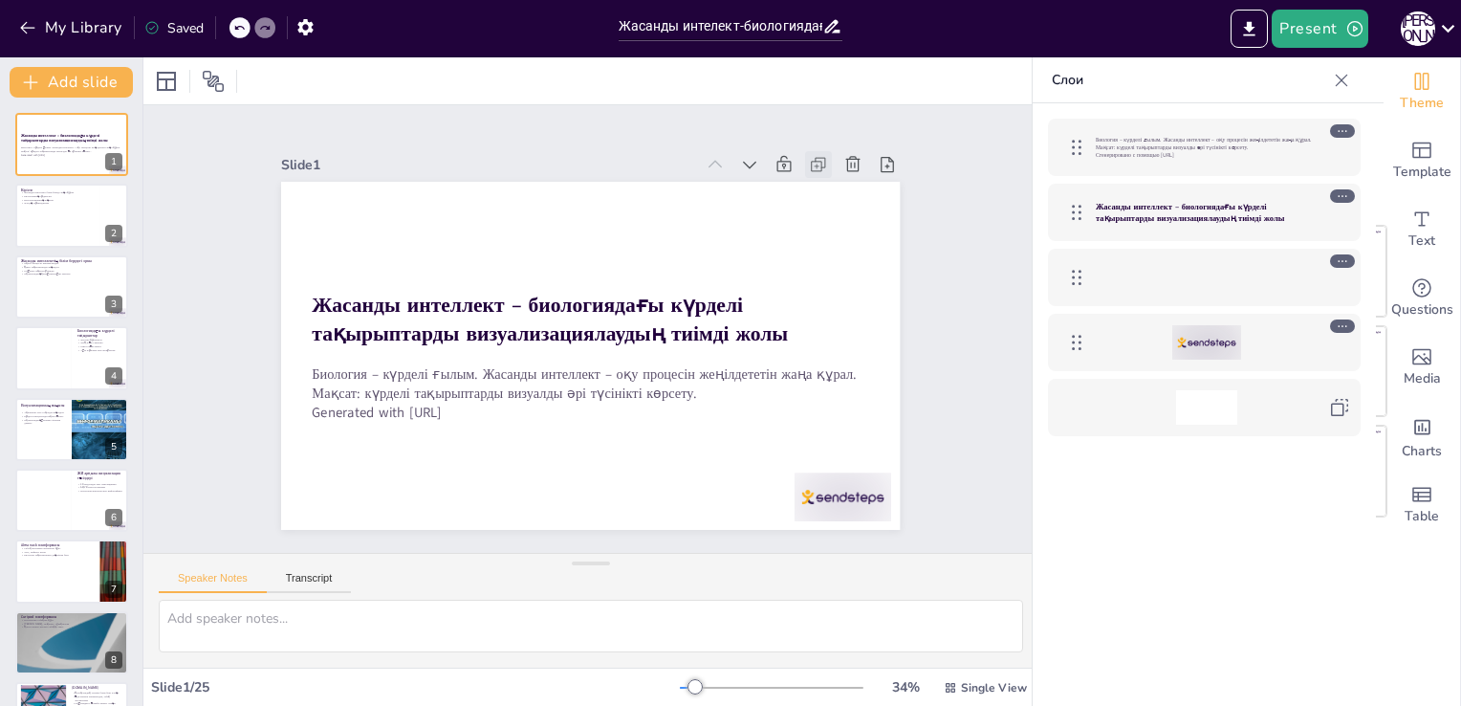
click at [812, 162] on icon at bounding box center [817, 167] width 10 height 10
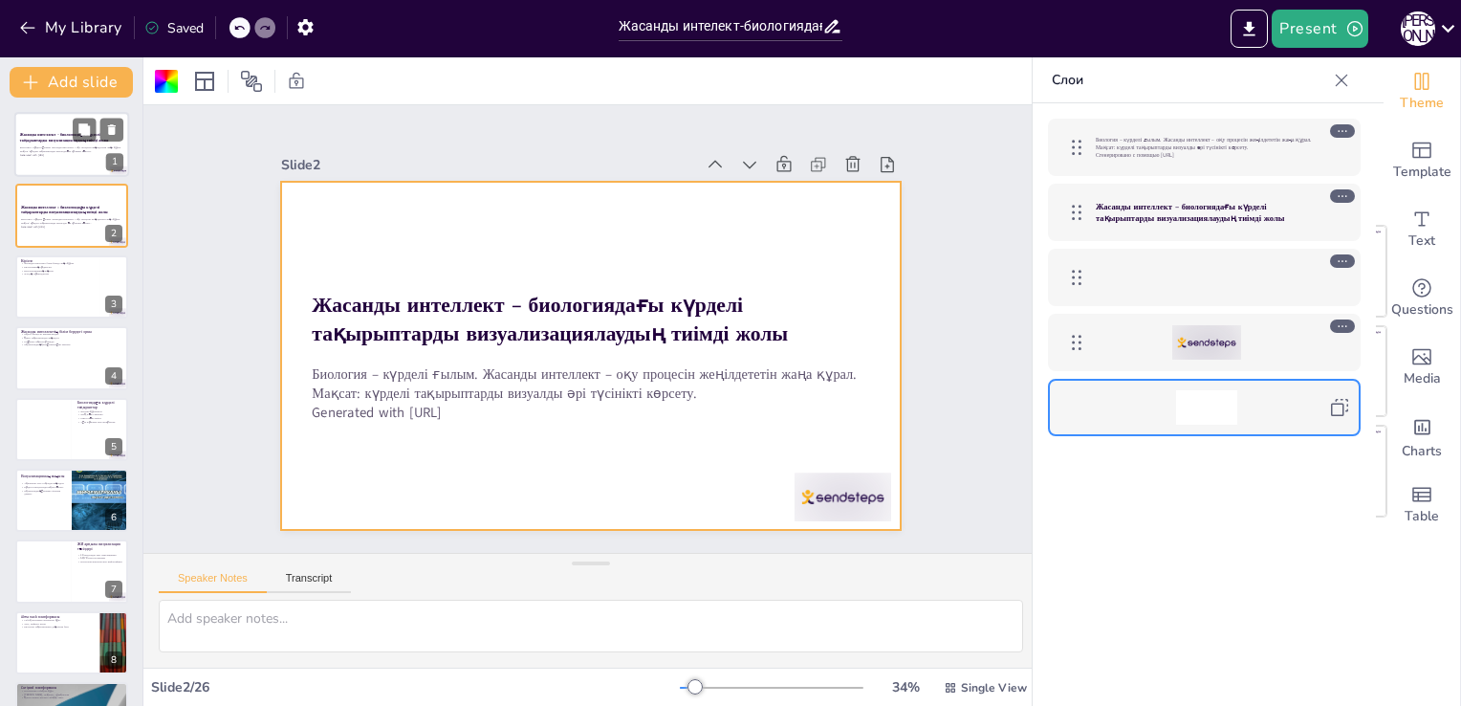
click at [75, 152] on p "Биология – күрделі ғылым. Жасанды интеллект – оқу процесін жеңілдететін жаңа құ…" at bounding box center [71, 149] width 103 height 7
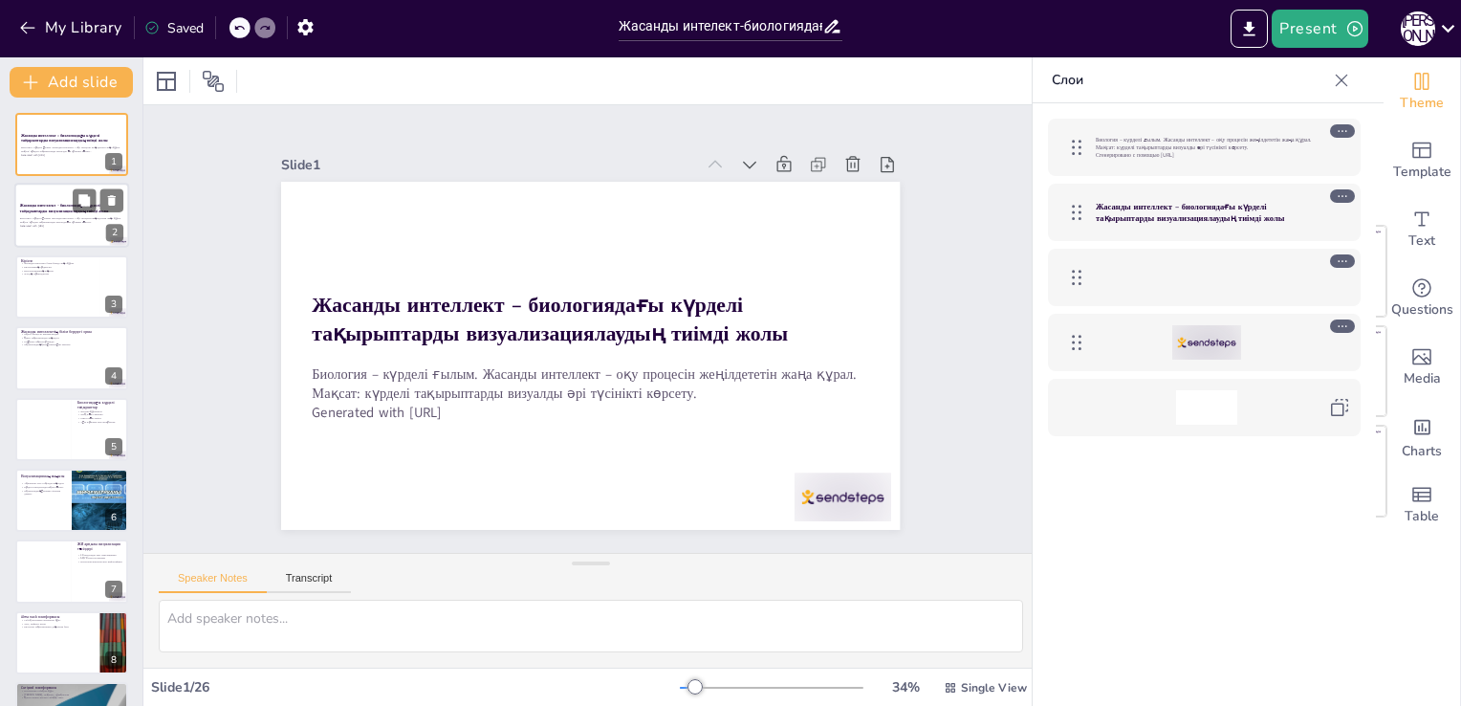
click at [67, 217] on p "Биология – күрделі ғылым. Жасанды интеллект – оқу процесін жеңілдететін жаңа құ…" at bounding box center [71, 220] width 103 height 7
click at [111, 205] on icon at bounding box center [112, 201] width 8 height 11
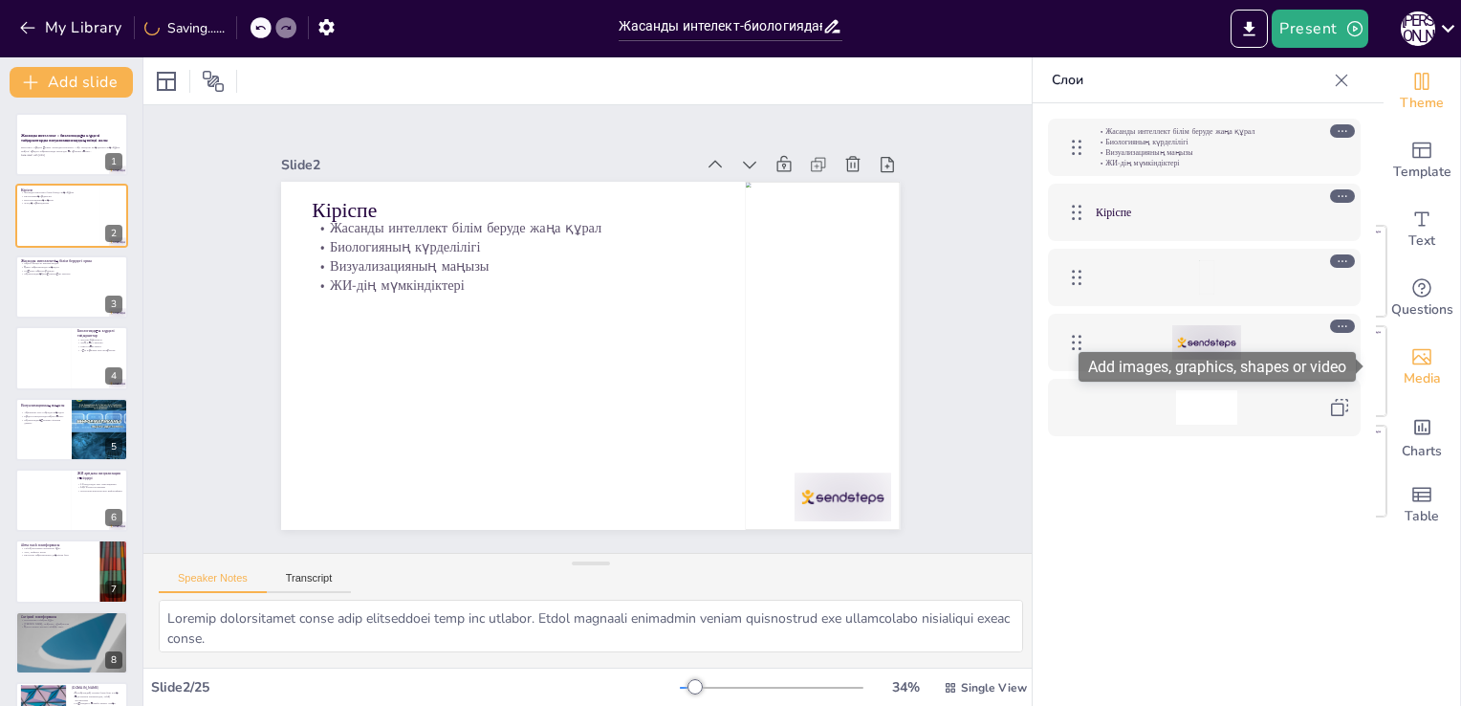
click at [1410, 365] on icon "Add images, graphics, shapes or video" at bounding box center [1421, 356] width 23 height 23
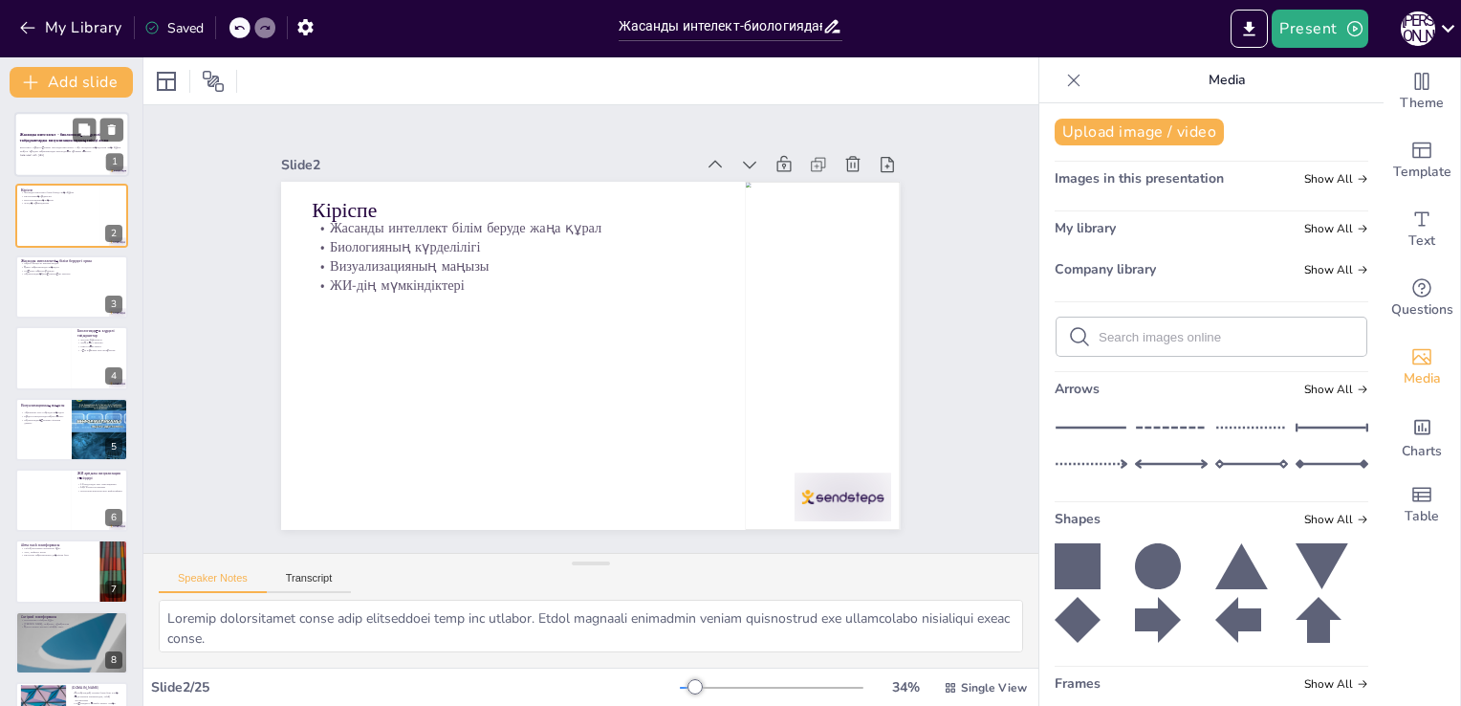
click at [58, 133] on strong "Жасанды интеллект – биологиядағы күрделі тақырыптарды визуализациялаудың тиімді…" at bounding box center [64, 138] width 89 height 11
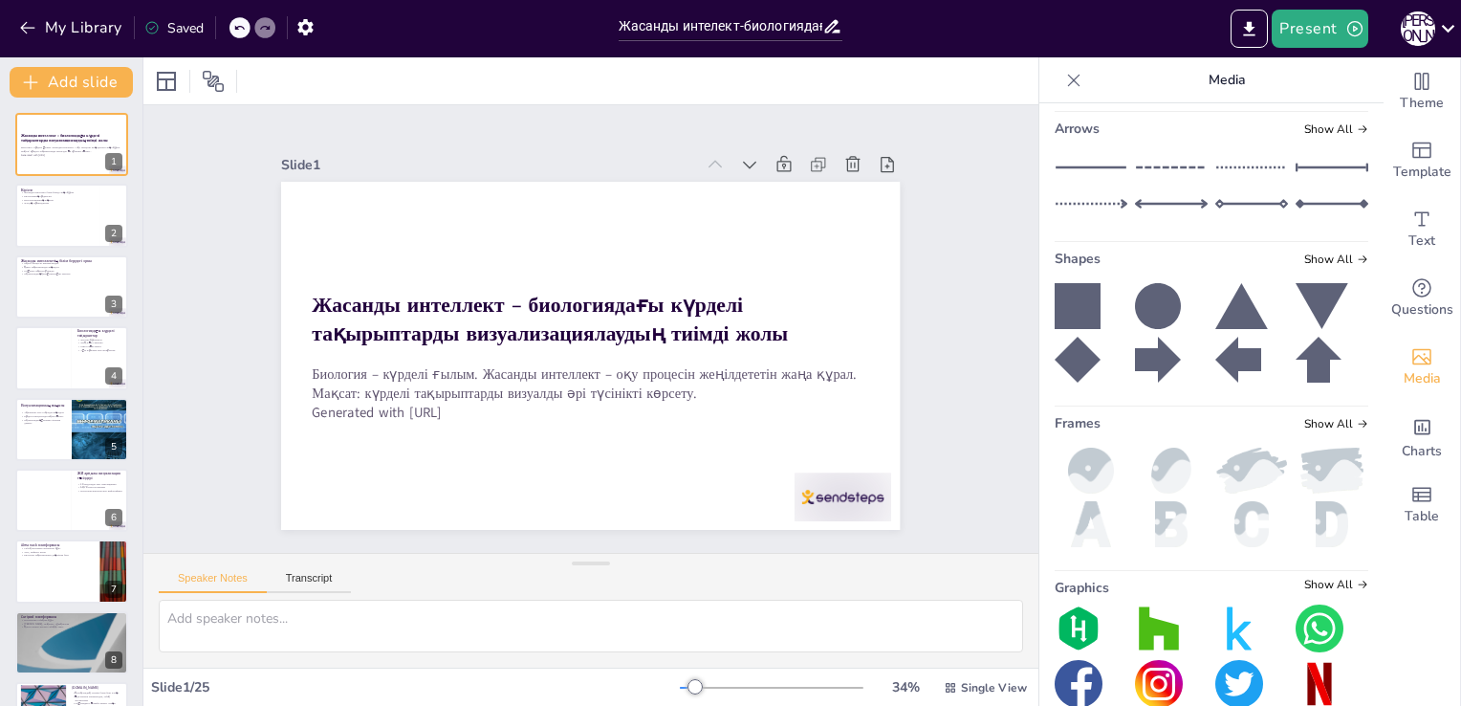
scroll to position [292, 0]
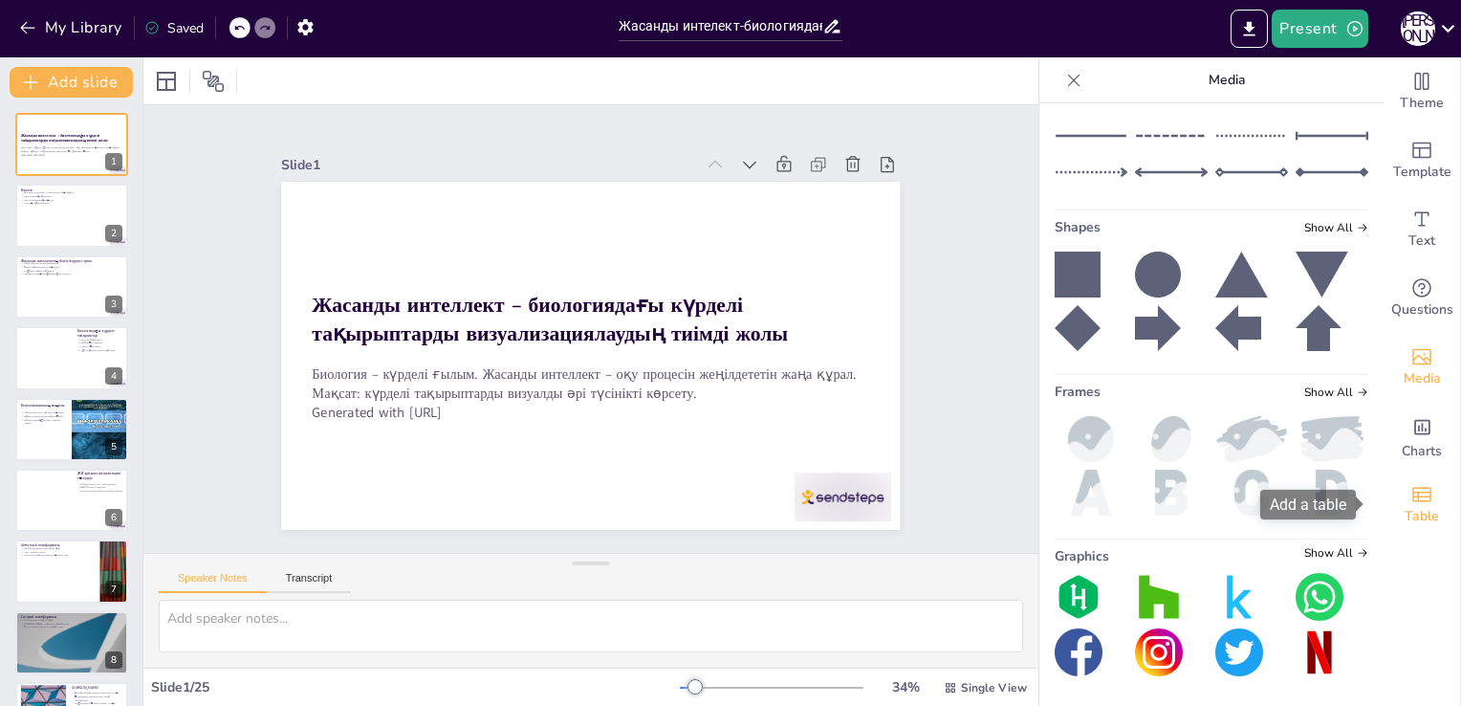
click at [1405, 480] on div "Table" at bounding box center [1421, 504] width 76 height 69
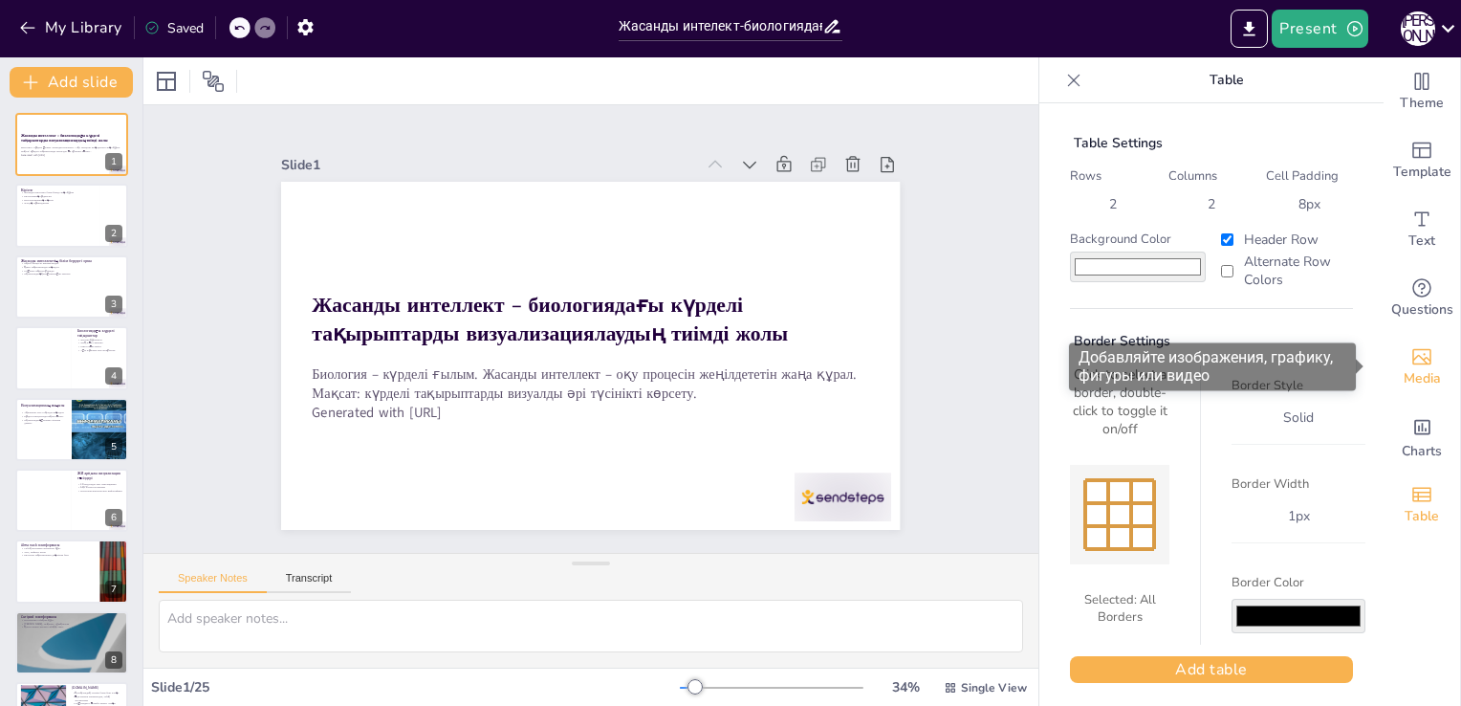
click at [1412, 358] on icon "Add images, graphics, shapes or video" at bounding box center [1421, 357] width 19 height 16
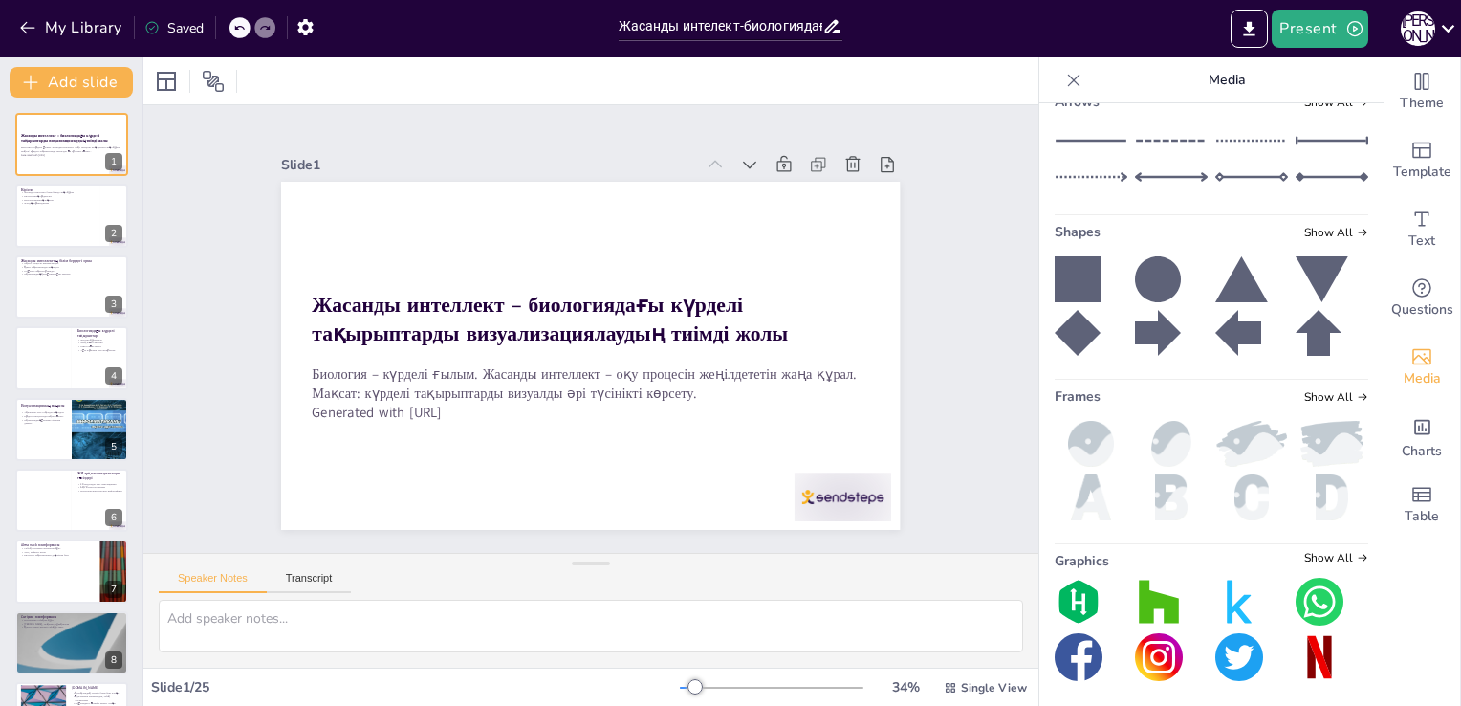
scroll to position [288, 0]
click at [1244, 33] on icon "Export to PowerPoint" at bounding box center [1249, 29] width 20 height 20
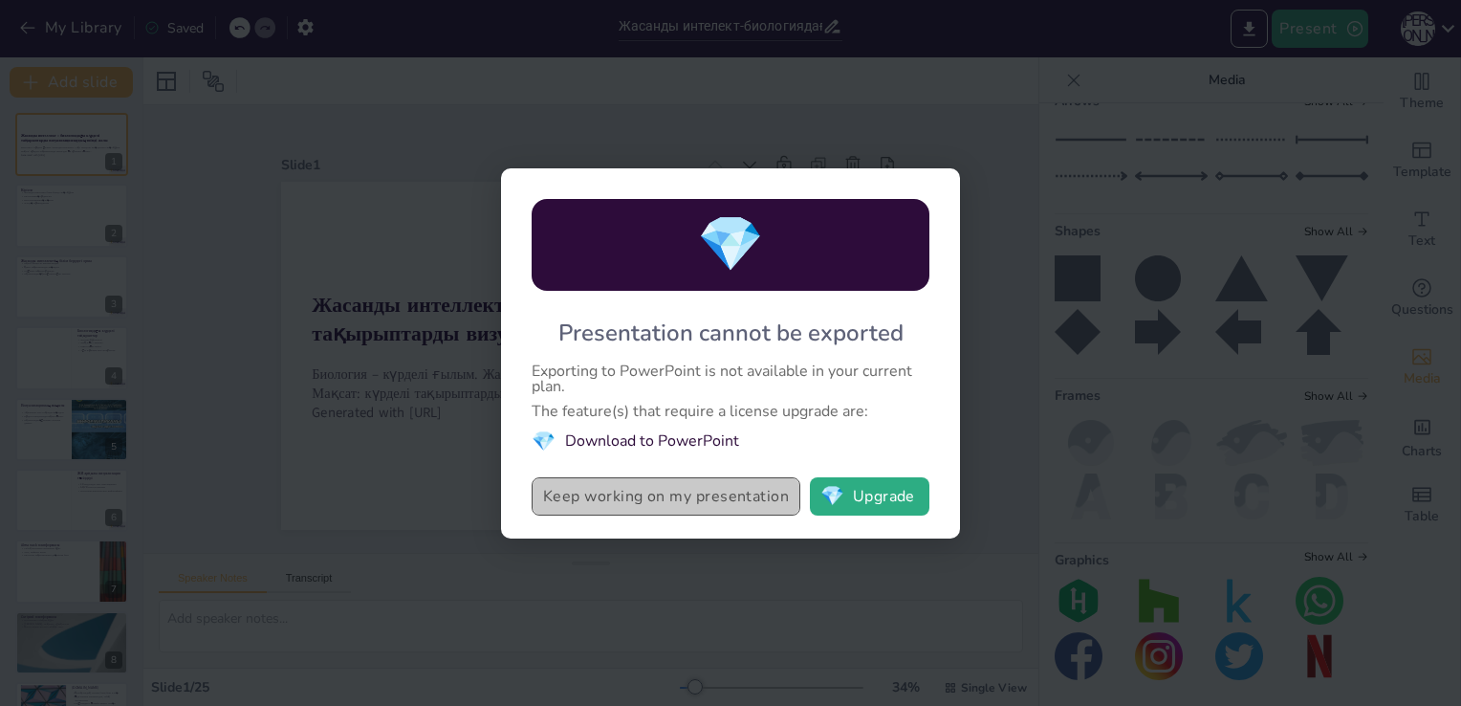
click at [660, 496] on button "Keep working on my presentation" at bounding box center [666, 496] width 269 height 38
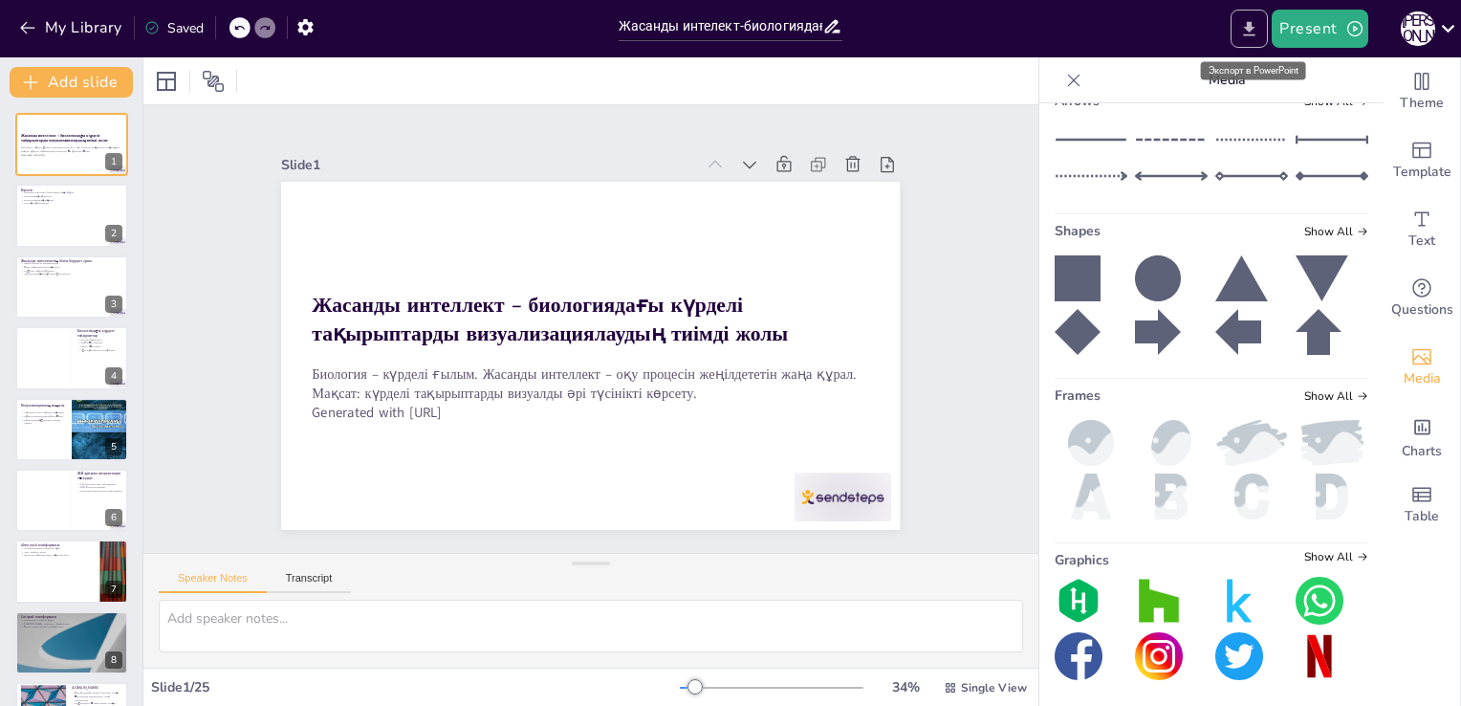
click at [1254, 29] on icon "Export to PowerPoint" at bounding box center [1249, 29] width 20 height 20
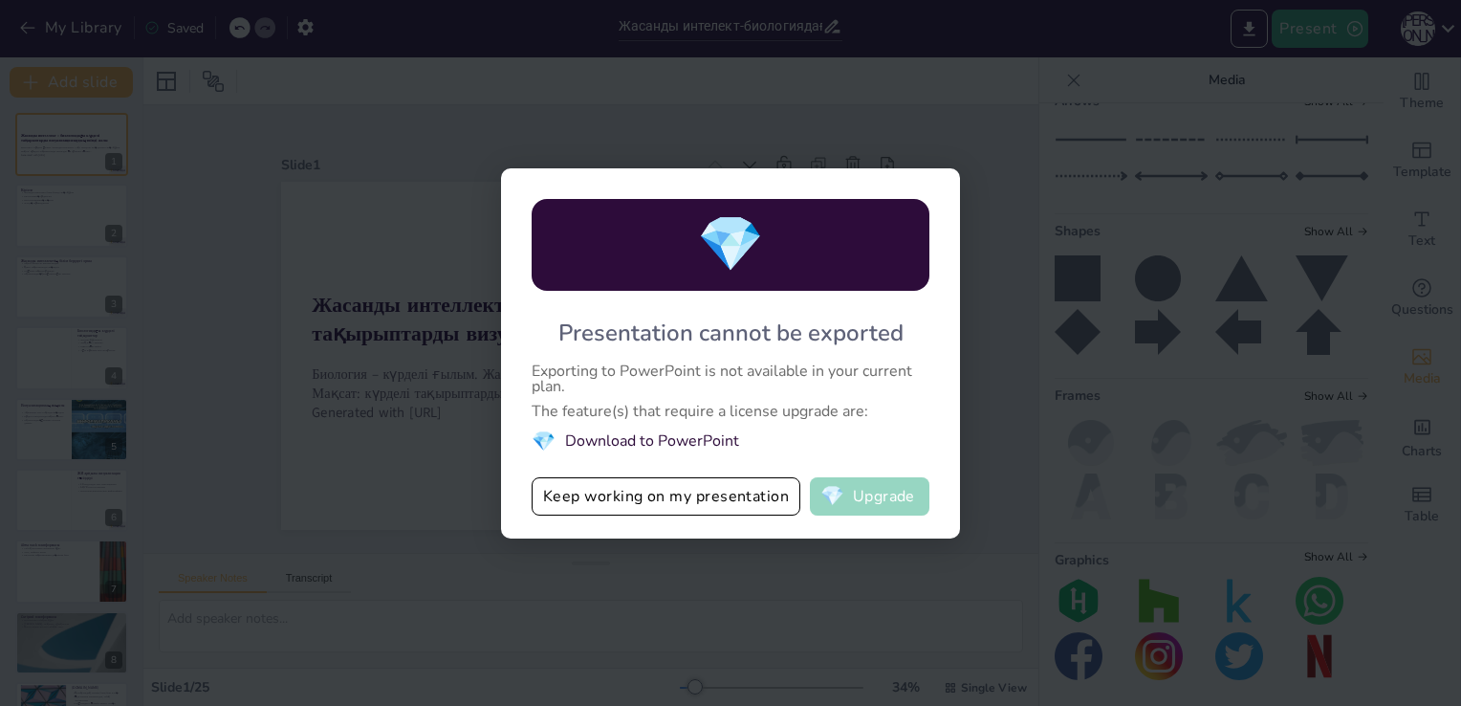
click at [887, 485] on button "💎 Upgrade" at bounding box center [870, 496] width 120 height 38
